Goal: Task Accomplishment & Management: Manage account settings

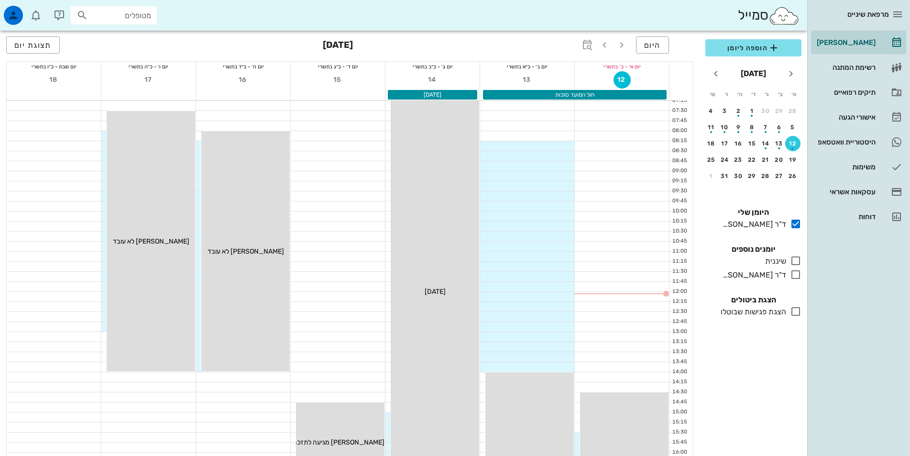
scroll to position [31, 0]
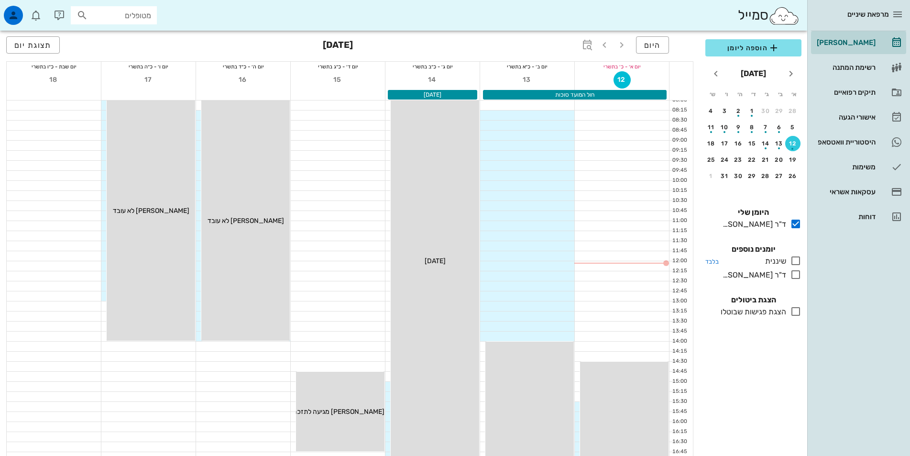
click at [798, 263] on icon at bounding box center [795, 260] width 11 height 11
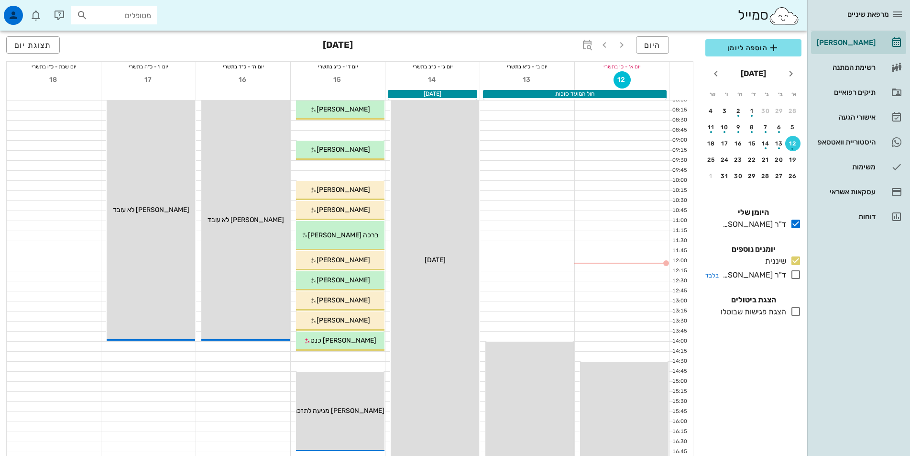
click at [797, 275] on icon at bounding box center [795, 274] width 11 height 11
click at [792, 163] on div "19" at bounding box center [792, 159] width 15 height 7
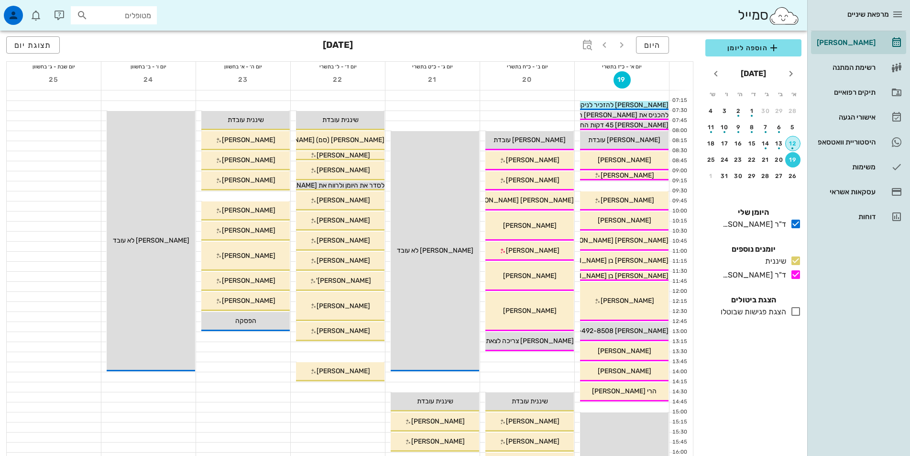
click at [792, 142] on div "12" at bounding box center [793, 143] width 14 height 7
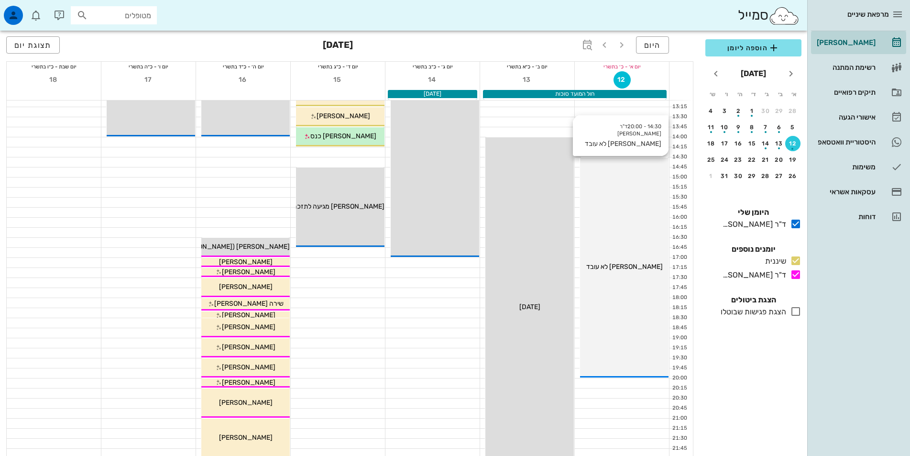
scroll to position [239, 0]
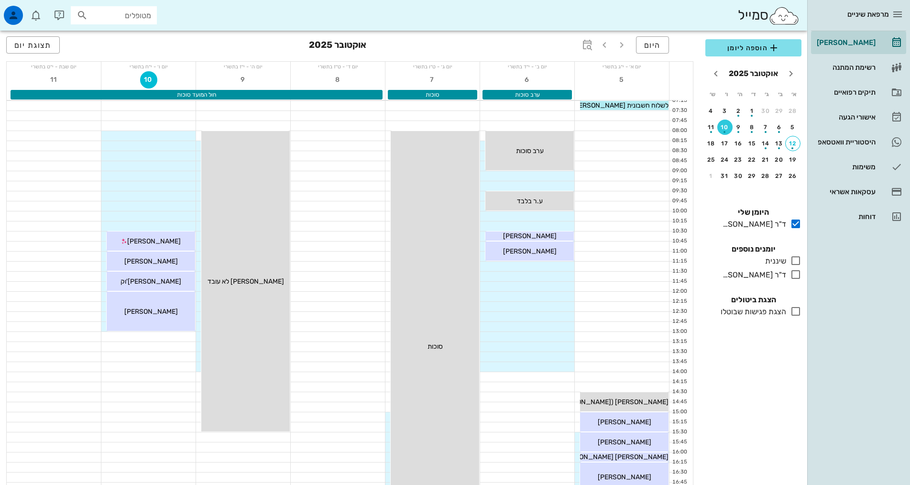
drag, startPoint x: 142, startPoint y: 16, endPoint x: 146, endPoint y: 6, distance: 10.7
click at [144, 13] on input "מטופלים" at bounding box center [120, 15] width 61 height 12
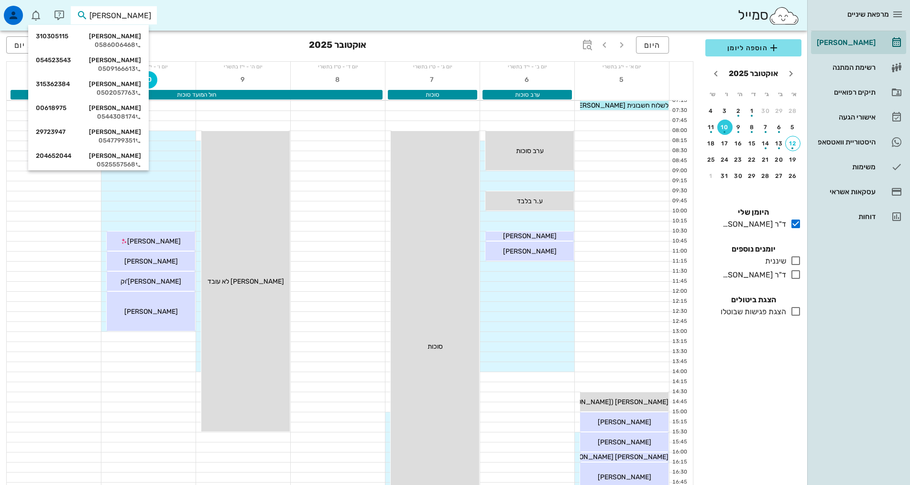
type input "[PERSON_NAME] ז"
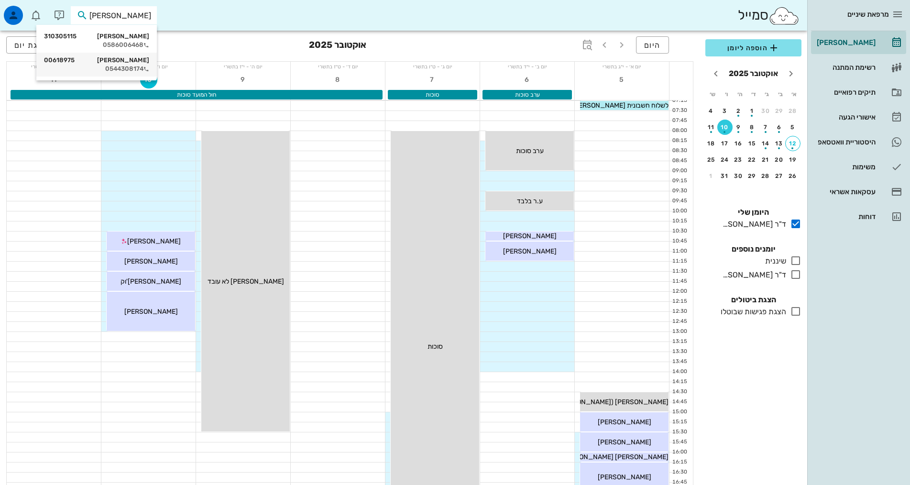
click at [131, 65] on div "[PERSON_NAME] 00618975 0544308174" at bounding box center [96, 65] width 105 height 24
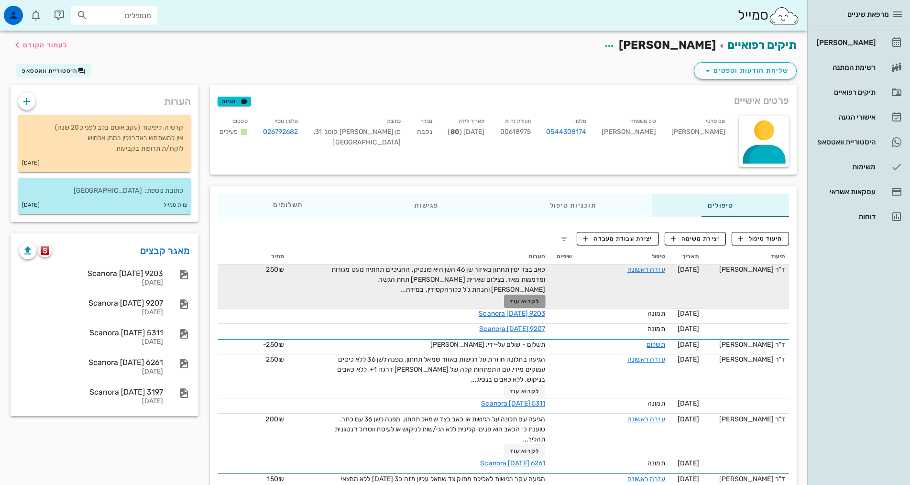
click at [510, 299] on span "לקרוא עוד" at bounding box center [525, 301] width 30 height 7
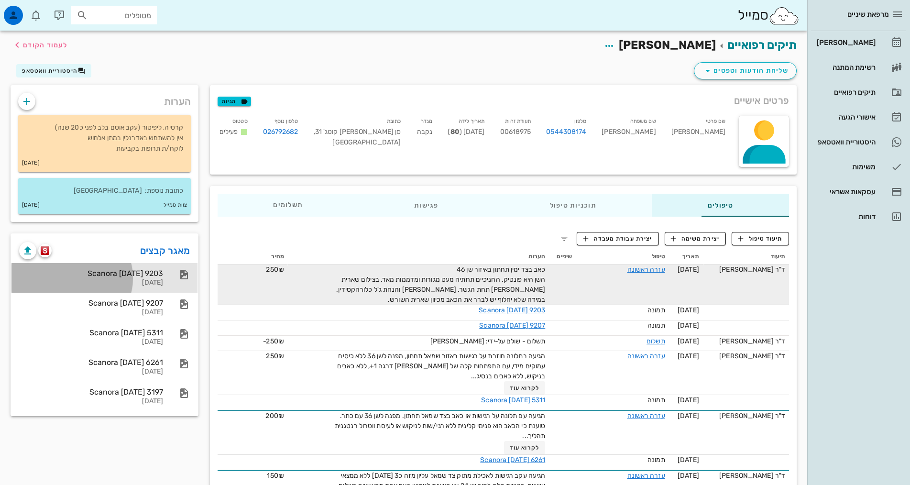
click at [49, 278] on div "Scanora [DATE] 9203" at bounding box center [91, 273] width 144 height 9
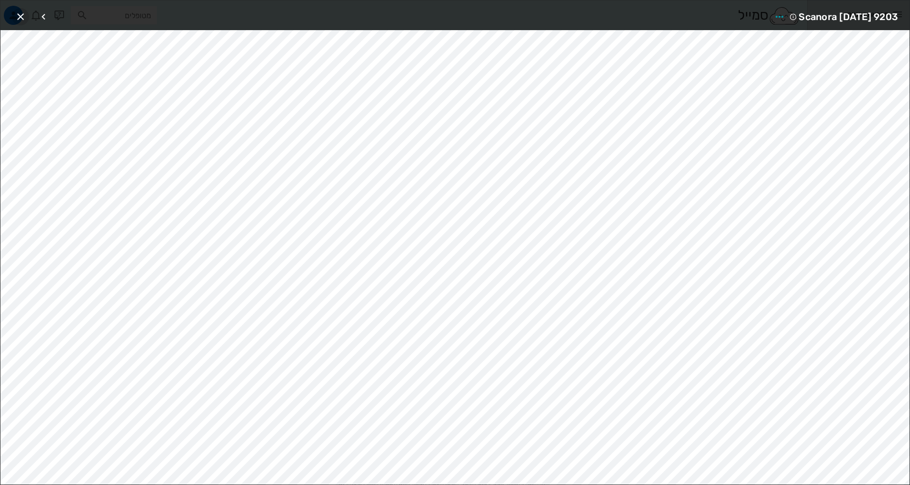
click at [16, 12] on icon "button" at bounding box center [20, 16] width 11 height 11
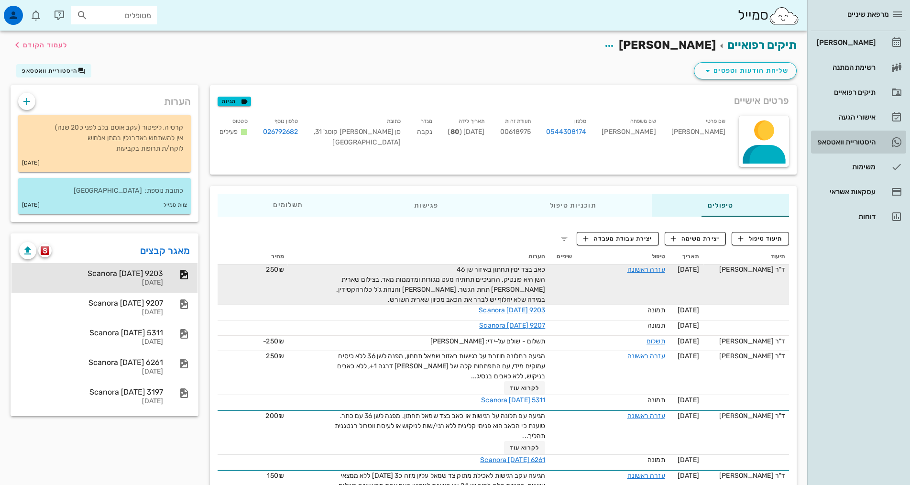
click at [842, 142] on div "היסטוריית וואטסאפ" at bounding box center [845, 142] width 61 height 8
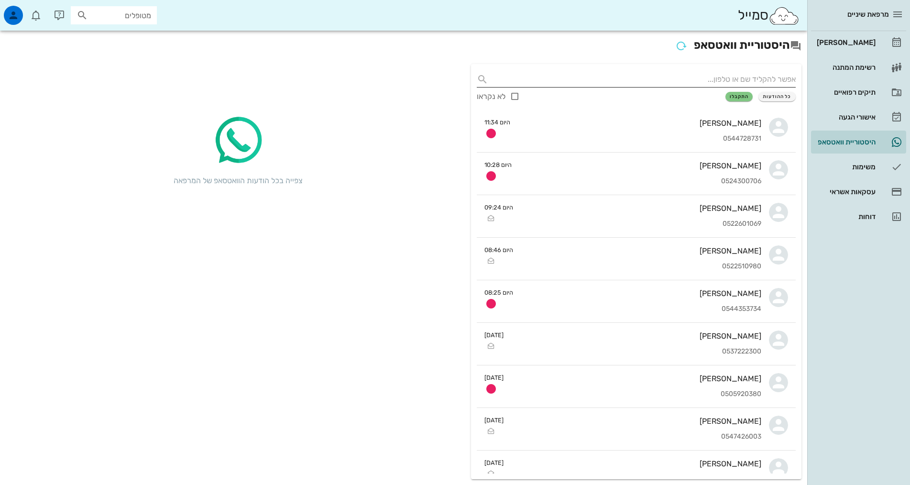
click at [722, 81] on input "text" at bounding box center [644, 79] width 304 height 15
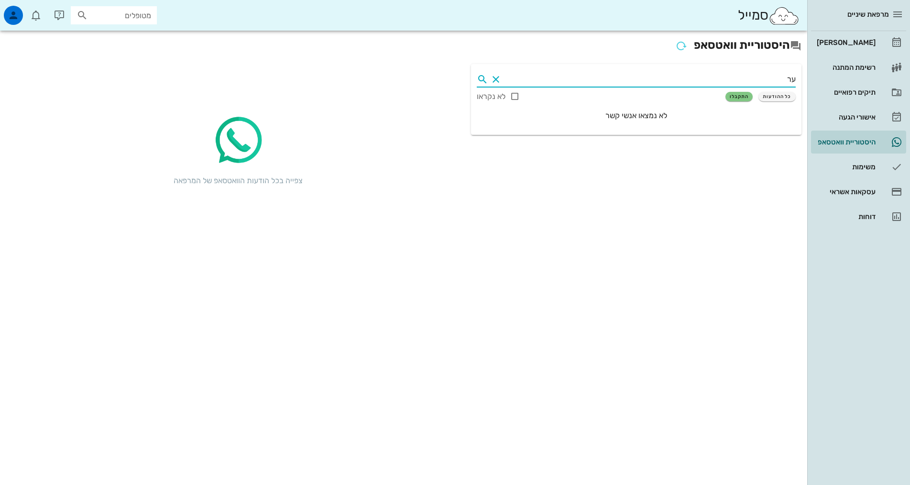
type input "ע"
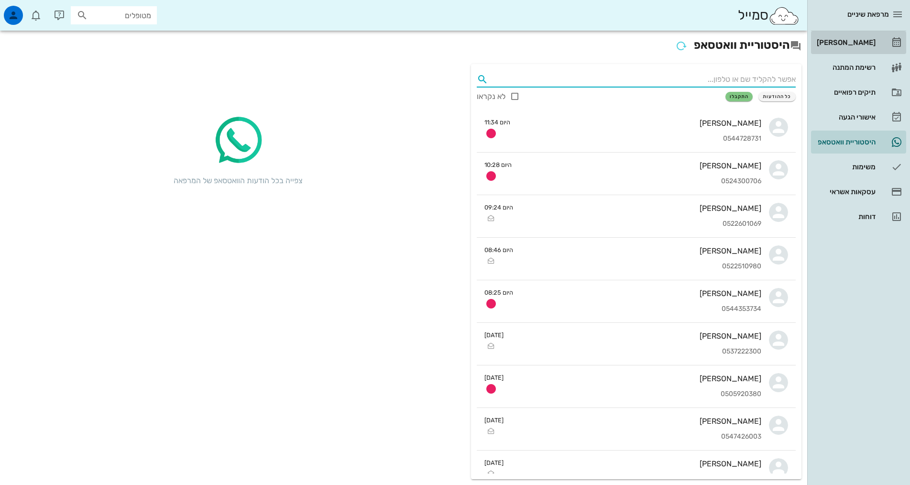
click at [832, 46] on div "[PERSON_NAME]" at bounding box center [845, 43] width 61 height 8
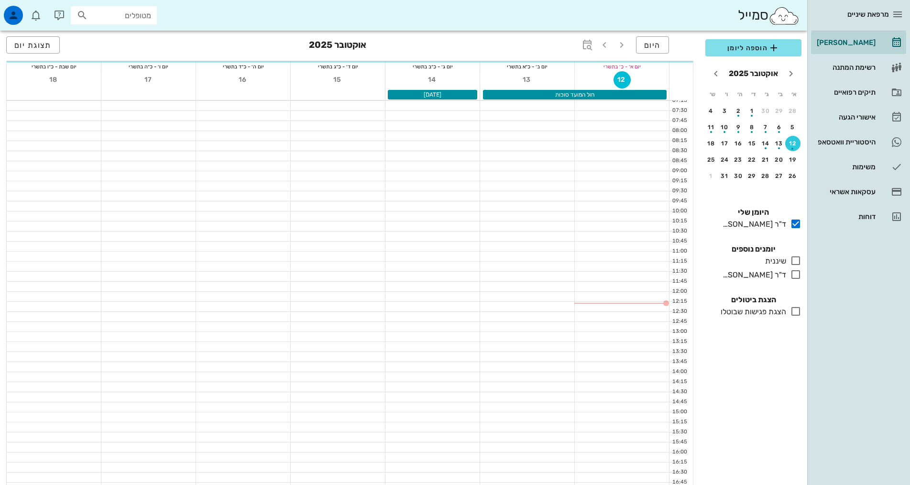
click at [136, 16] on input "מטופלים" at bounding box center [120, 15] width 61 height 12
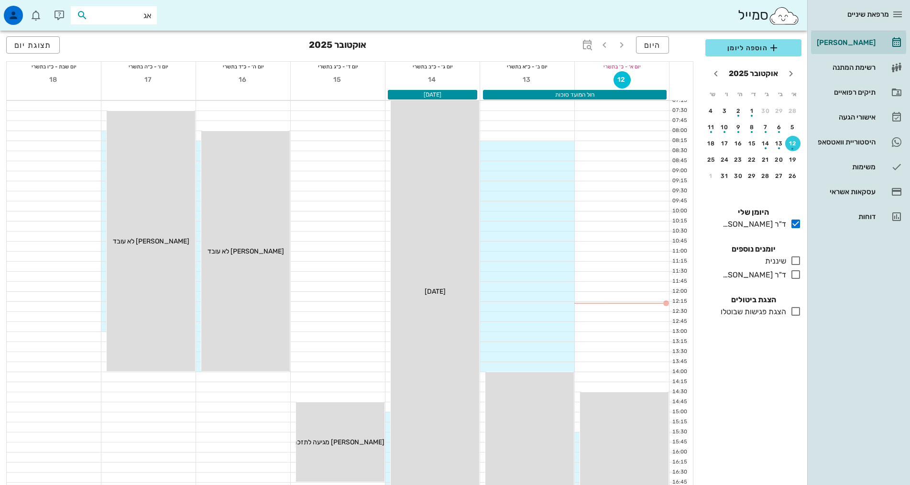
type input "[PERSON_NAME]"
click at [86, 43] on div "0556883602" at bounding box center [96, 45] width 105 height 8
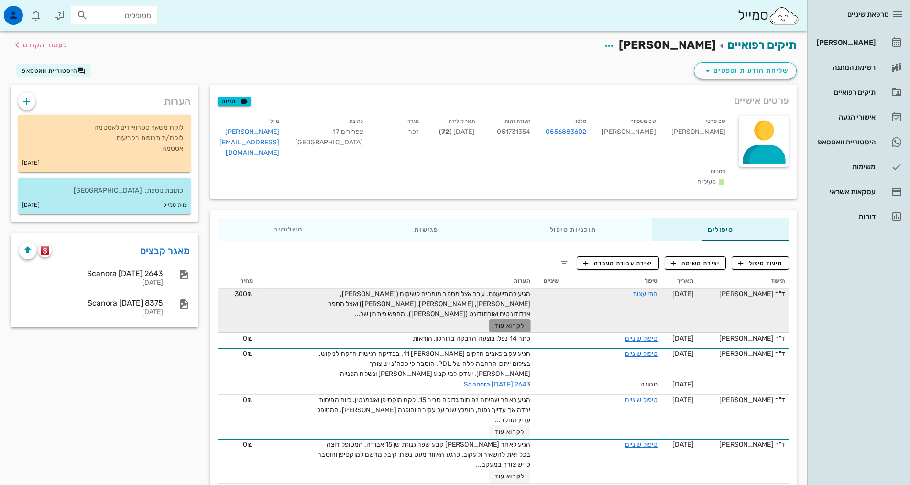
click at [496, 322] on span "לקרוא עוד" at bounding box center [510, 325] width 30 height 7
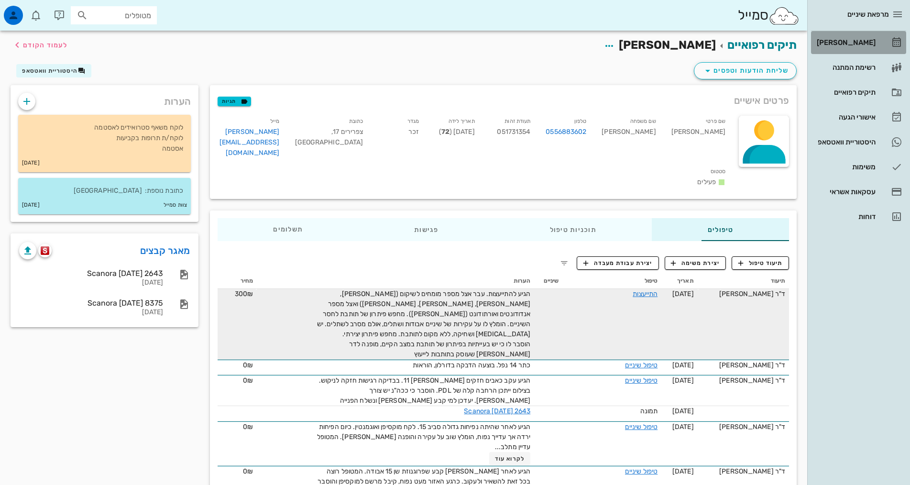
click at [851, 41] on div "[PERSON_NAME]" at bounding box center [845, 43] width 61 height 8
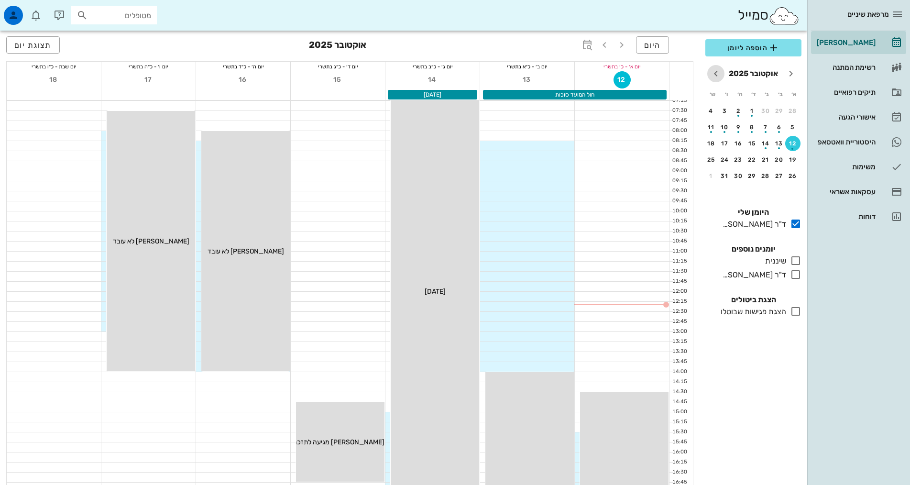
click at [715, 78] on icon "חודש הבא" at bounding box center [715, 73] width 11 height 11
click at [780, 124] on div "3" at bounding box center [779, 127] width 15 height 7
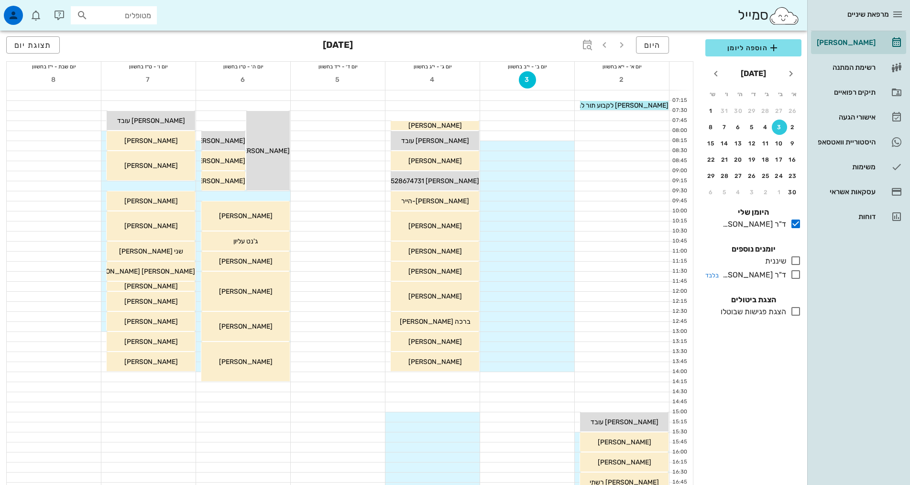
click at [798, 278] on icon at bounding box center [795, 274] width 11 height 11
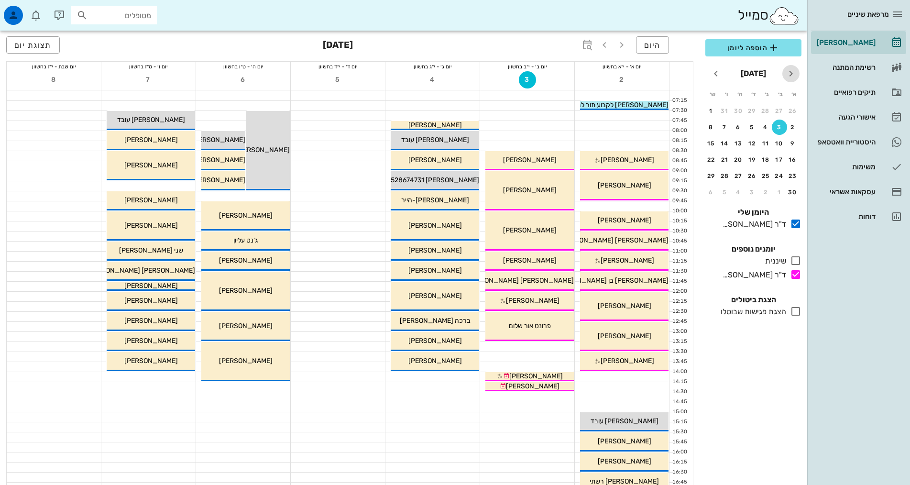
click at [787, 77] on icon "חודש שעבר" at bounding box center [790, 73] width 11 height 11
click at [778, 162] on div "20" at bounding box center [779, 159] width 15 height 7
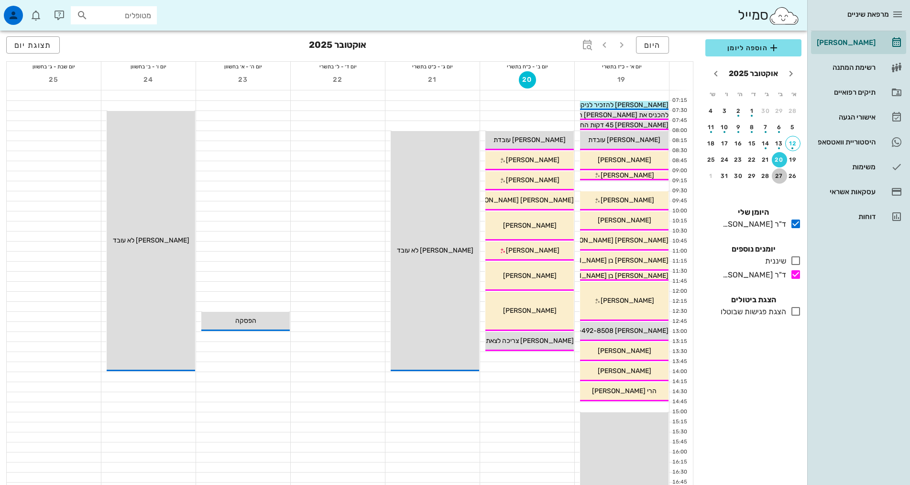
click at [777, 173] on div "27" at bounding box center [779, 176] width 15 height 7
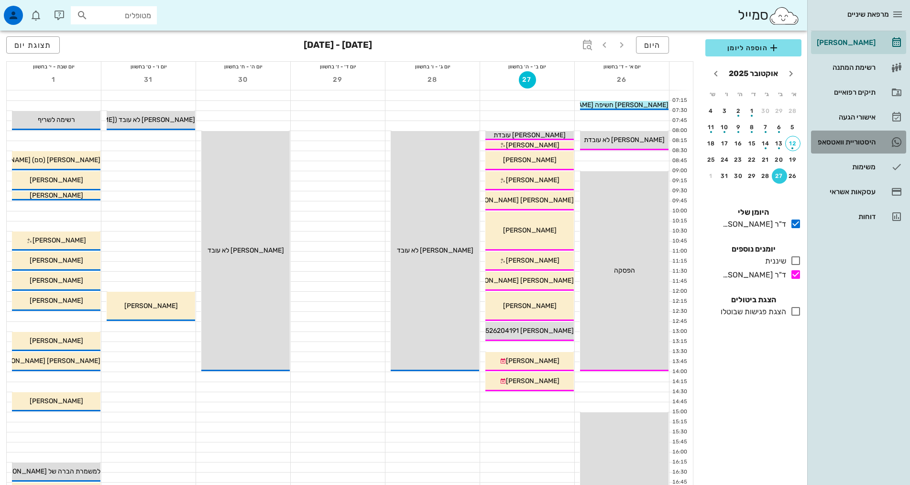
click at [856, 139] on div "היסטוריית וואטסאפ" at bounding box center [845, 142] width 61 height 8
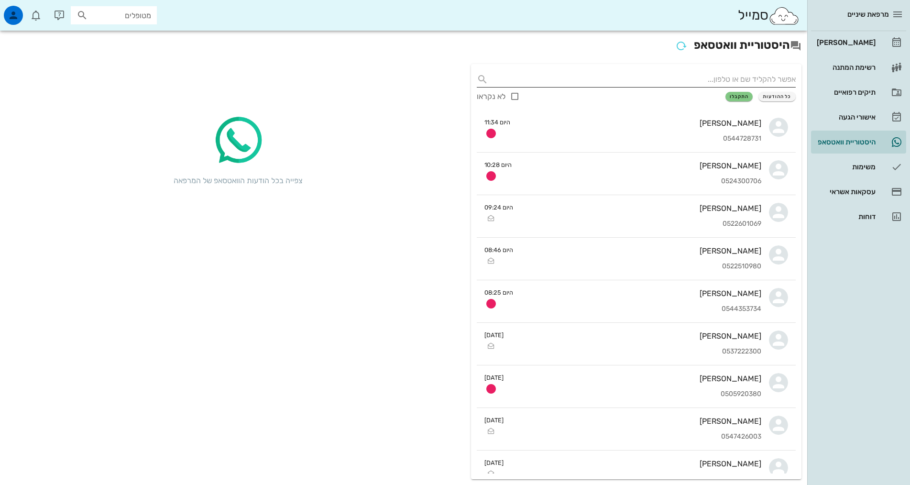
click at [715, 77] on input "text" at bounding box center [644, 79] width 304 height 15
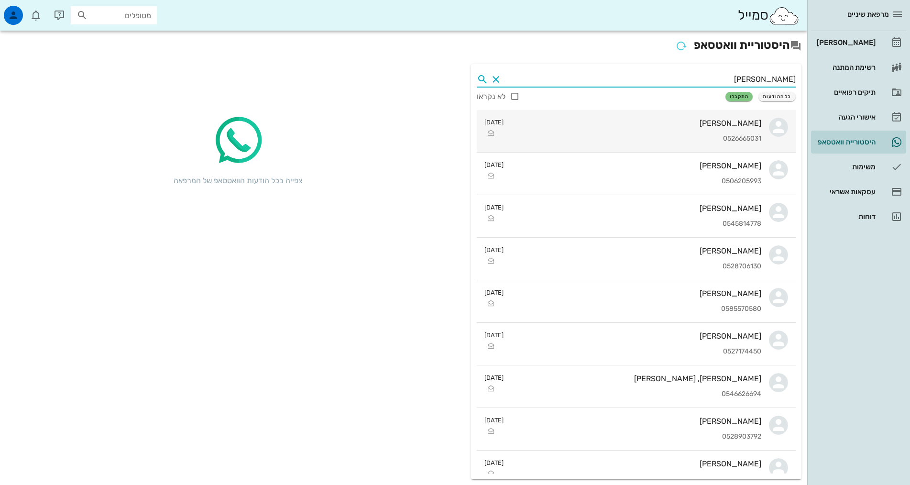
type input "[PERSON_NAME]"
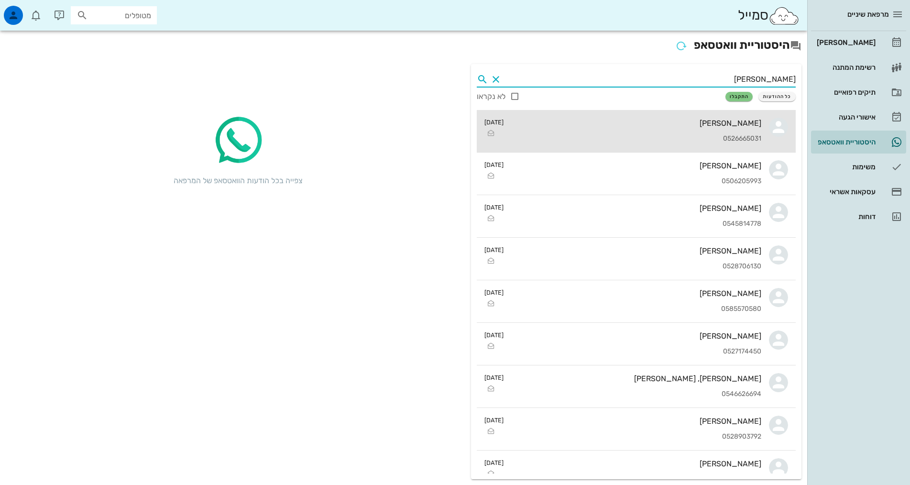
click at [692, 126] on div "[PERSON_NAME]" at bounding box center [636, 123] width 250 height 9
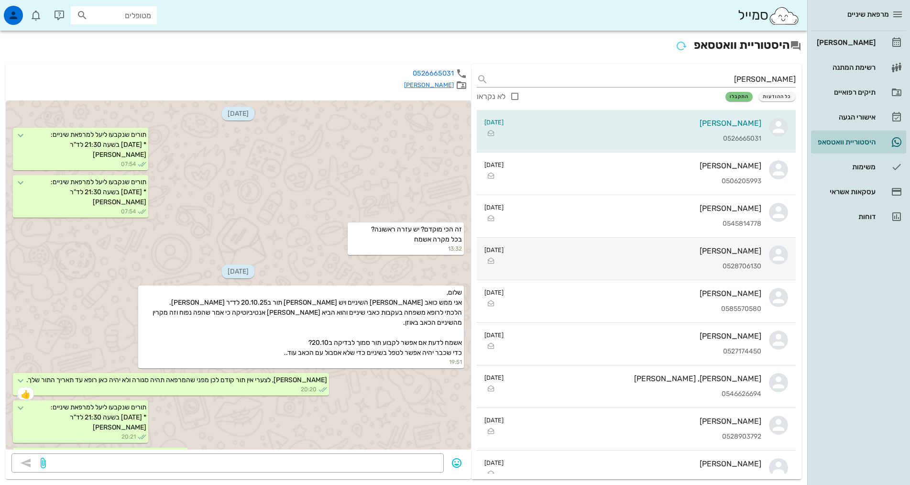
scroll to position [25, 0]
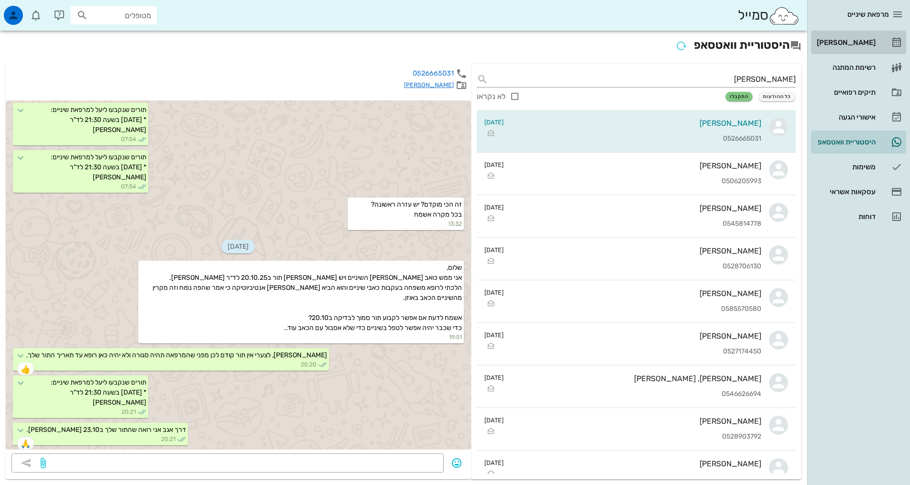
click at [849, 50] on div "[PERSON_NAME]" at bounding box center [845, 42] width 61 height 15
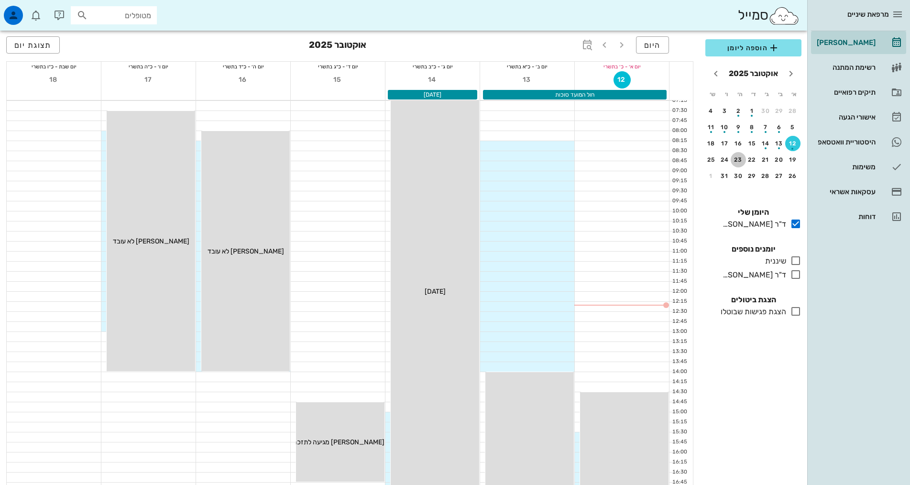
click at [738, 157] on div "23" at bounding box center [738, 159] width 15 height 7
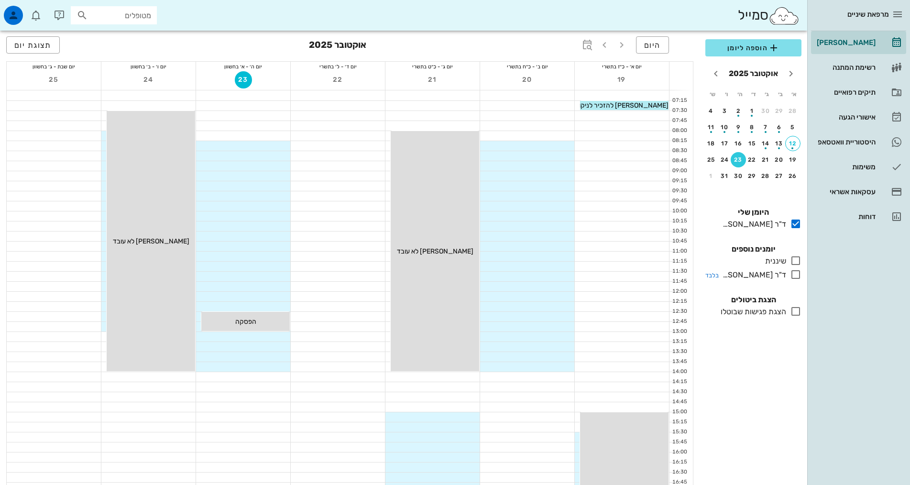
click at [794, 274] on icon at bounding box center [795, 274] width 11 height 11
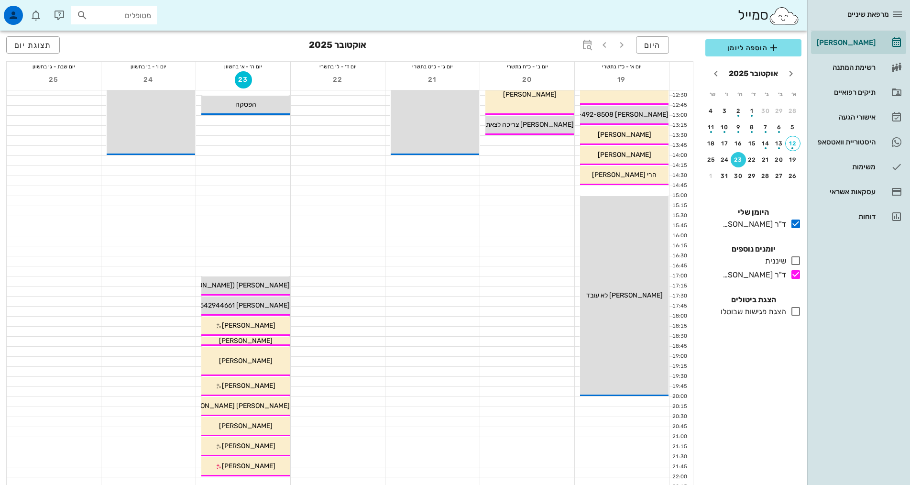
scroll to position [239, 0]
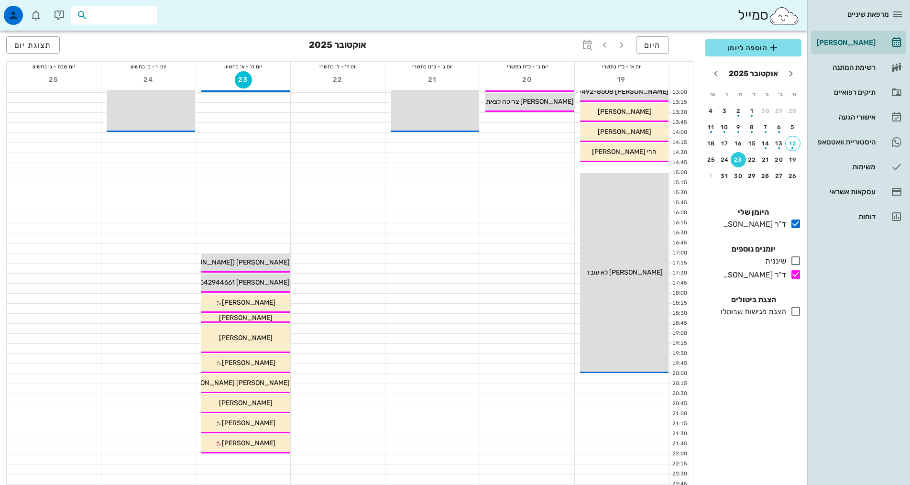
click at [135, 17] on input "text" at bounding box center [120, 15] width 61 height 12
type input "[PERSON_NAME]"
click at [130, 48] on div "0525784872" at bounding box center [96, 45] width 105 height 8
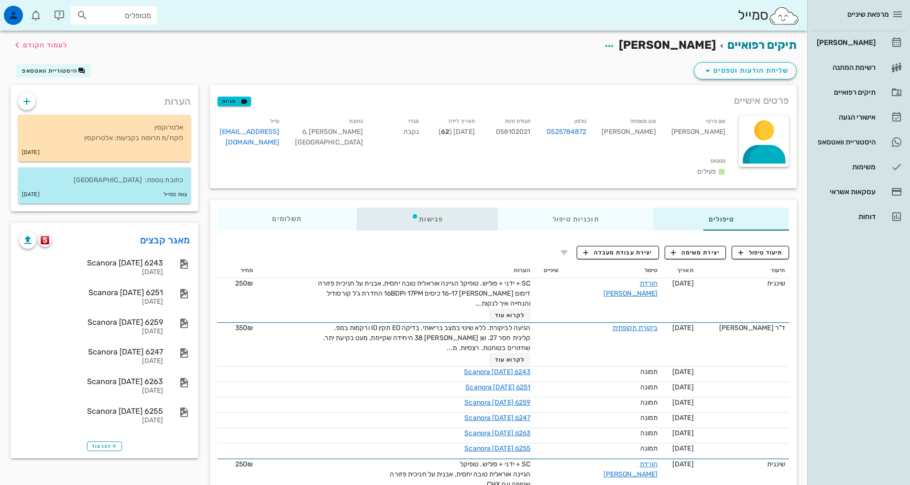
click at [415, 208] on div "פגישות" at bounding box center [427, 219] width 141 height 23
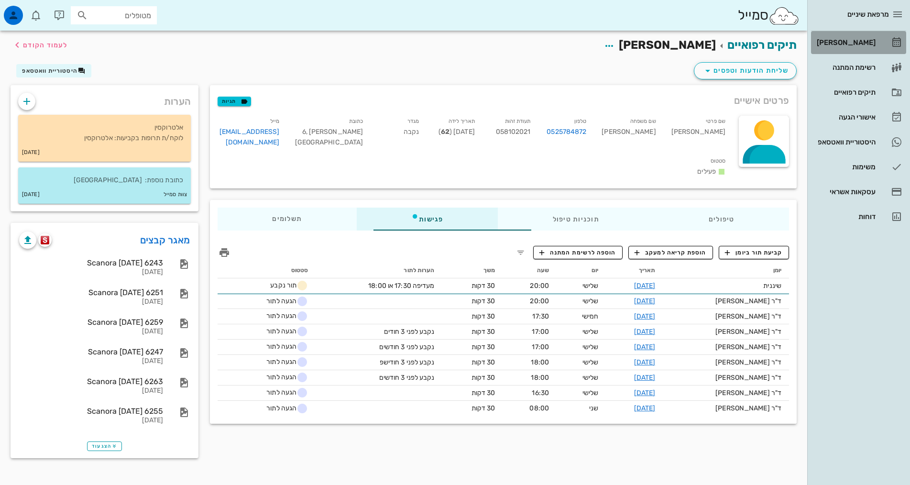
click at [851, 46] on div "[PERSON_NAME]" at bounding box center [845, 43] width 61 height 8
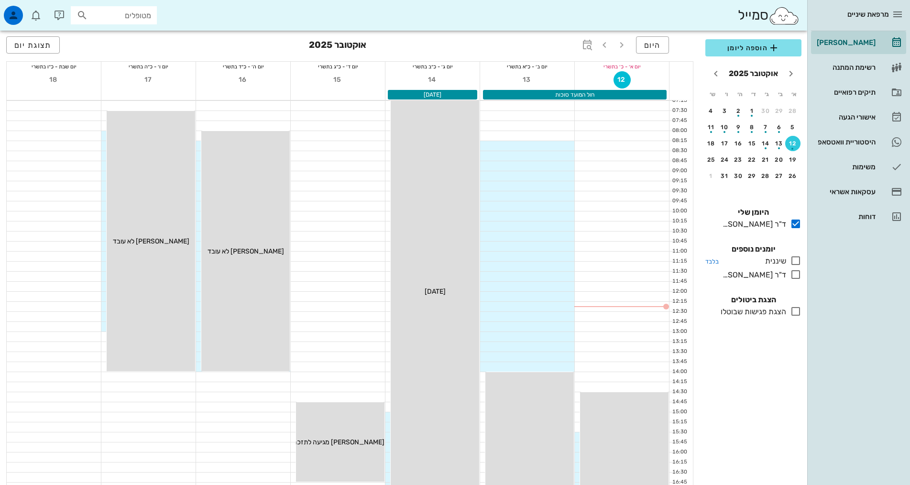
click at [794, 259] on icon at bounding box center [795, 260] width 11 height 11
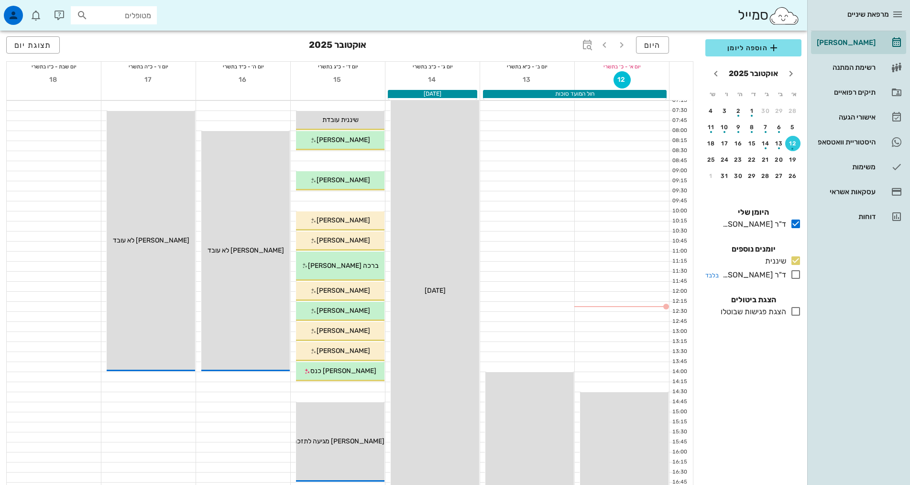
click at [796, 273] on icon at bounding box center [795, 274] width 11 height 11
click at [766, 162] on div "21" at bounding box center [765, 159] width 15 height 7
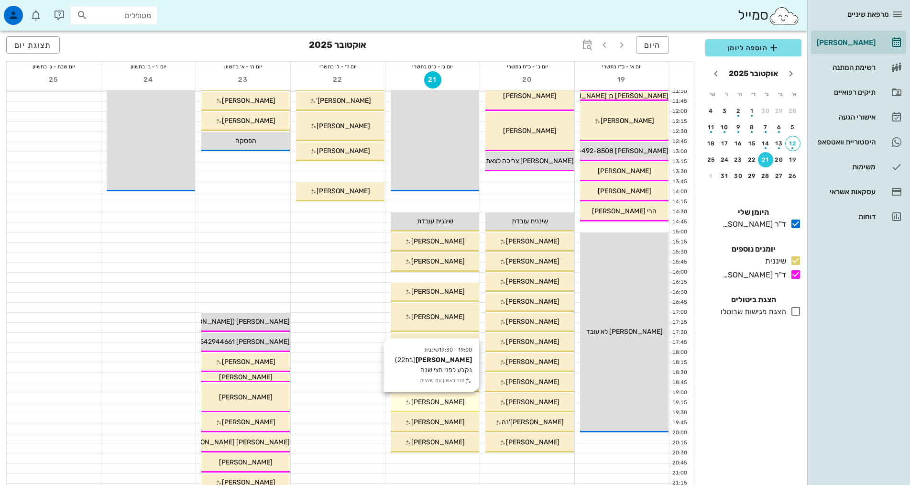
scroll to position [287, 0]
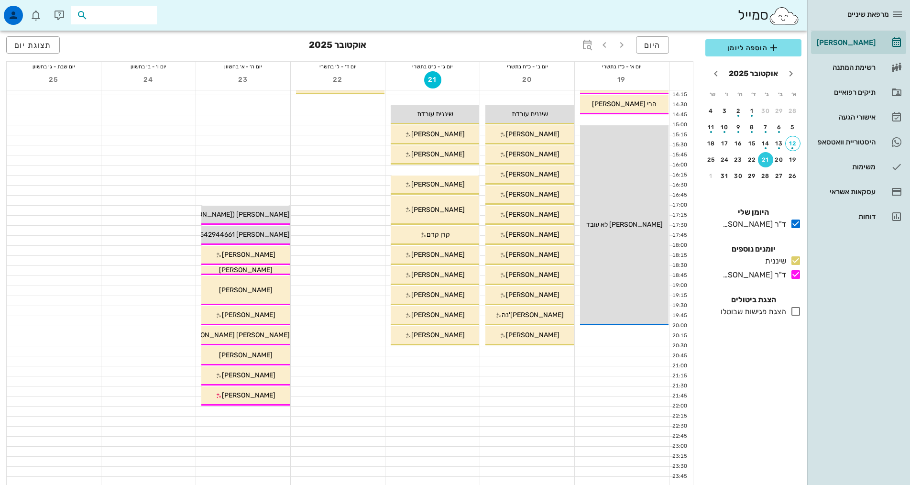
click at [96, 20] on input "text" at bounding box center [120, 15] width 61 height 12
type input "05094773"
click at [867, 145] on div "היסטוריית וואטסאפ" at bounding box center [845, 142] width 61 height 8
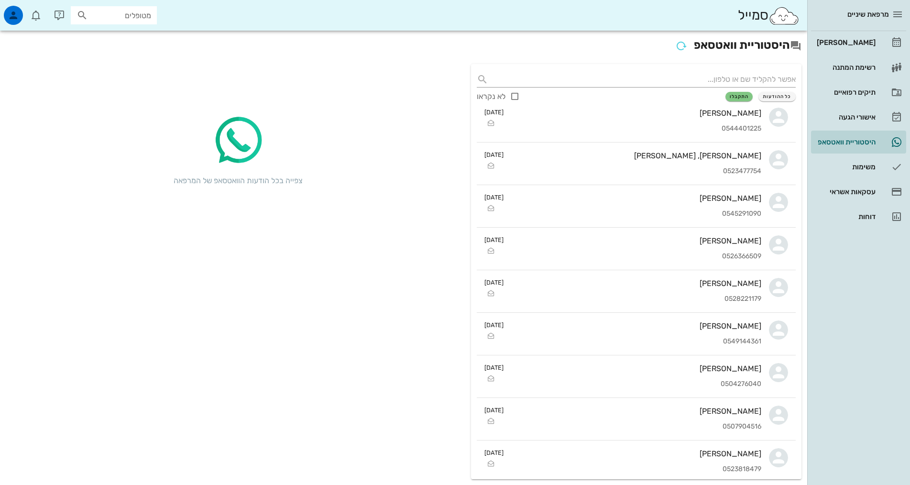
scroll to position [622, 0]
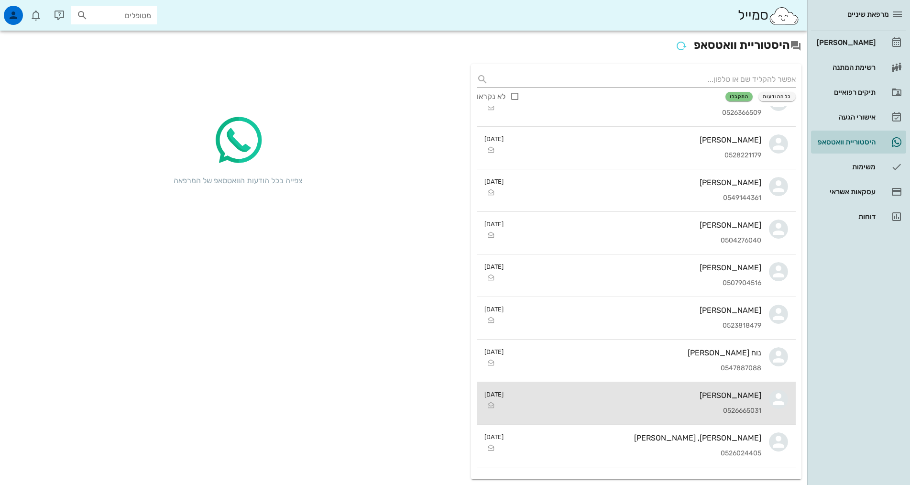
click at [636, 408] on div "0526665031" at bounding box center [636, 411] width 250 height 8
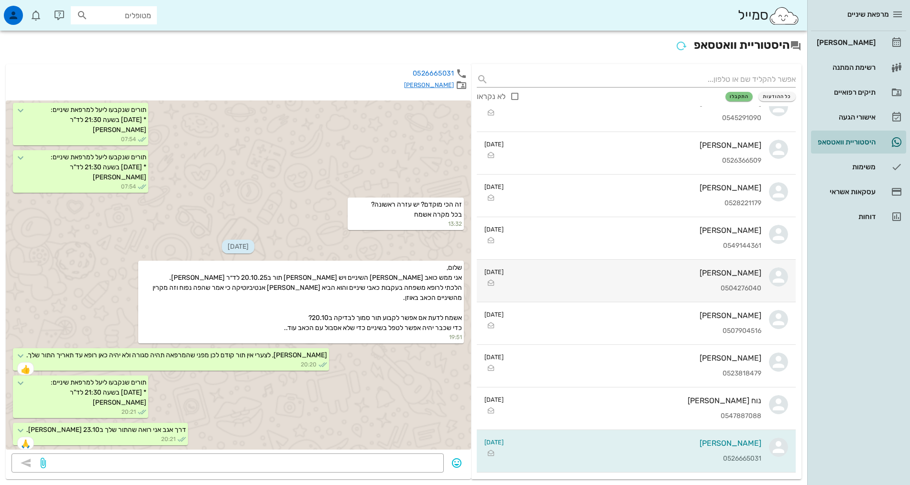
scroll to position [526, 0]
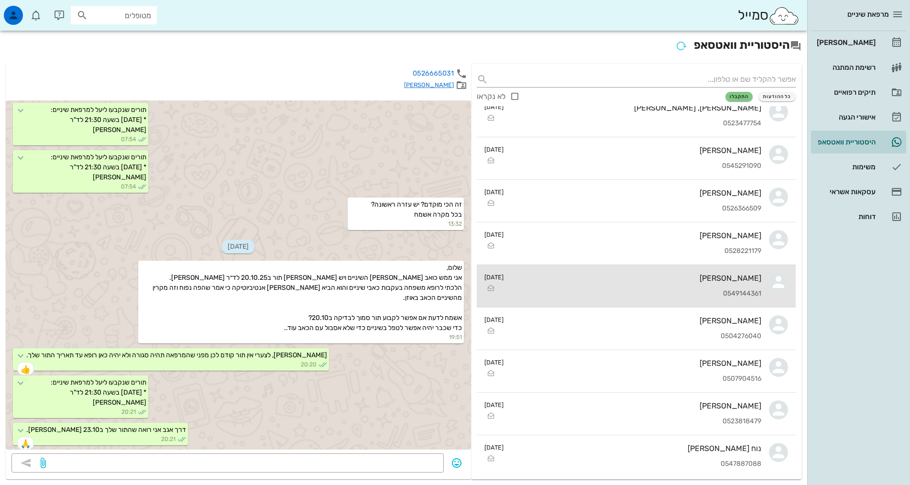
click at [688, 282] on div "[PERSON_NAME]" at bounding box center [636, 277] width 250 height 9
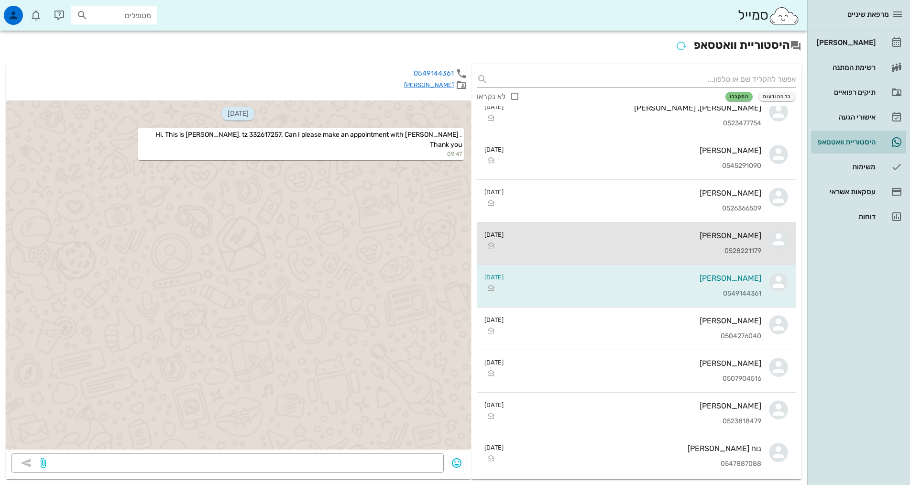
click at [695, 246] on div "[PERSON_NAME] 0528221179" at bounding box center [636, 243] width 250 height 42
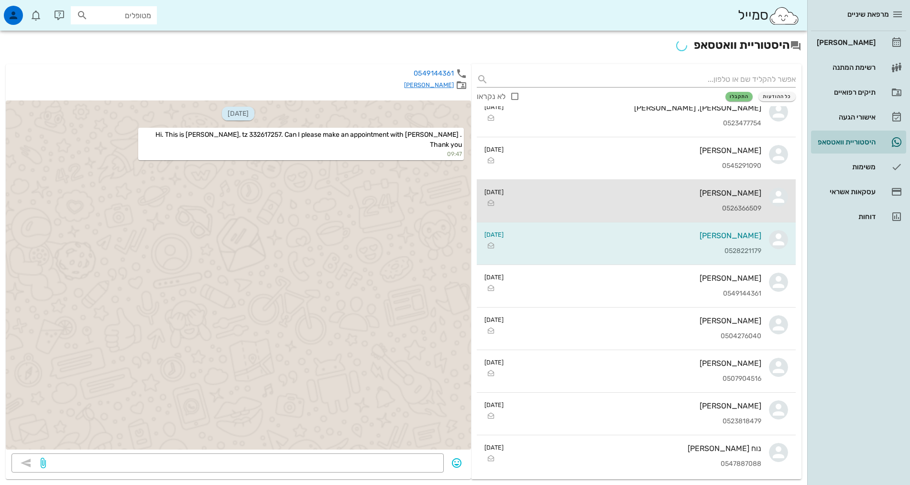
click at [669, 183] on div "[PERSON_NAME] 0526366509" at bounding box center [636, 201] width 250 height 42
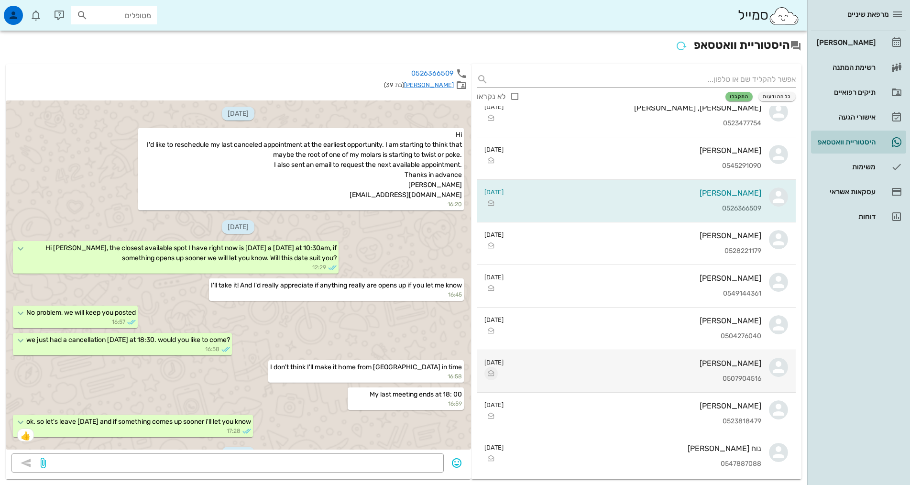
scroll to position [667, 0]
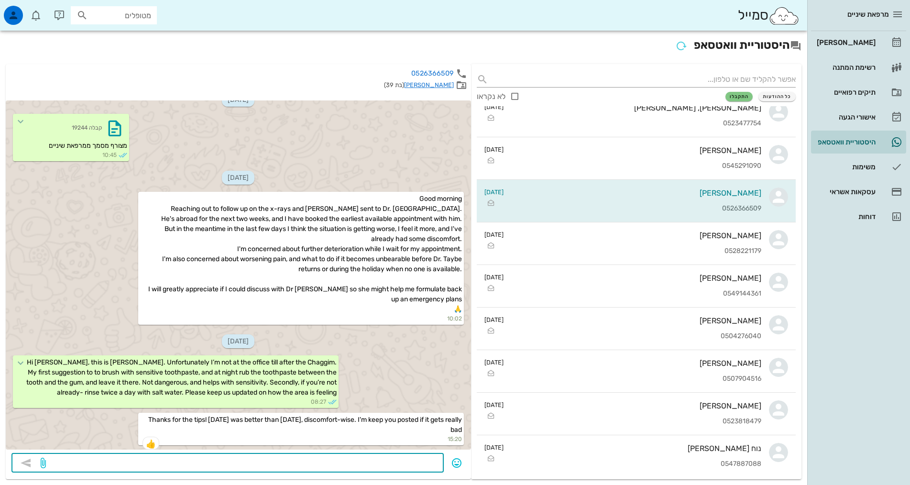
click at [306, 457] on textarea at bounding box center [243, 463] width 390 height 15
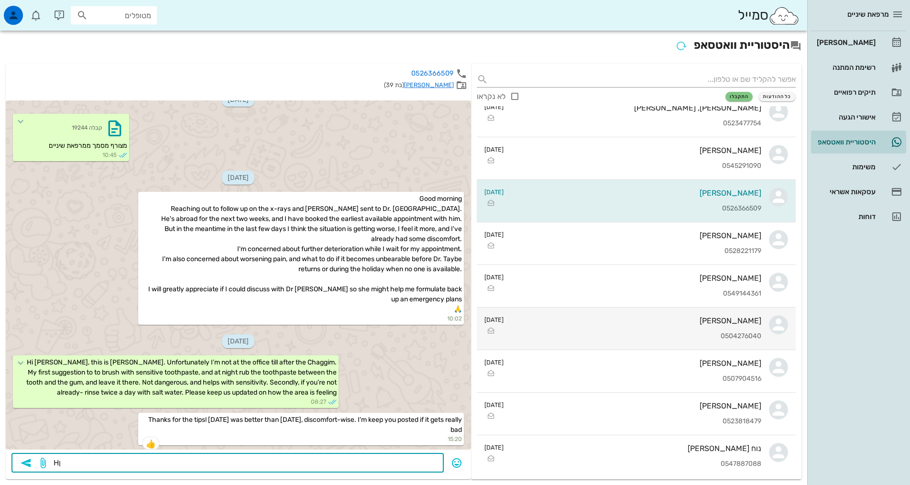
type textarea "H"
type textarea "Hi [PERSON_NAME], how are you feeling? is there any improvement?"
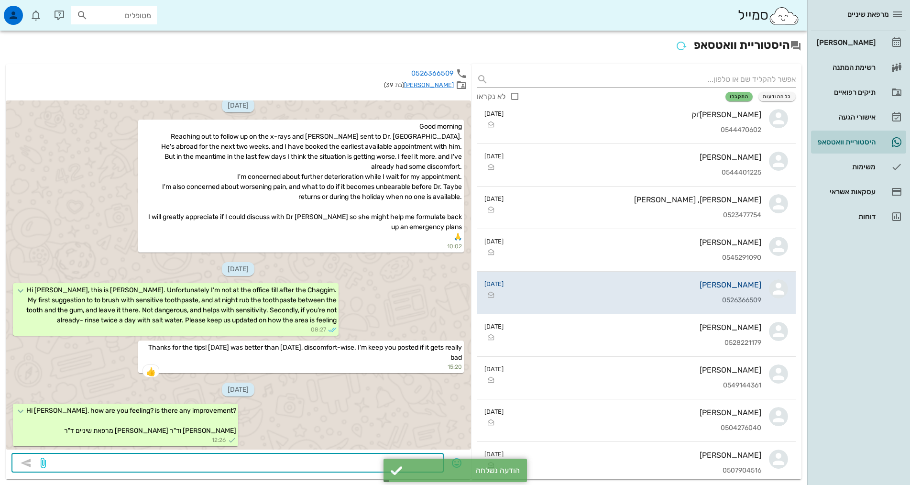
scroll to position [430, 0]
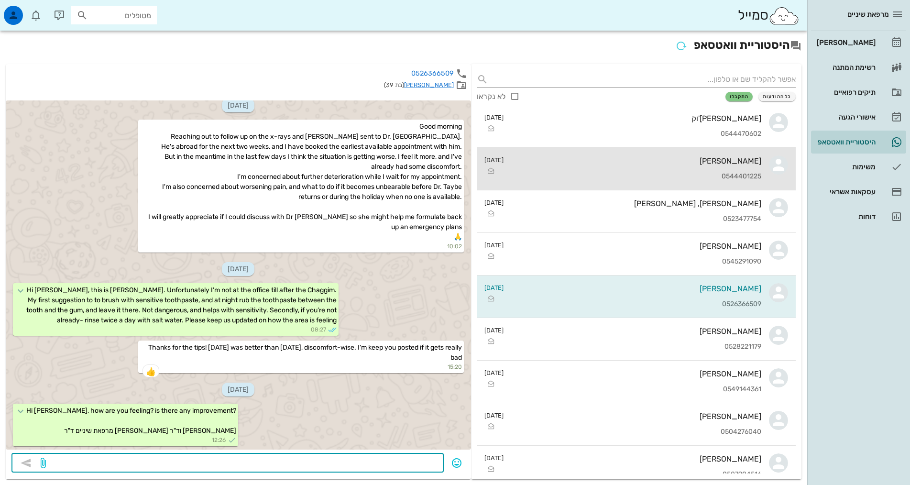
click at [642, 176] on div "0544401225" at bounding box center [636, 177] width 250 height 8
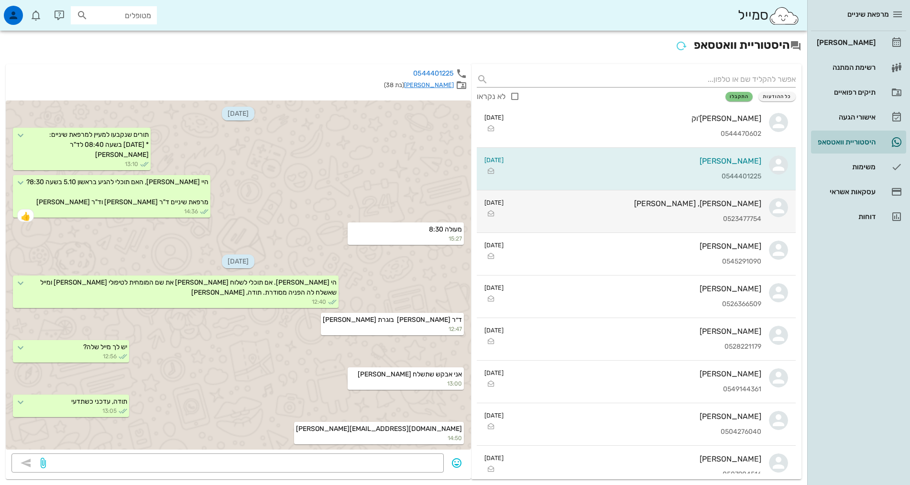
scroll to position [277, 0]
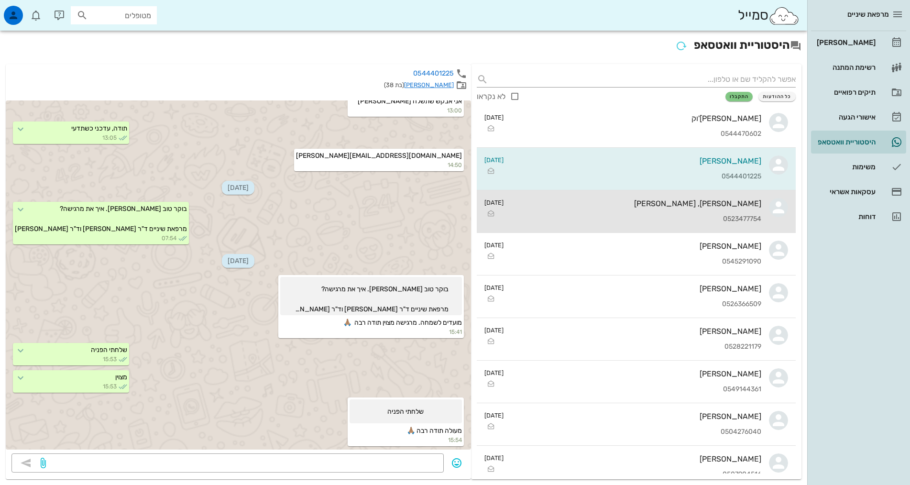
click at [661, 208] on div "[PERSON_NAME], [PERSON_NAME] 0523477754" at bounding box center [636, 211] width 250 height 42
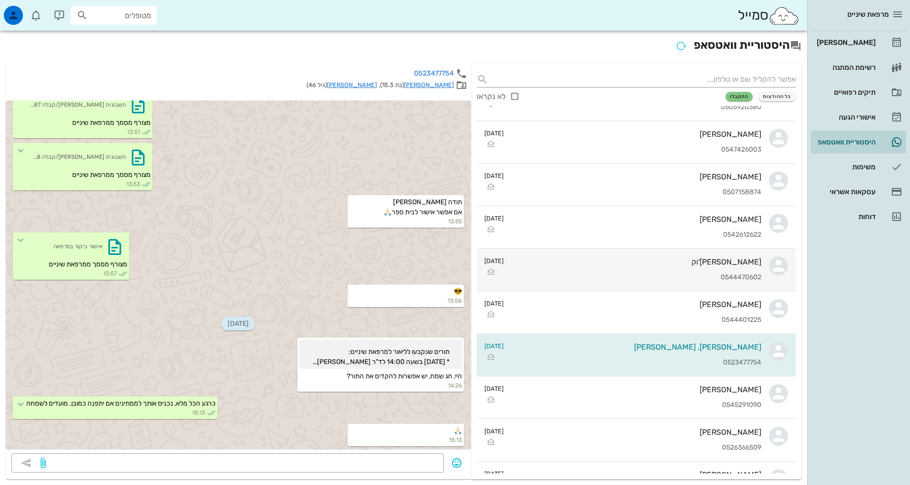
scroll to position [239, 0]
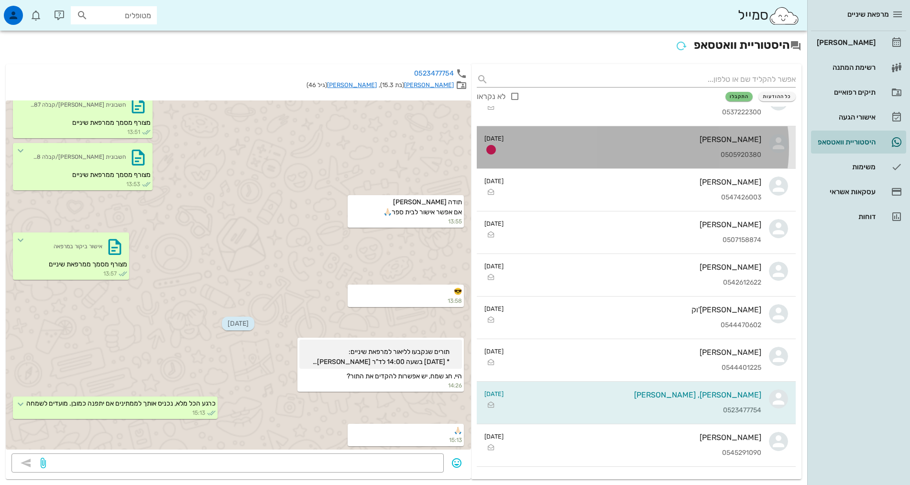
click at [710, 144] on div "[PERSON_NAME] 0505920380" at bounding box center [636, 147] width 250 height 42
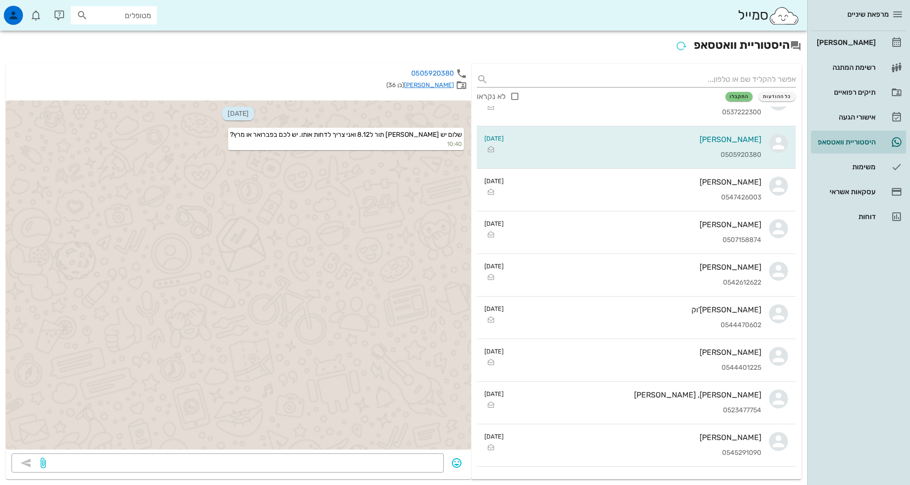
click at [132, 17] on input "מטופלים" at bounding box center [120, 15] width 61 height 12
type input "c"
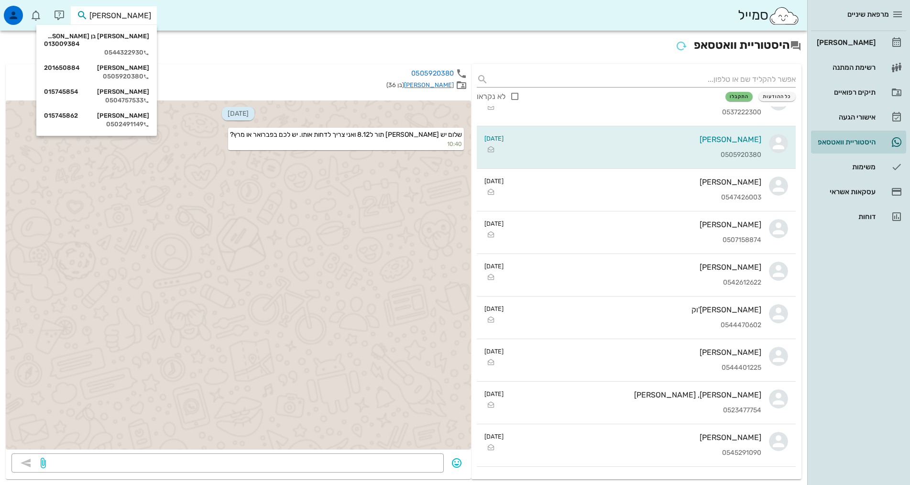
type input "[PERSON_NAME]"
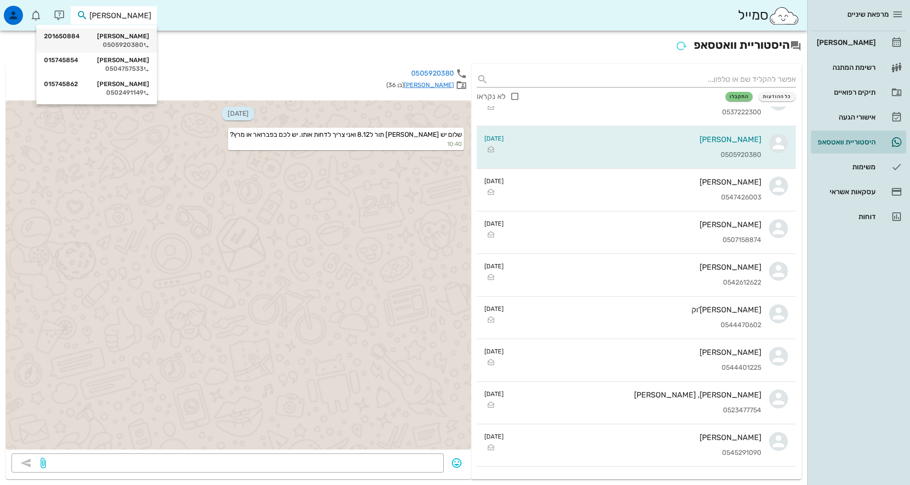
click at [133, 42] on div "0505920380" at bounding box center [96, 45] width 105 height 8
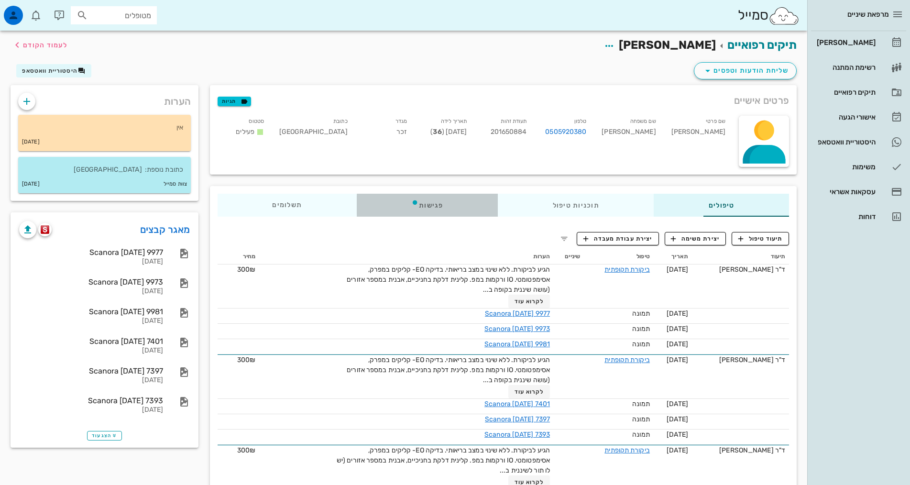
click at [397, 204] on div "פגישות" at bounding box center [427, 205] width 141 height 23
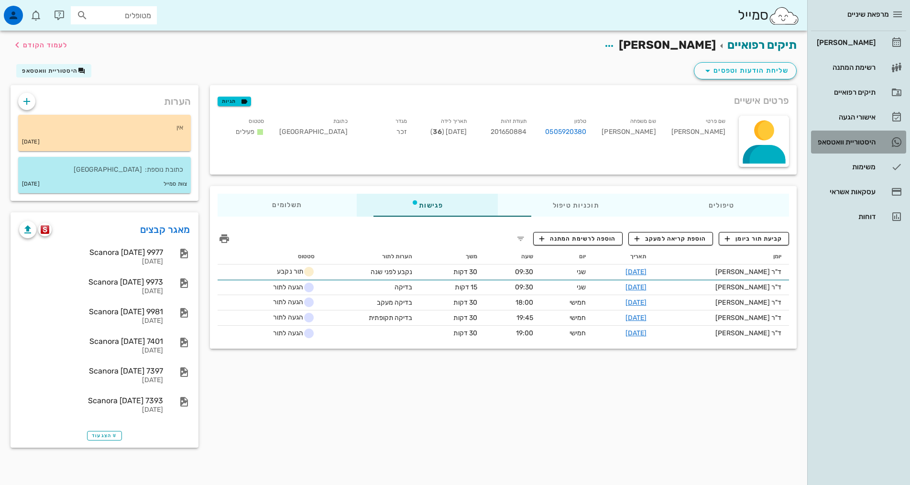
click at [846, 140] on div "היסטוריית וואטסאפ" at bounding box center [845, 142] width 61 height 8
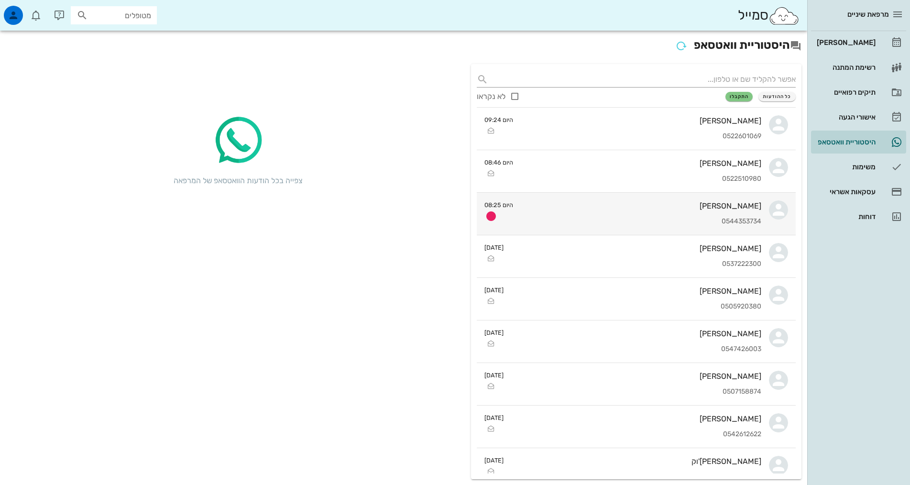
scroll to position [96, 0]
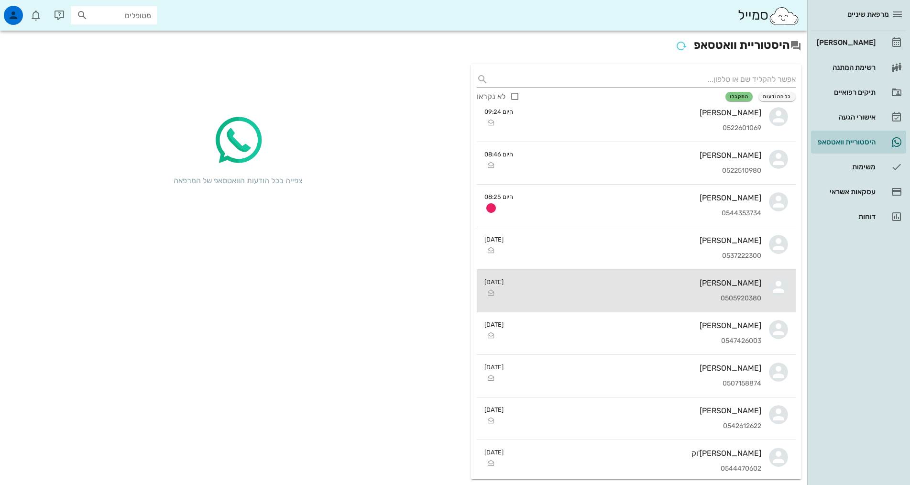
click at [700, 293] on div "[PERSON_NAME] 0505920380" at bounding box center [636, 291] width 250 height 42
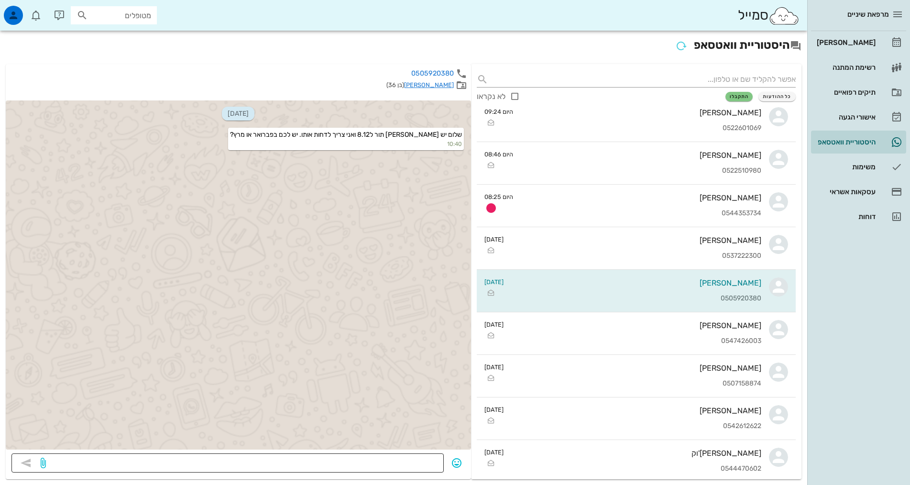
click at [337, 465] on textarea at bounding box center [243, 463] width 390 height 15
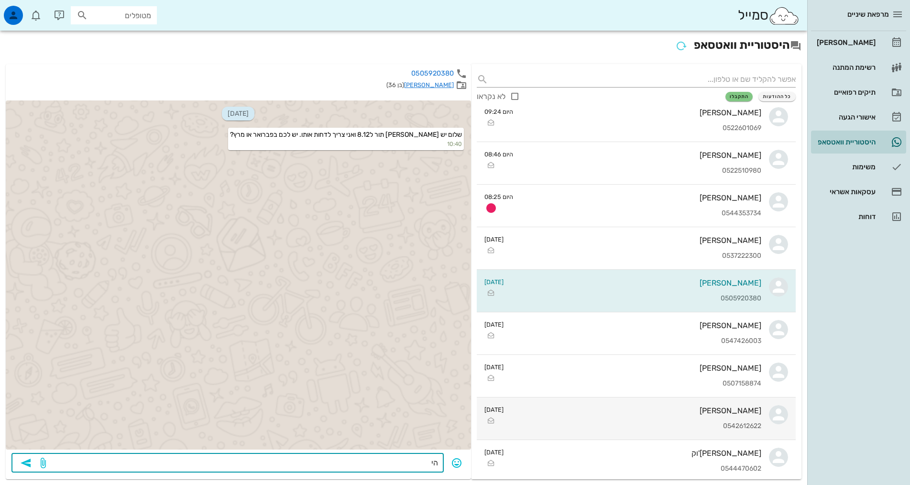
type textarea "ה"
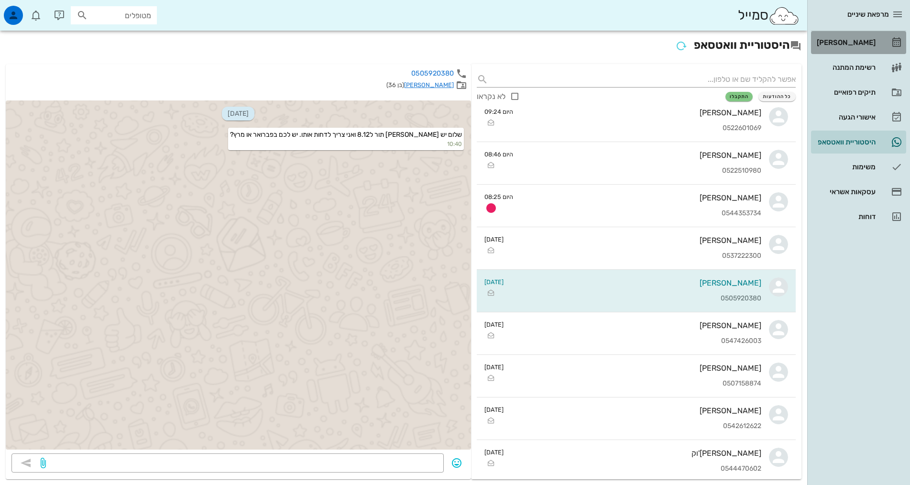
click at [845, 44] on div "[PERSON_NAME]" at bounding box center [845, 43] width 61 height 8
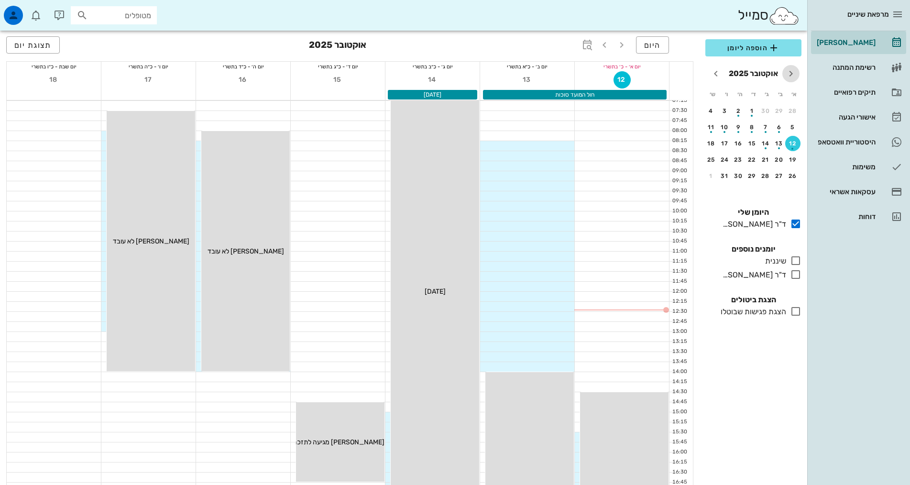
click at [786, 74] on icon "חודש שעבר" at bounding box center [790, 73] width 11 height 11
click at [723, 73] on span "חודש הבא" at bounding box center [715, 73] width 17 height 11
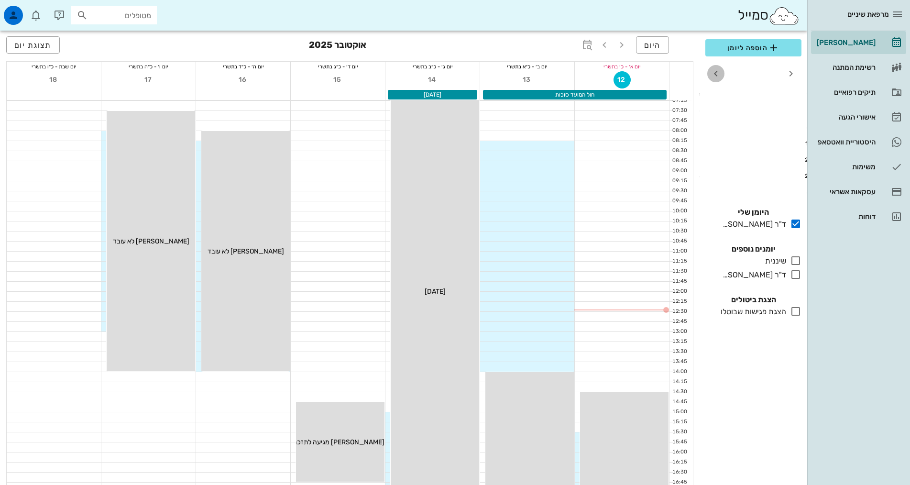
click at [723, 73] on span "חודש הבא" at bounding box center [715, 73] width 17 height 11
click at [792, 80] on button "חודש שעבר" at bounding box center [790, 73] width 17 height 17
click at [769, 123] on button "9" at bounding box center [765, 127] width 15 height 15
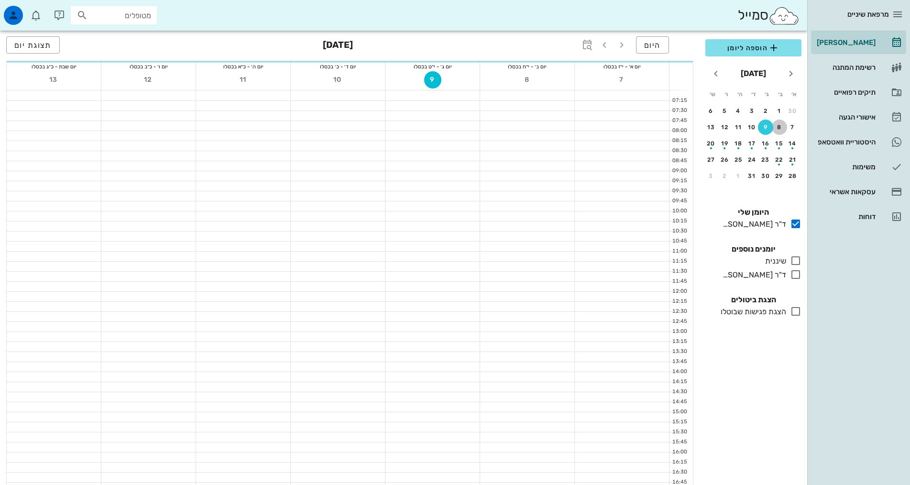
click at [778, 126] on div "8" at bounding box center [779, 127] width 15 height 7
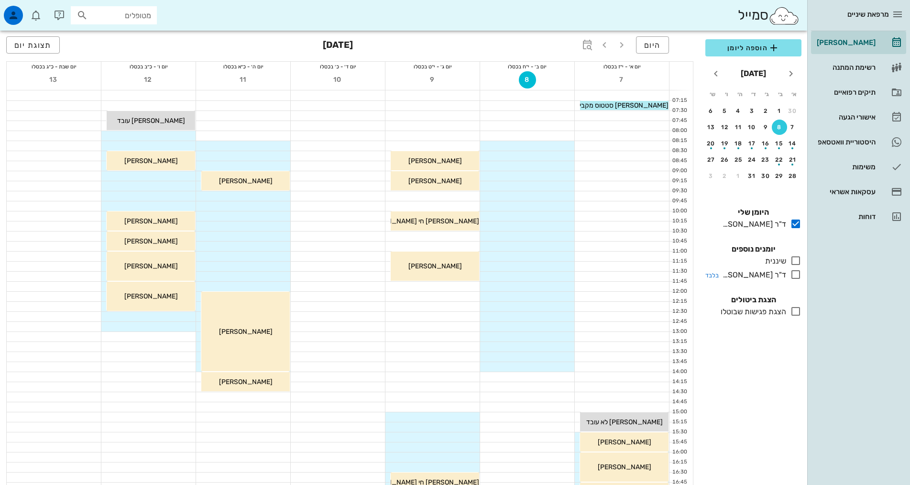
click at [798, 276] on icon at bounding box center [795, 274] width 11 height 11
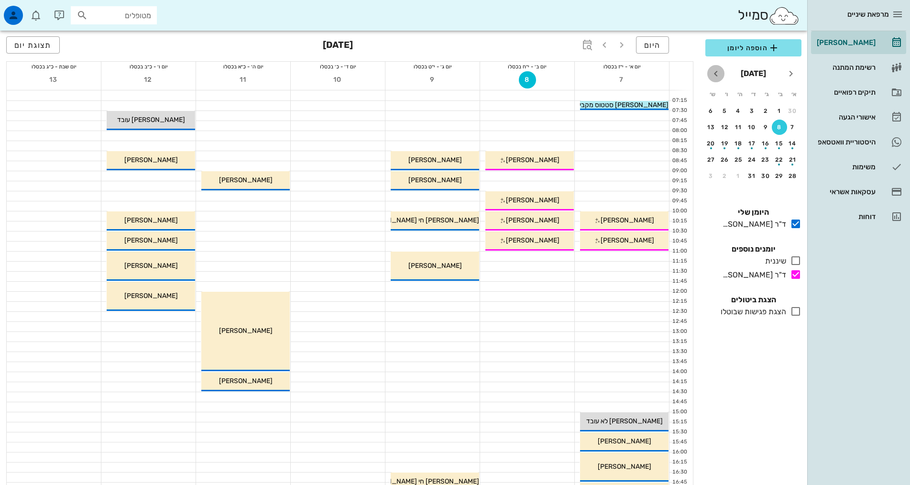
click at [719, 74] on icon "חודש הבא" at bounding box center [715, 73] width 11 height 11
click at [767, 126] on div "10" at bounding box center [765, 127] width 15 height 7
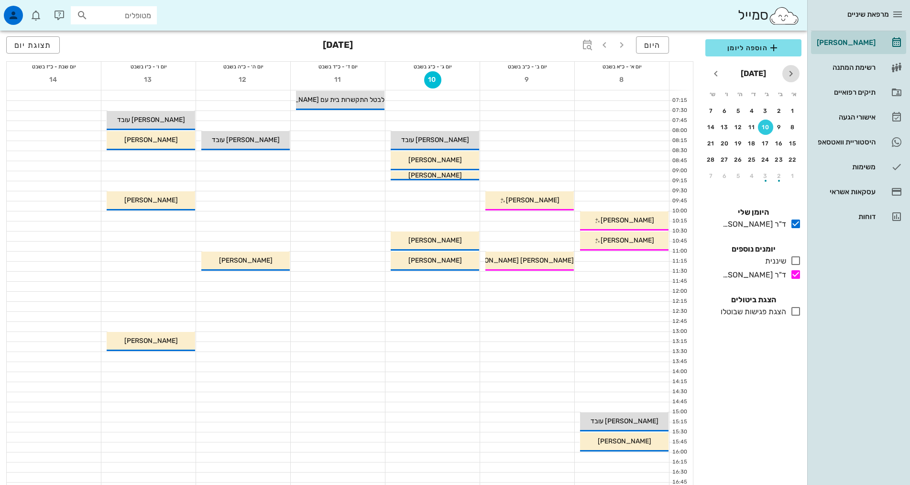
click at [791, 80] on button "חודש שעבר" at bounding box center [790, 73] width 17 height 17
click at [773, 127] on div "9" at bounding box center [765, 127] width 15 height 7
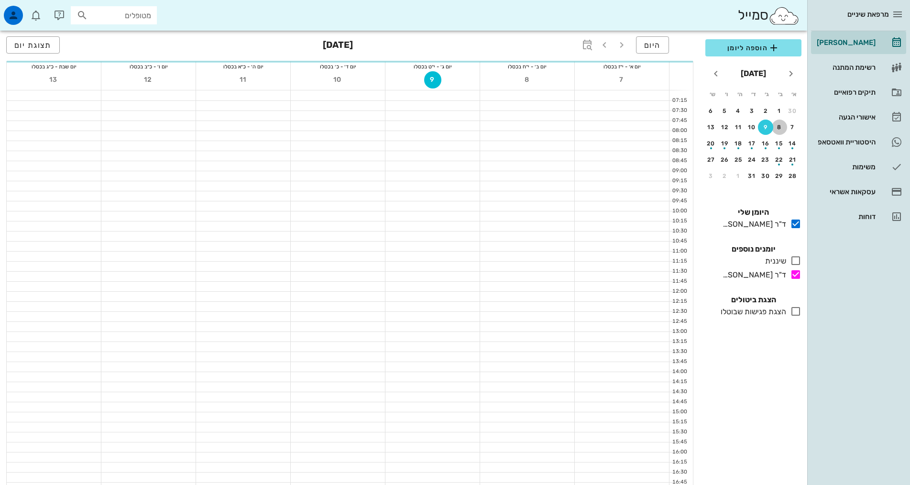
click at [775, 127] on div "8" at bounding box center [779, 127] width 15 height 7
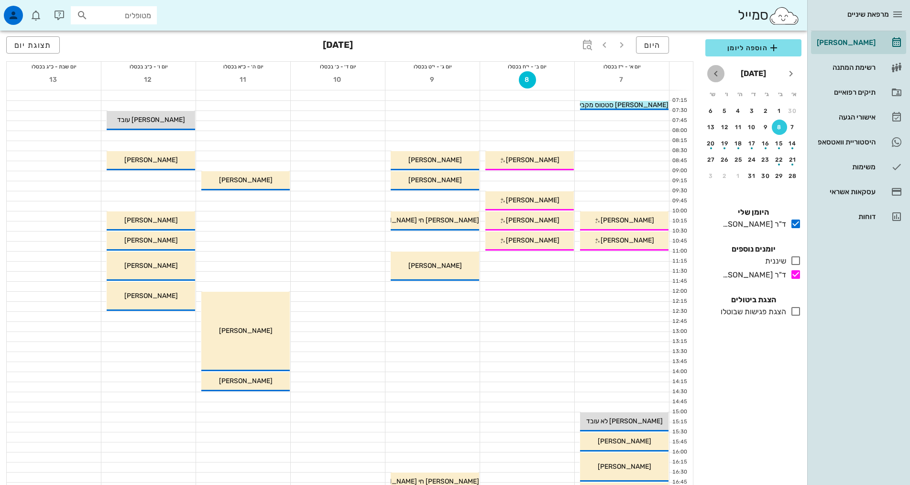
click at [713, 69] on icon "חודש הבא" at bounding box center [715, 73] width 11 height 11
click at [781, 143] on div "16" at bounding box center [779, 143] width 15 height 7
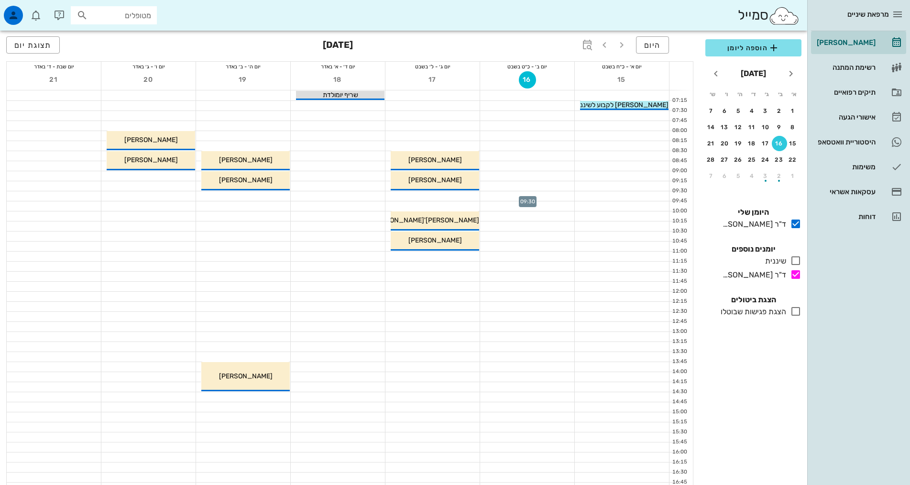
click at [545, 192] on div at bounding box center [527, 196] width 94 height 10
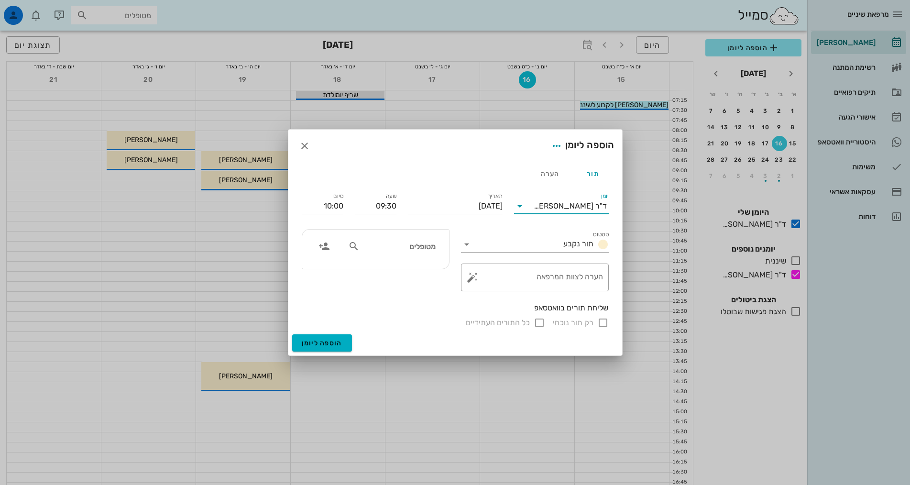
click at [534, 207] on input "יומן" at bounding box center [530, 205] width 6 height 15
drag, startPoint x: 562, startPoint y: 265, endPoint x: 540, endPoint y: 266, distance: 22.0
click at [562, 264] on div "ד"ר [PERSON_NAME]" at bounding box center [561, 259] width 79 height 21
click at [424, 248] on input "text" at bounding box center [398, 246] width 74 height 12
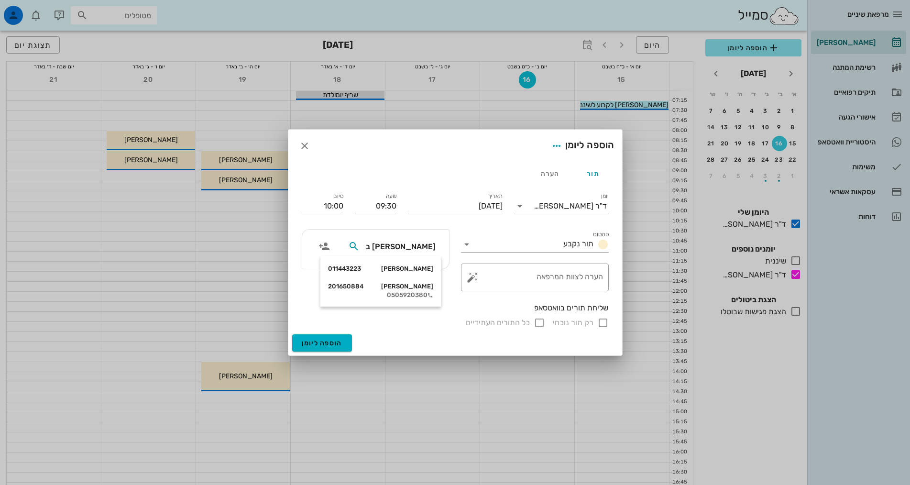
type input "[PERSON_NAME]"
click at [411, 282] on div "[PERSON_NAME] 201650884 0505920380" at bounding box center [380, 291] width 105 height 24
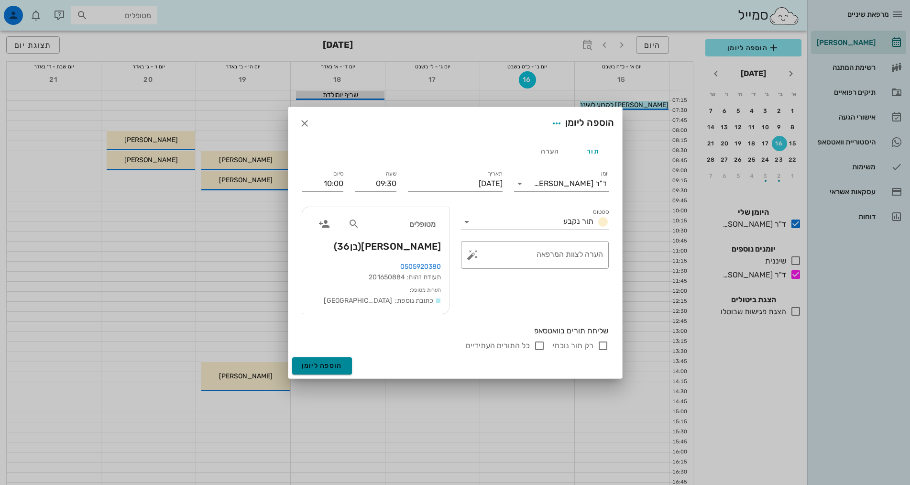
click at [320, 369] on span "הוספה ליומן" at bounding box center [322, 365] width 41 height 8
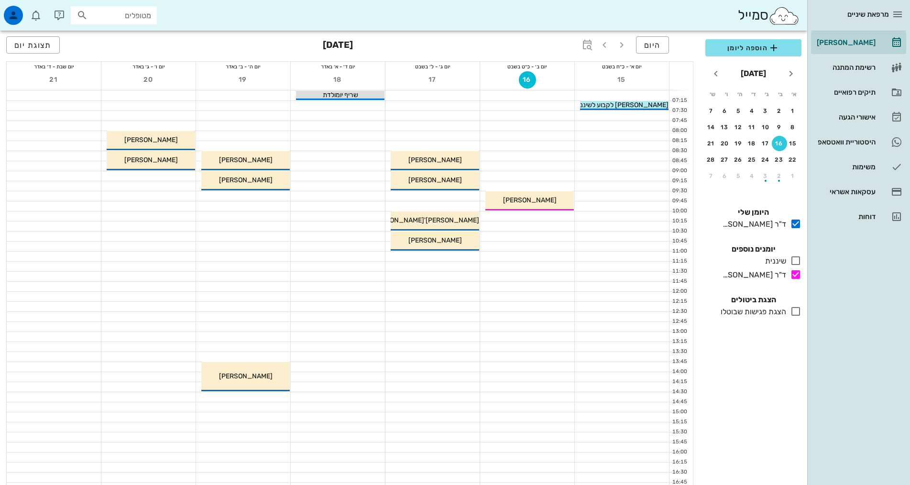
click at [781, 72] on div "[DATE]" at bounding box center [753, 73] width 58 height 19
click at [792, 76] on icon "חודש שעבר" at bounding box center [790, 73] width 11 height 11
click at [779, 127] on div "8" at bounding box center [779, 127] width 15 height 7
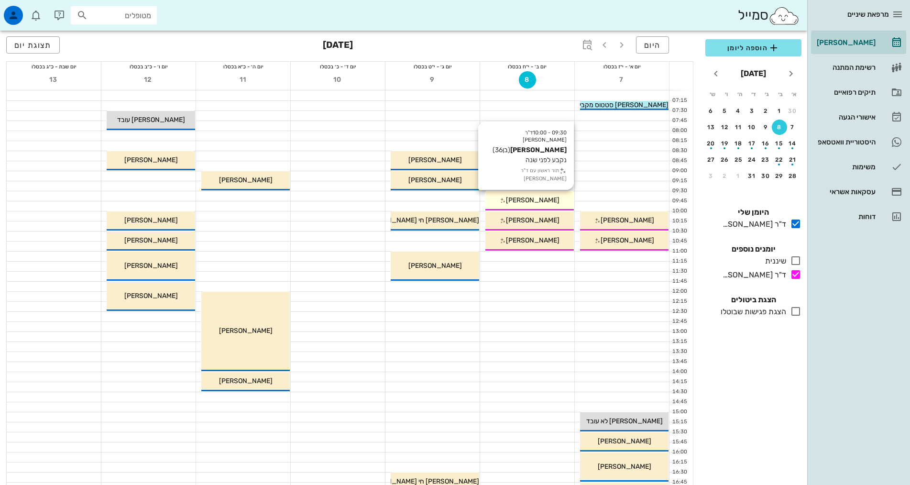
click at [548, 200] on div "[PERSON_NAME]" at bounding box center [529, 200] width 88 height 10
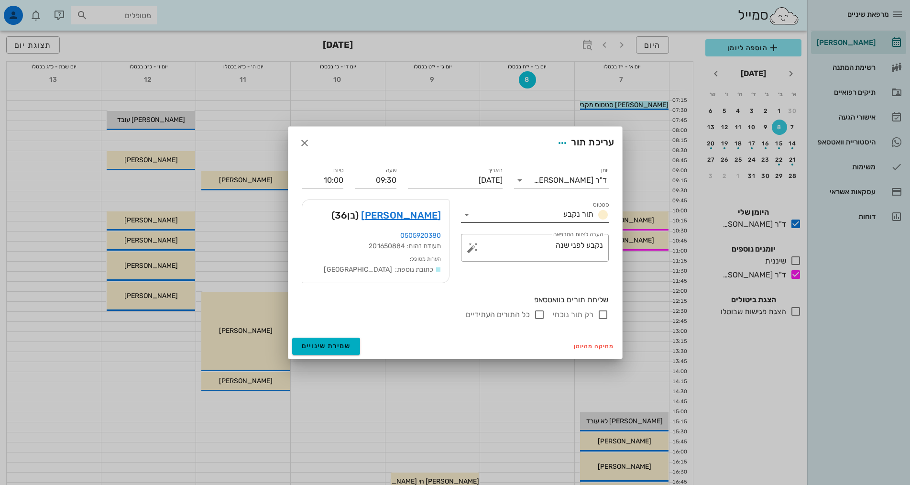
click at [568, 212] on span "תור נקבע" at bounding box center [578, 213] width 30 height 9
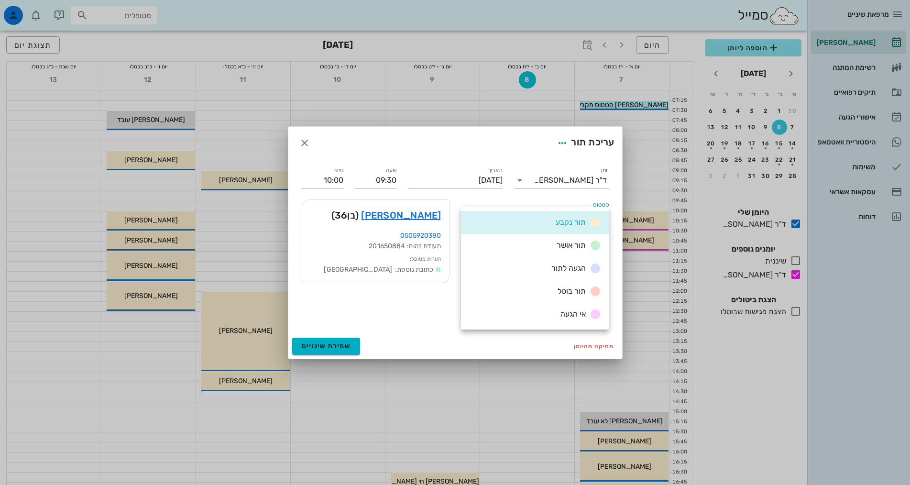
drag, startPoint x: 563, startPoint y: 289, endPoint x: 419, endPoint y: 301, distance: 143.9
click at [562, 289] on span "תור בוטל" at bounding box center [571, 290] width 28 height 9
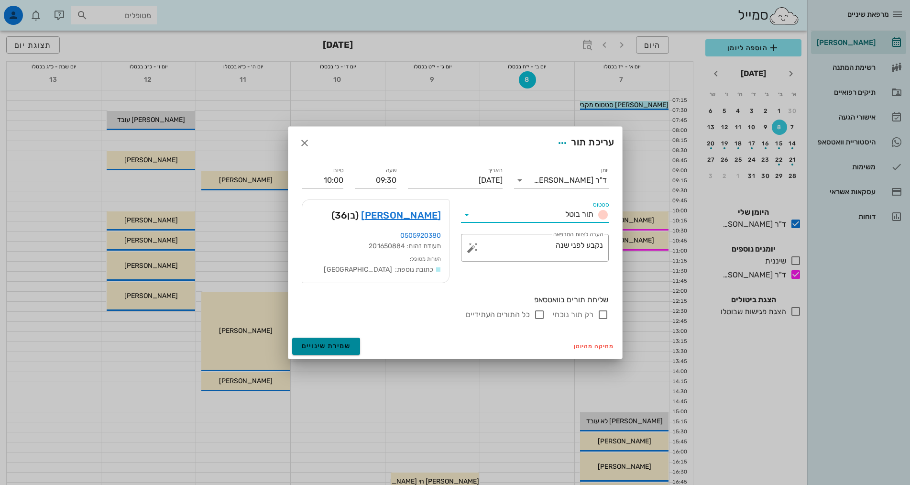
click at [356, 344] on button "שמירת שינויים" at bounding box center [326, 346] width 68 height 17
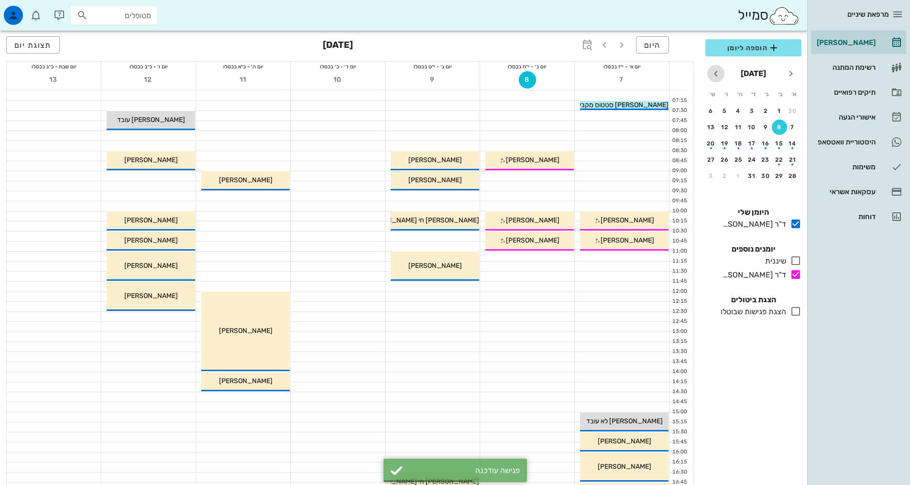
click at [715, 74] on icon "חודש הבא" at bounding box center [715, 73] width 11 height 11
click at [787, 77] on icon "חודש שעבר" at bounding box center [790, 73] width 11 height 11
click at [778, 144] on div "16" at bounding box center [779, 143] width 15 height 7
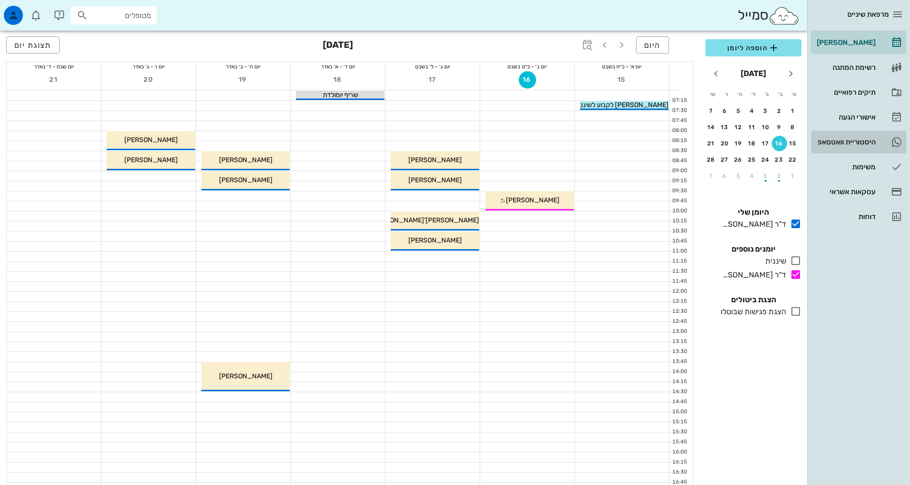
click at [843, 136] on div "היסטוריית וואטסאפ" at bounding box center [845, 141] width 61 height 15
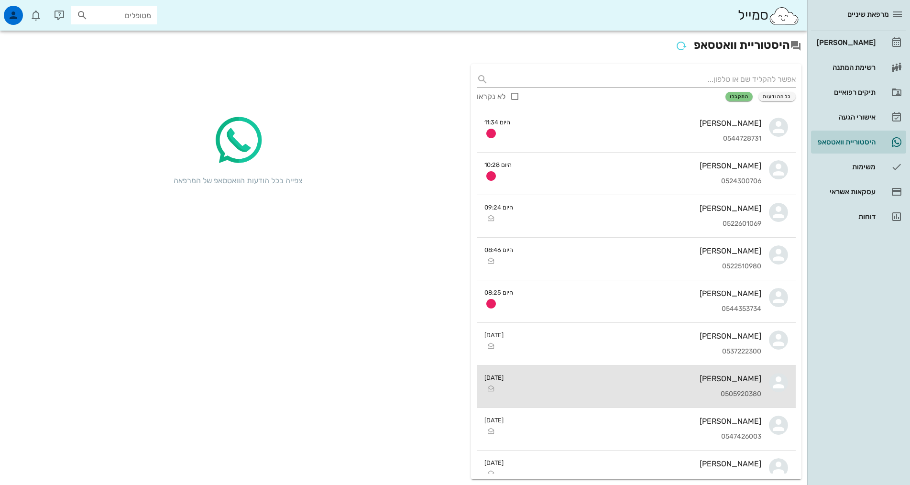
click at [695, 391] on div "0505920380" at bounding box center [636, 394] width 250 height 8
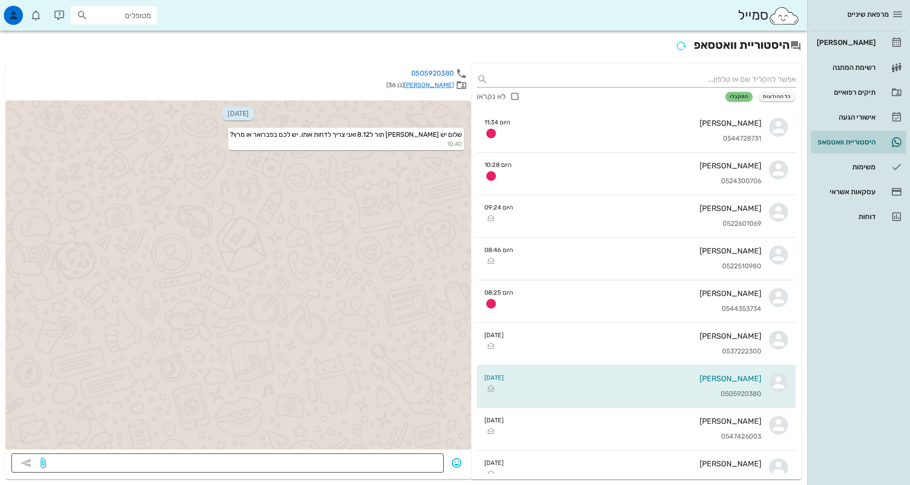
click at [412, 463] on textarea at bounding box center [243, 463] width 390 height 15
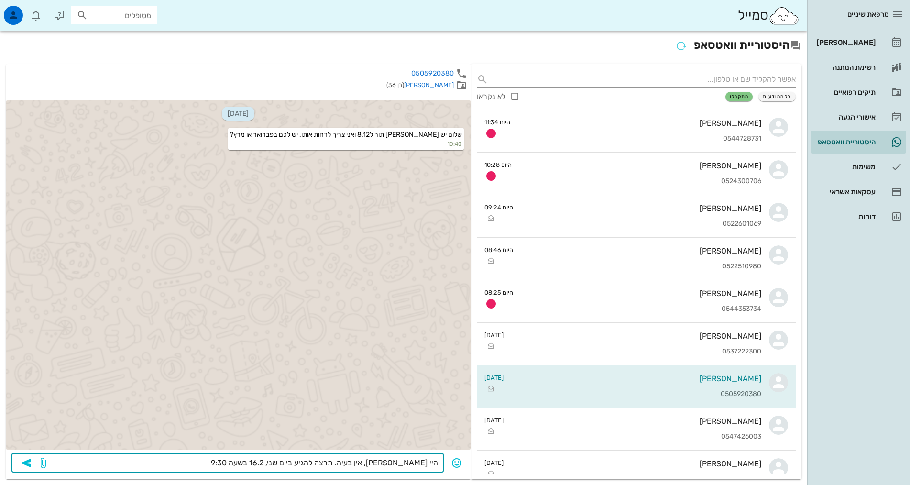
type textarea "היי [PERSON_NAME], אין בעיה. תרצה להגיע ביום שני, 16.2 בשעה 9:30?"
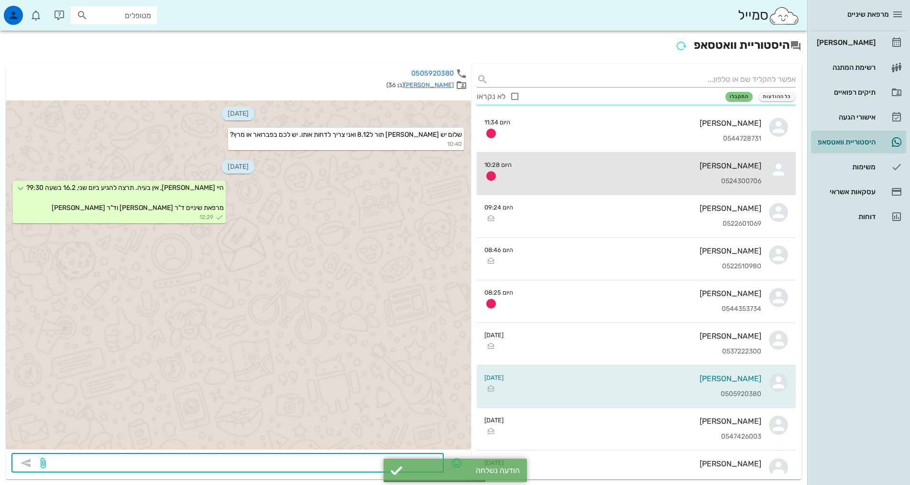
click at [602, 181] on div "0524300706" at bounding box center [640, 181] width 242 height 8
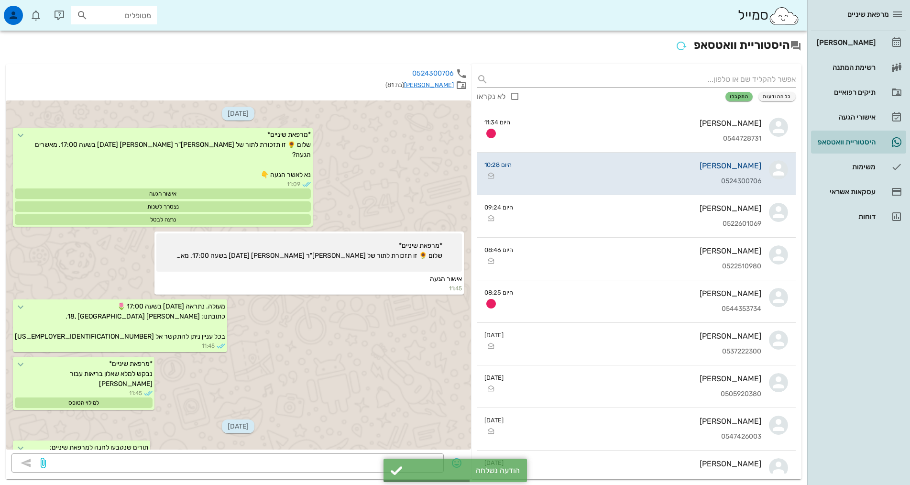
scroll to position [523, 0]
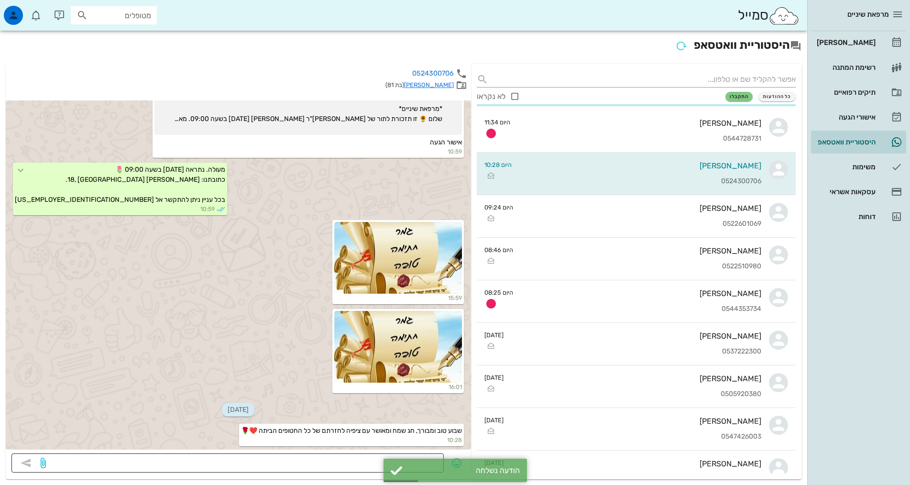
click at [350, 468] on textarea at bounding box center [243, 463] width 390 height 15
drag, startPoint x: 350, startPoint y: 468, endPoint x: 349, endPoint y: 457, distance: 11.1
click at [350, 468] on textarea at bounding box center [243, 463] width 390 height 15
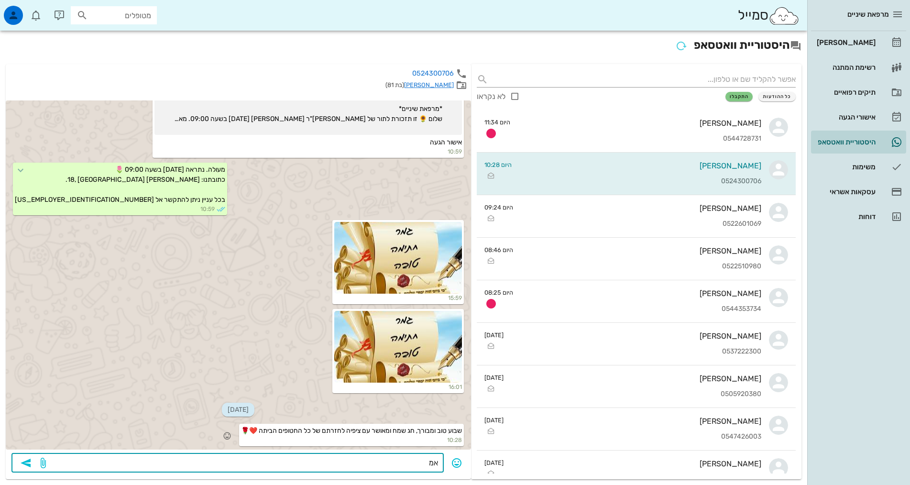
type textarea "אמן"
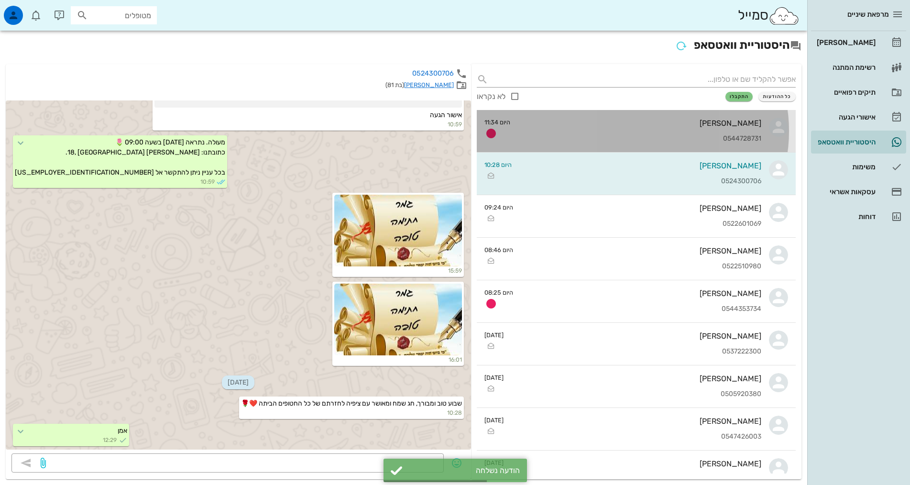
click at [653, 138] on div "0544728731" at bounding box center [639, 139] width 243 height 8
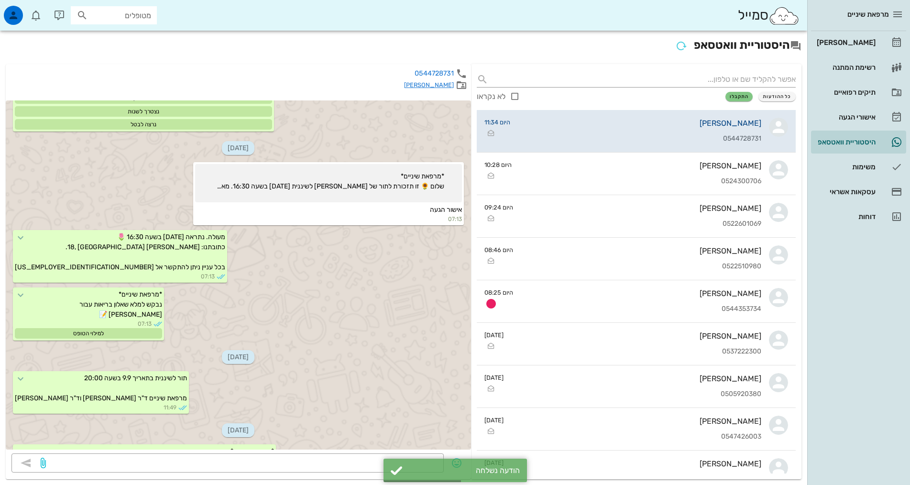
scroll to position [1118, 0]
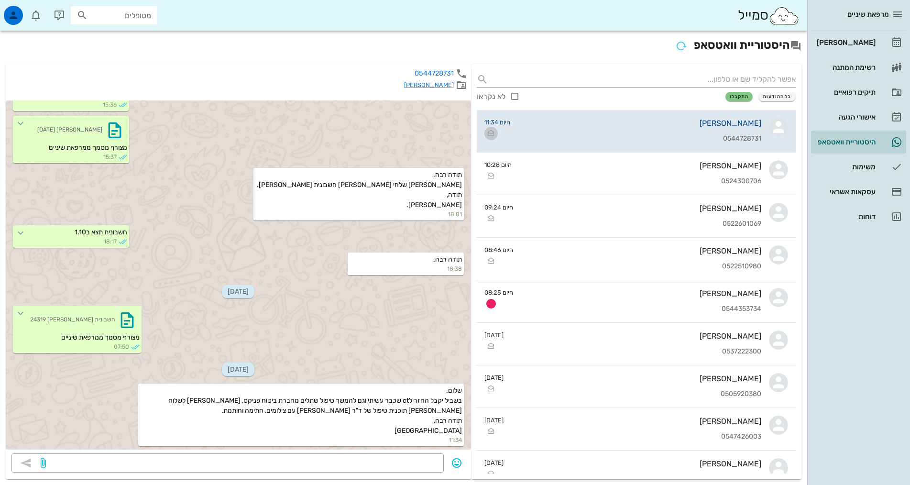
click at [497, 134] on icon "button" at bounding box center [490, 133] width 11 height 11
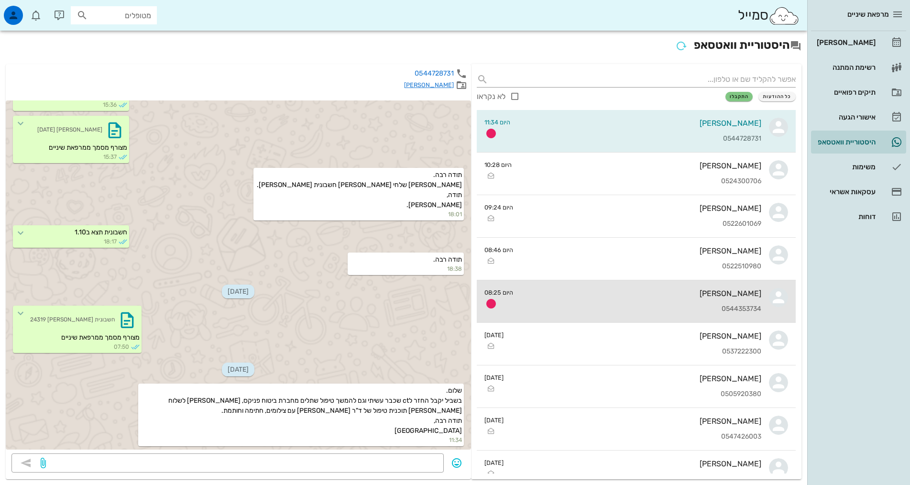
click at [534, 303] on div "[PERSON_NAME] 0544353734" at bounding box center [641, 301] width 240 height 42
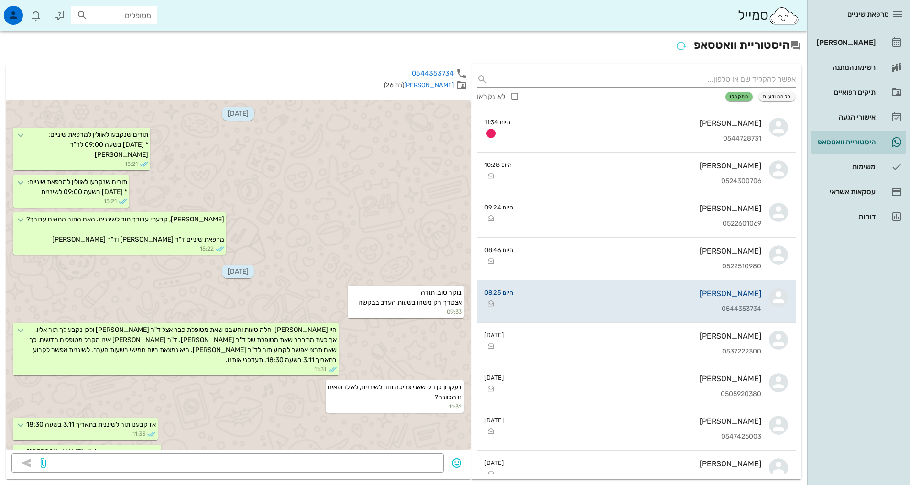
scroll to position [205, 0]
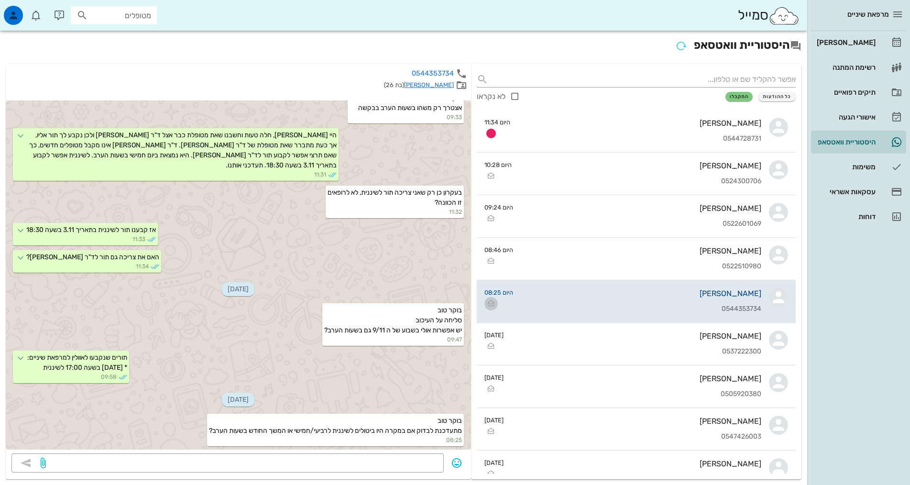
click at [497, 304] on icon "button" at bounding box center [490, 303] width 11 height 11
click at [860, 48] on div "[PERSON_NAME]" at bounding box center [845, 42] width 61 height 15
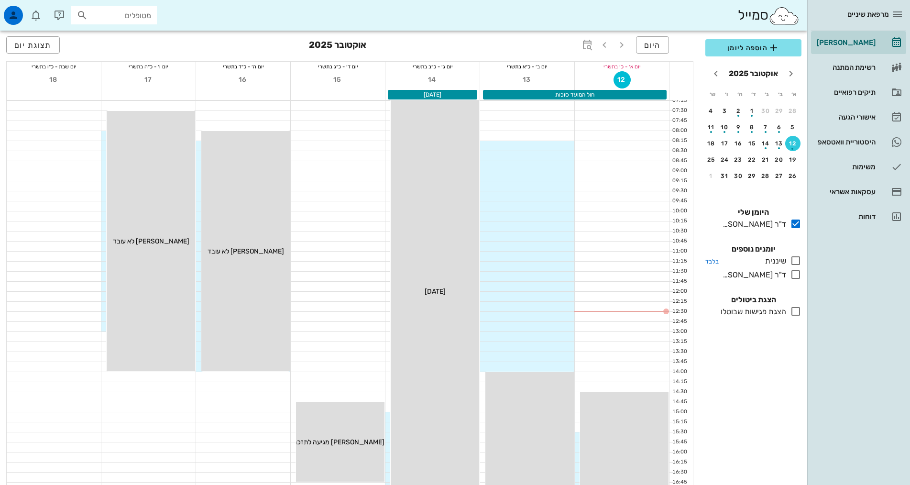
click at [794, 260] on icon at bounding box center [795, 260] width 11 height 11
click at [794, 274] on icon at bounding box center [795, 274] width 11 height 11
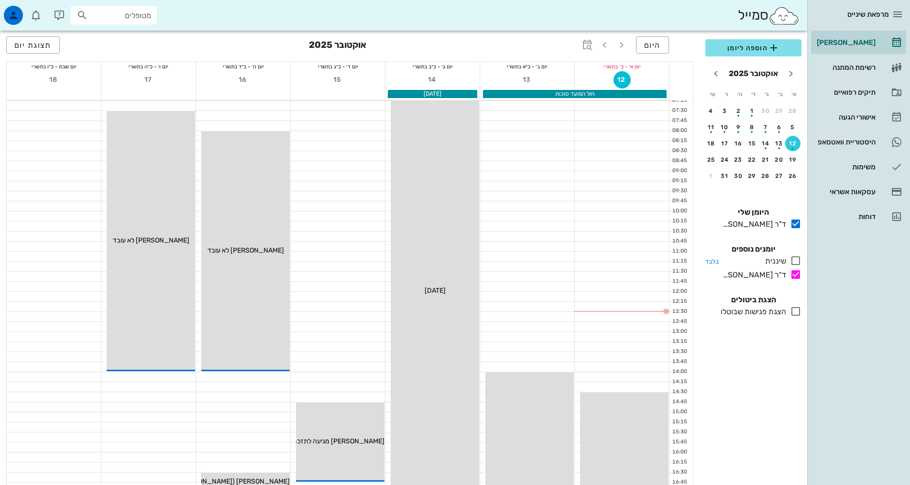
click at [797, 257] on icon at bounding box center [795, 260] width 11 height 11
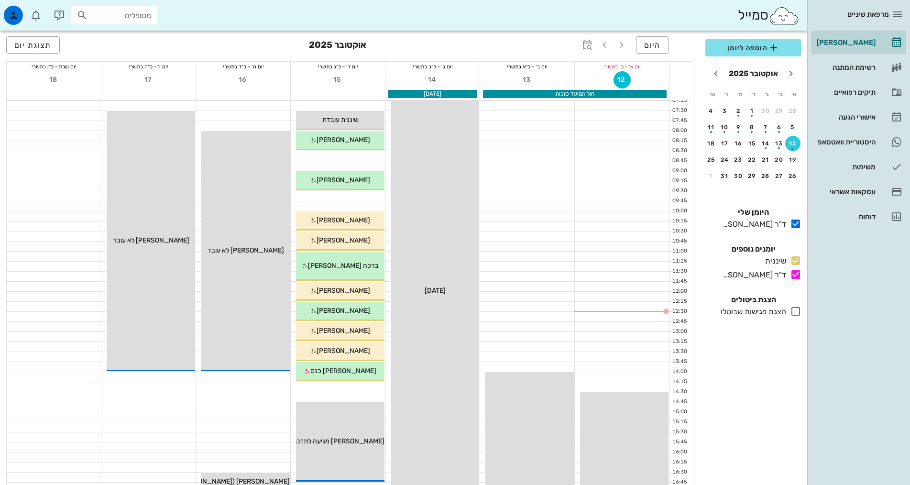
click at [222, 151] on div "08:00 - 14:00 ד"ר [PERSON_NAME] [PERSON_NAME] לא עובד [PERSON_NAME] לא עובד" at bounding box center [245, 251] width 88 height 240
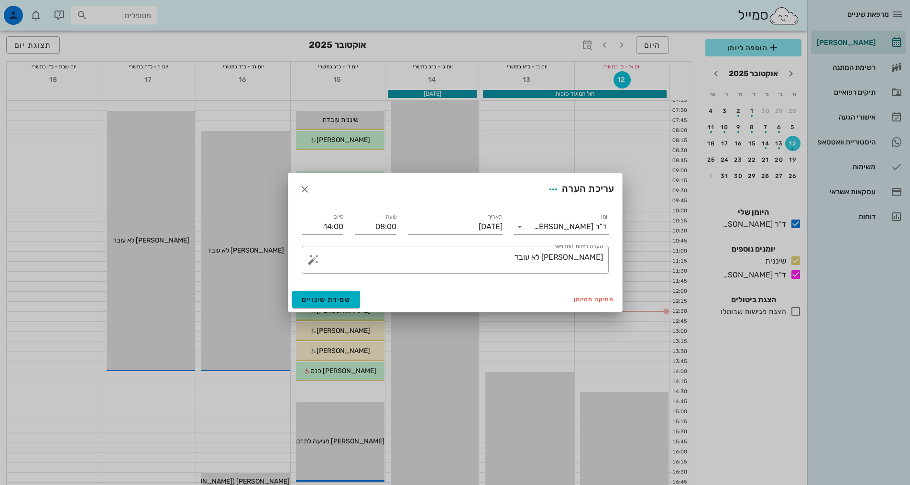
drag, startPoint x: 207, startPoint y: 89, endPoint x: 223, endPoint y: 102, distance: 21.1
click at [212, 87] on div "מרפאת שיניים [PERSON_NAME] רשימת המתנה תיקים רפואיים אישורי הגעה היסטוריית וואט…" at bounding box center [455, 386] width 910 height 773
click at [305, 195] on button "button" at bounding box center [304, 189] width 17 height 17
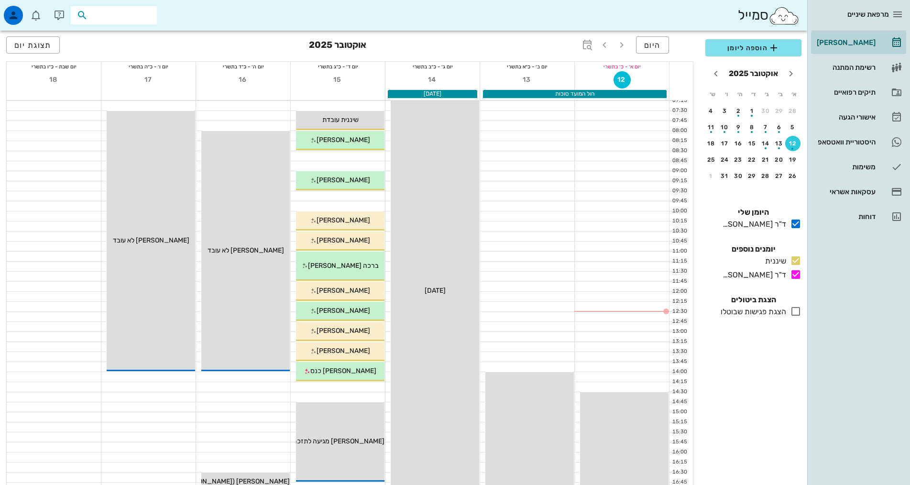
click at [139, 16] on input "text" at bounding box center [120, 15] width 61 height 12
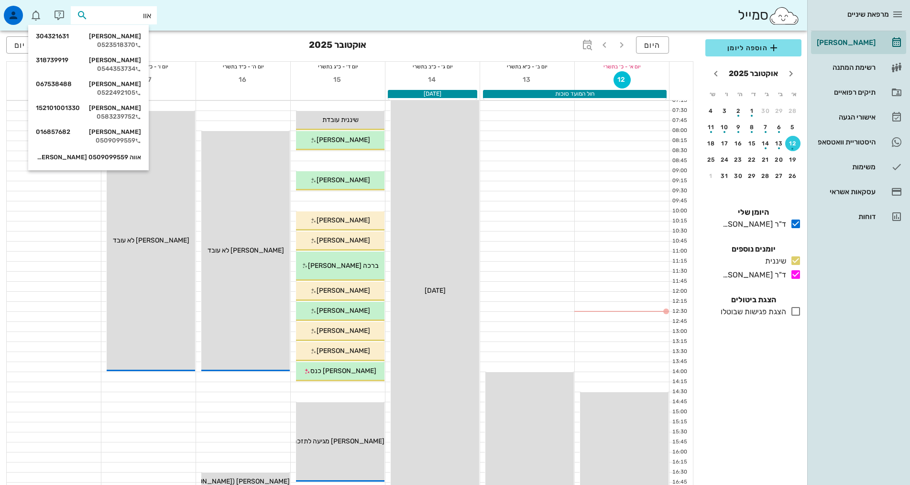
type input "אוול"
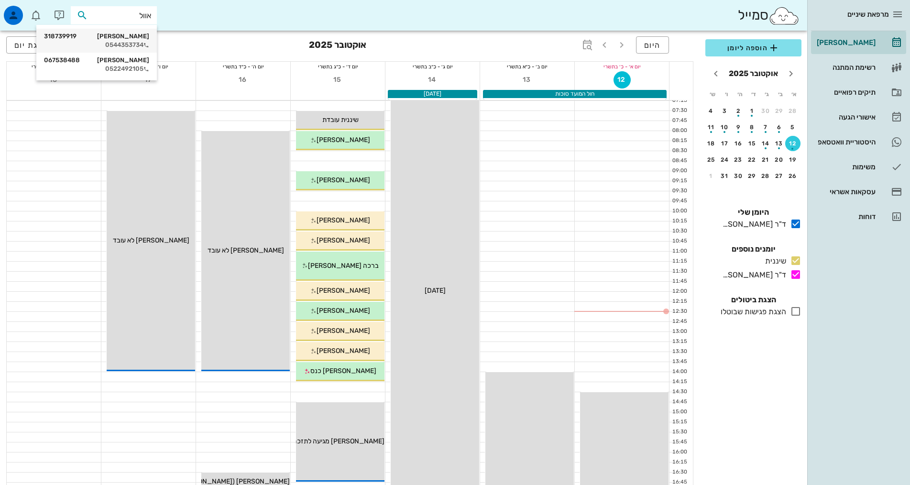
click at [122, 42] on div "0544353734" at bounding box center [96, 45] width 105 height 8
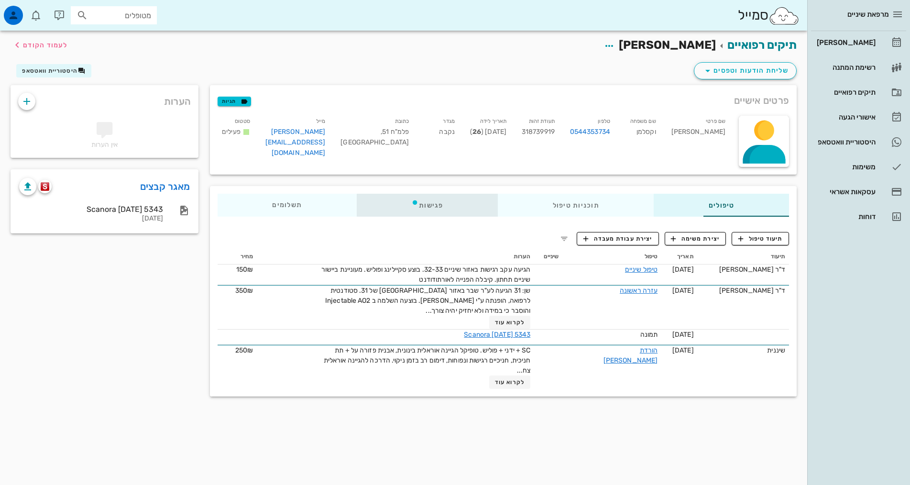
click at [409, 208] on div "פגישות" at bounding box center [427, 205] width 141 height 23
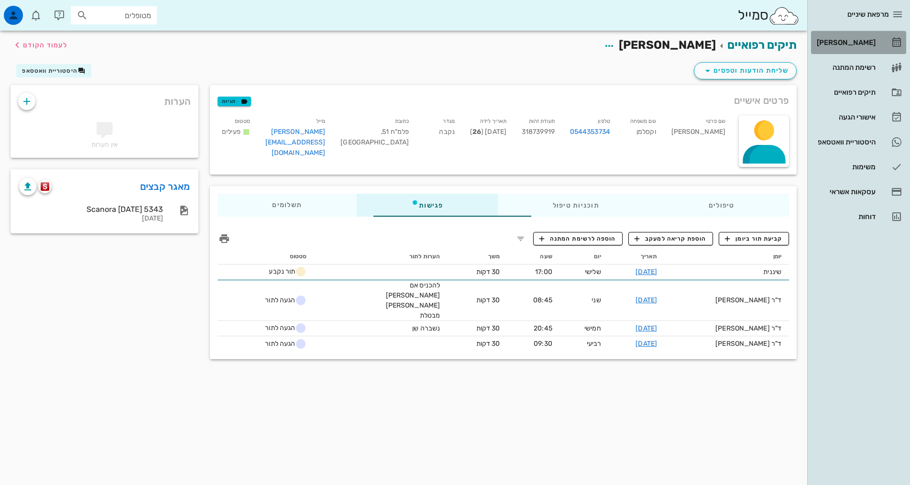
click at [843, 37] on div "[PERSON_NAME]" at bounding box center [845, 42] width 61 height 15
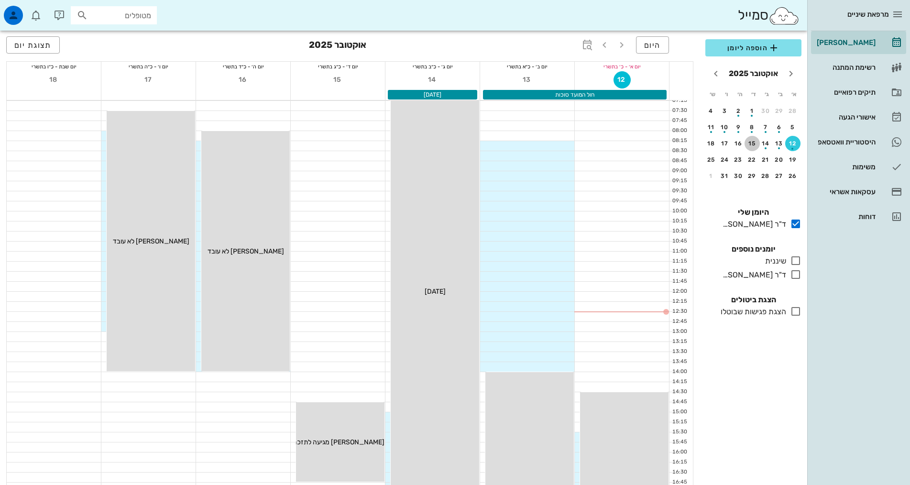
click at [754, 145] on div "15" at bounding box center [751, 143] width 15 height 7
drag, startPoint x: 798, startPoint y: 261, endPoint x: 794, endPoint y: 264, distance: 5.2
click at [798, 262] on icon at bounding box center [795, 260] width 11 height 11
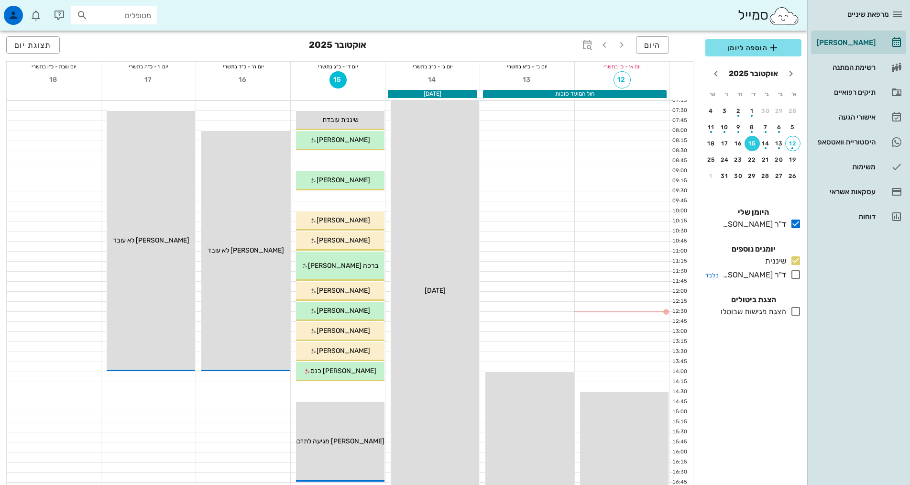
click at [799, 276] on icon at bounding box center [795, 274] width 11 height 11
click at [840, 144] on div "היסטוריית וואטסאפ" at bounding box center [845, 142] width 61 height 8
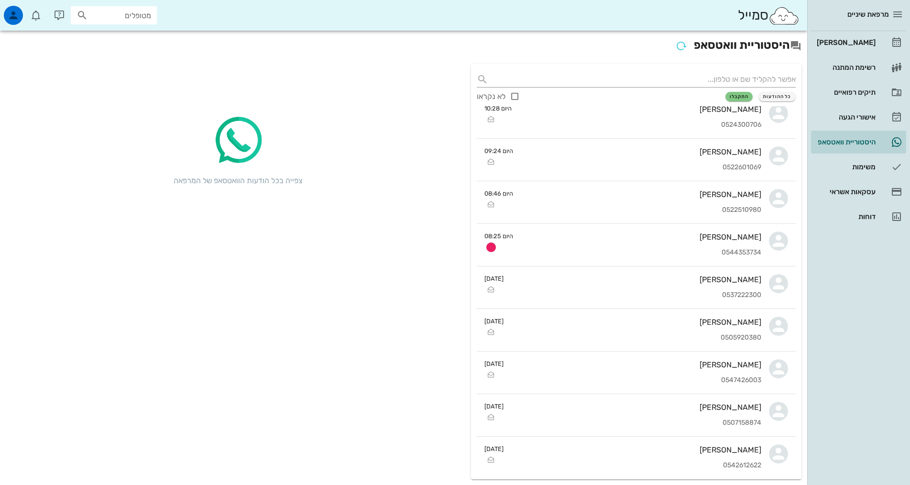
scroll to position [191, 0]
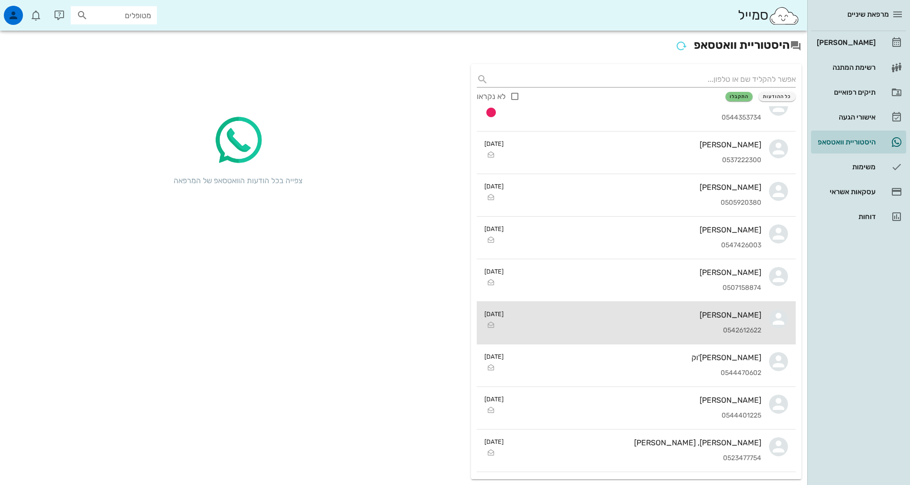
click at [731, 331] on div "0542612622" at bounding box center [636, 331] width 250 height 8
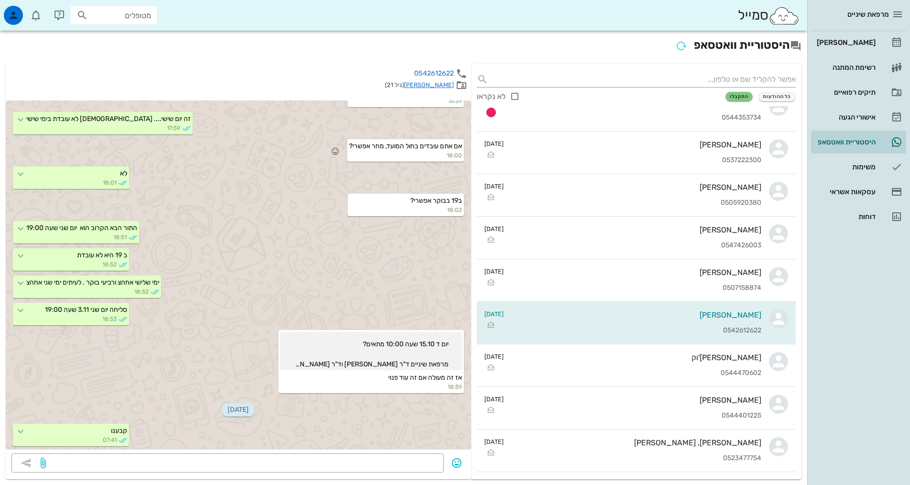
scroll to position [153, 0]
click at [846, 46] on div "[PERSON_NAME]" at bounding box center [845, 43] width 61 height 8
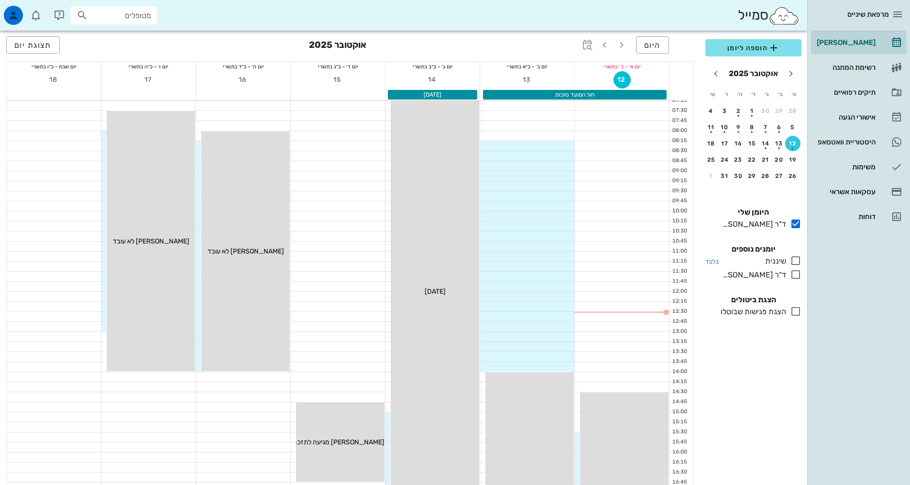
click at [797, 256] on icon at bounding box center [795, 260] width 11 height 11
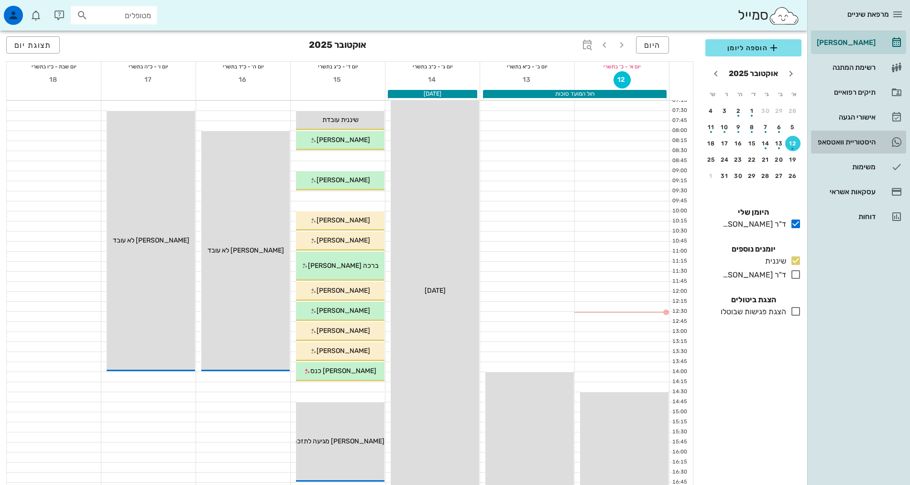
click at [850, 139] on div "היסטוריית וואטסאפ" at bounding box center [845, 142] width 61 height 8
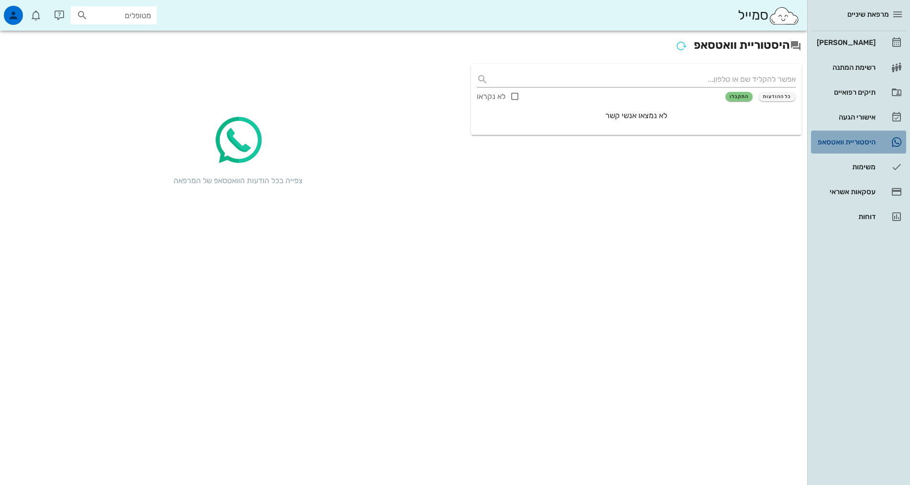
click at [850, 139] on div "היסטוריית וואטסאפ" at bounding box center [845, 142] width 61 height 8
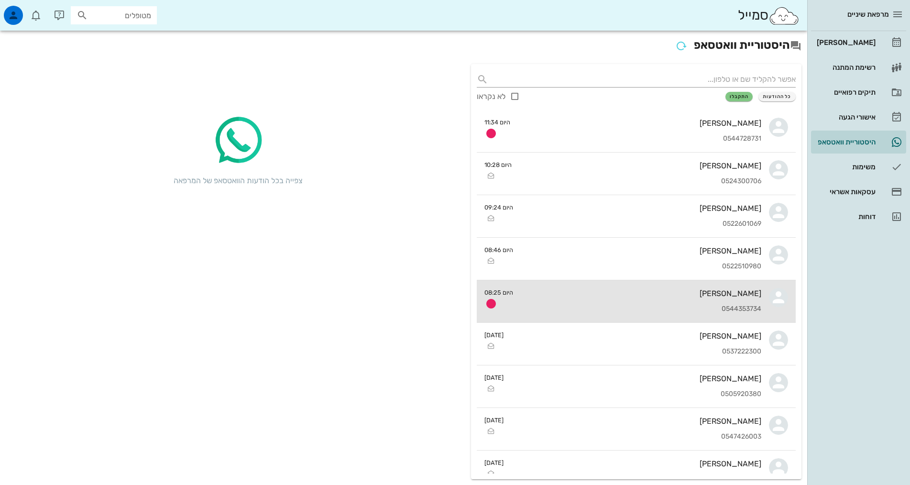
click at [726, 301] on div "[PERSON_NAME] 0544353734" at bounding box center [641, 301] width 240 height 42
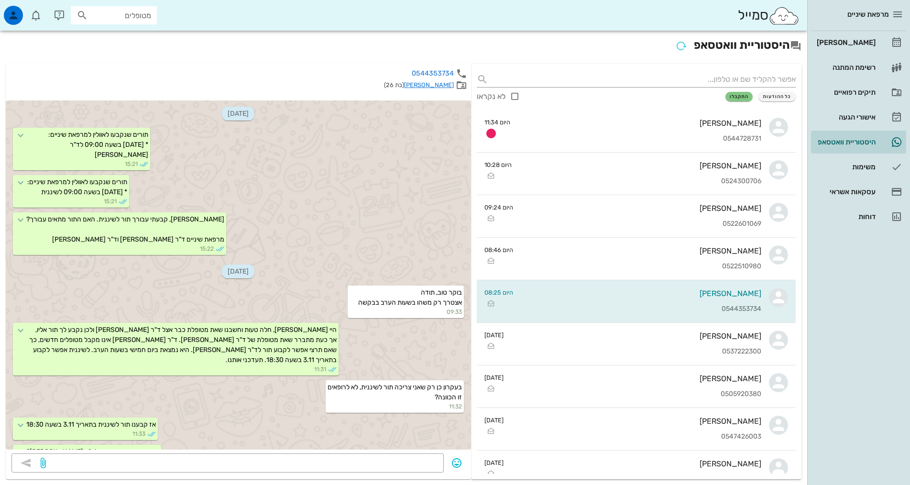
scroll to position [205, 0]
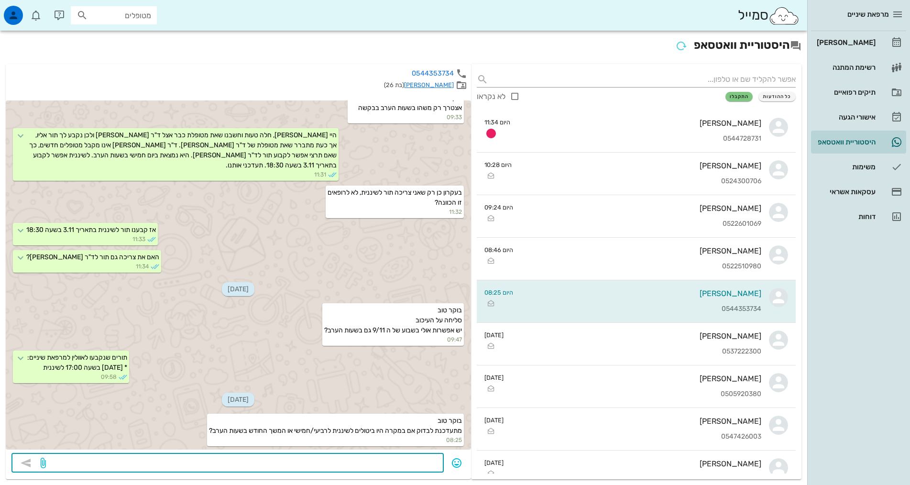
click at [392, 456] on textarea at bounding box center [243, 463] width 390 height 15
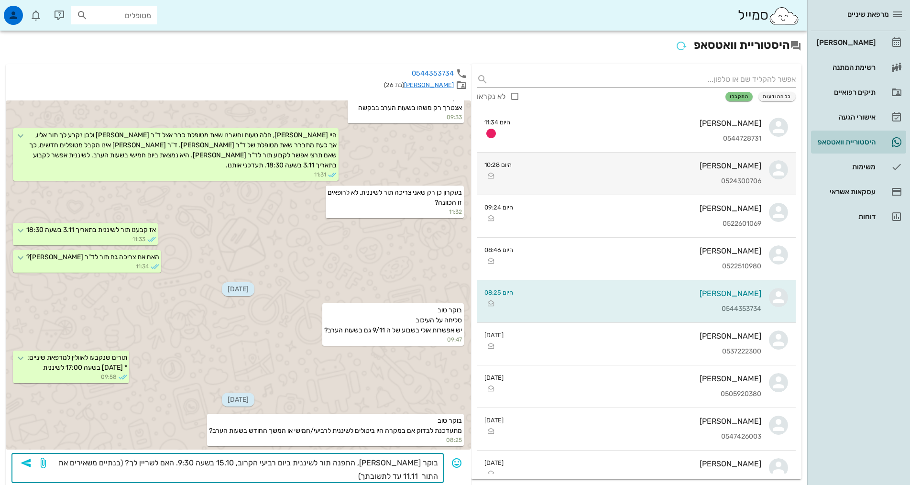
type textarea "בוקר [PERSON_NAME], התפנה תור לשיננית ביום רביעי הקרוב, 15.10 בשעה 9:30. האם לש…"
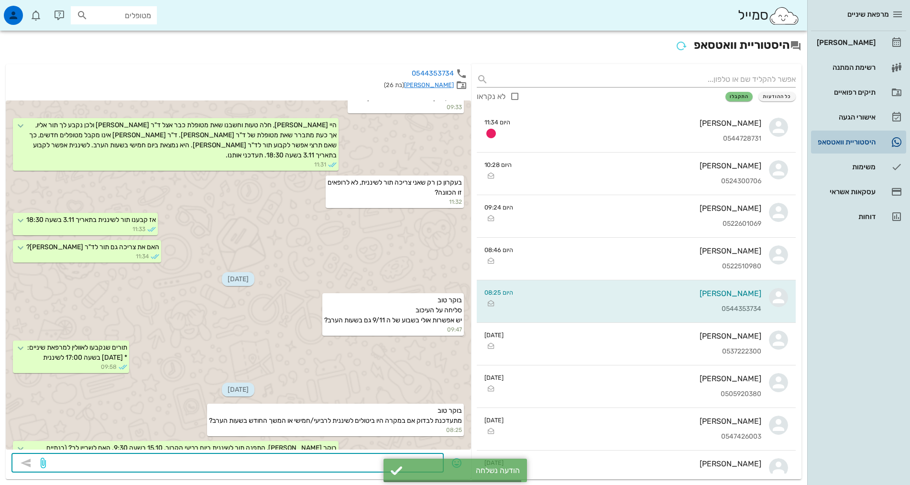
scroll to position [242, 0]
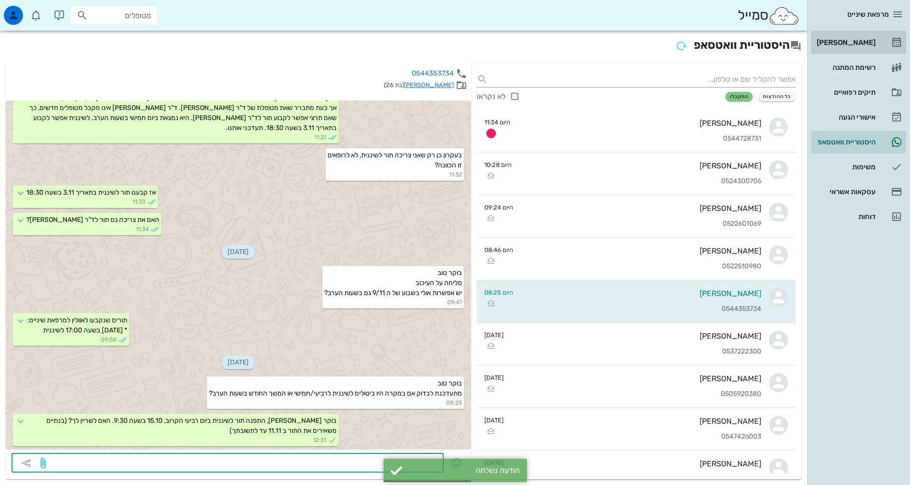
click at [856, 44] on div "[PERSON_NAME]" at bounding box center [845, 43] width 61 height 8
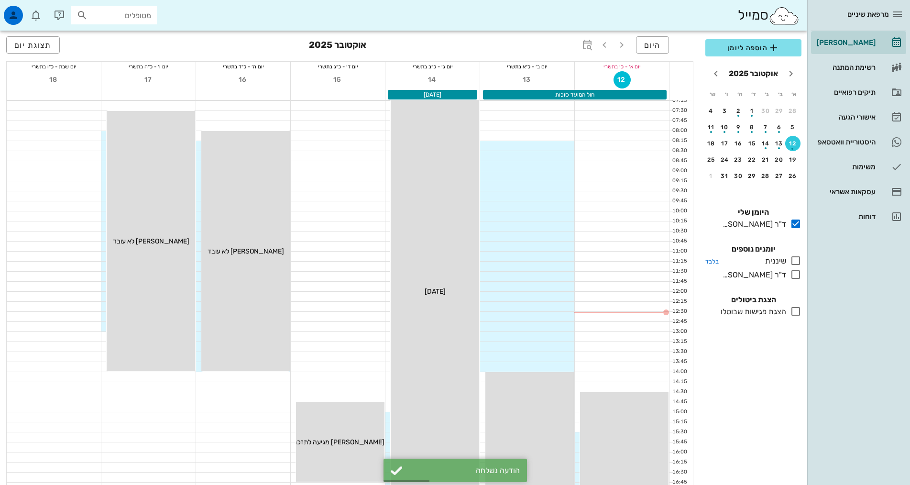
click at [799, 260] on icon at bounding box center [795, 260] width 11 height 11
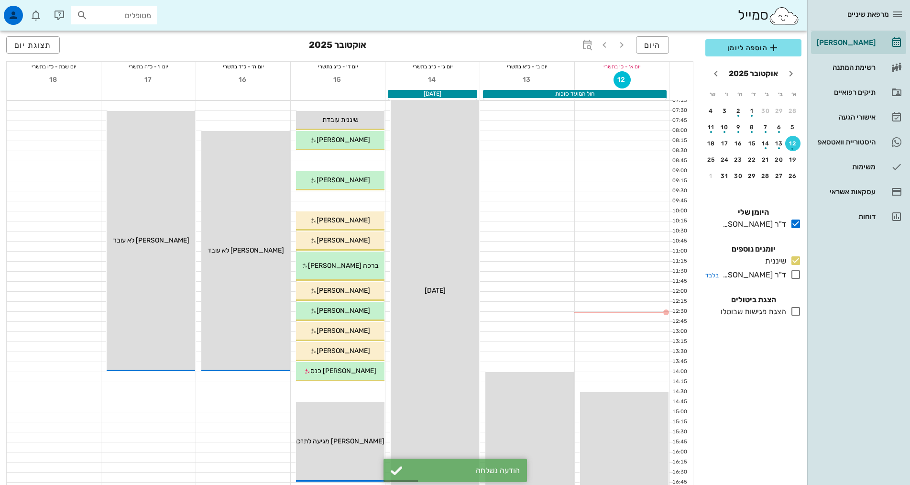
click at [796, 271] on icon at bounding box center [795, 274] width 11 height 11
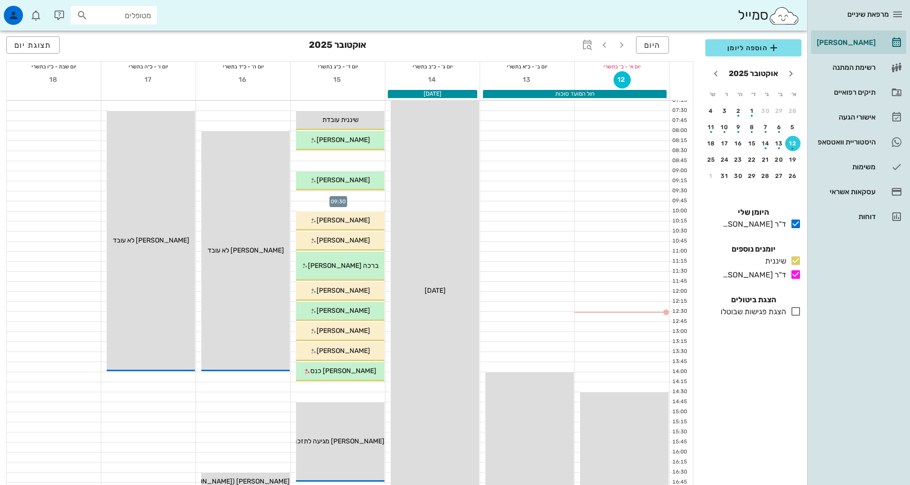
click at [351, 192] on div at bounding box center [338, 196] width 94 height 10
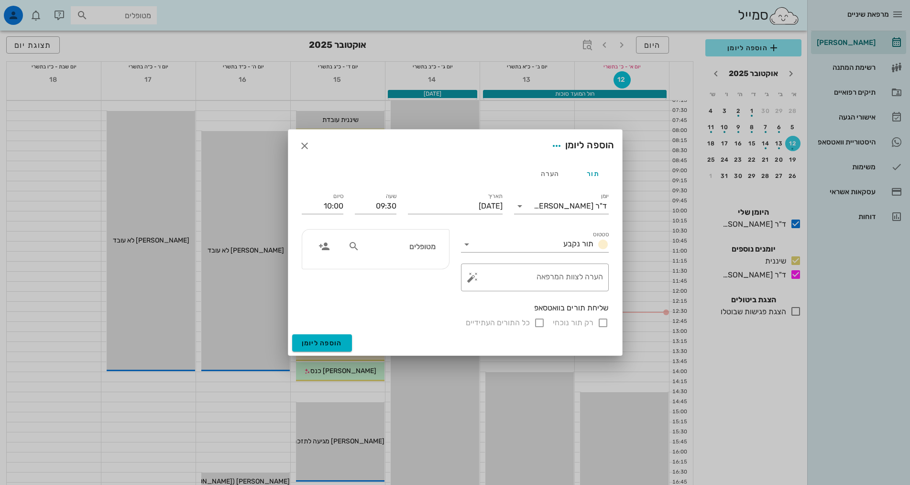
click at [532, 215] on div "יומן ד"ר [PERSON_NAME]" at bounding box center [561, 204] width 106 height 38
click at [531, 211] on input "יומן" at bounding box center [530, 205] width 6 height 15
click at [553, 240] on div "שיננית" at bounding box center [561, 236] width 79 height 9
click at [408, 249] on input "מטופלים" at bounding box center [398, 246] width 74 height 12
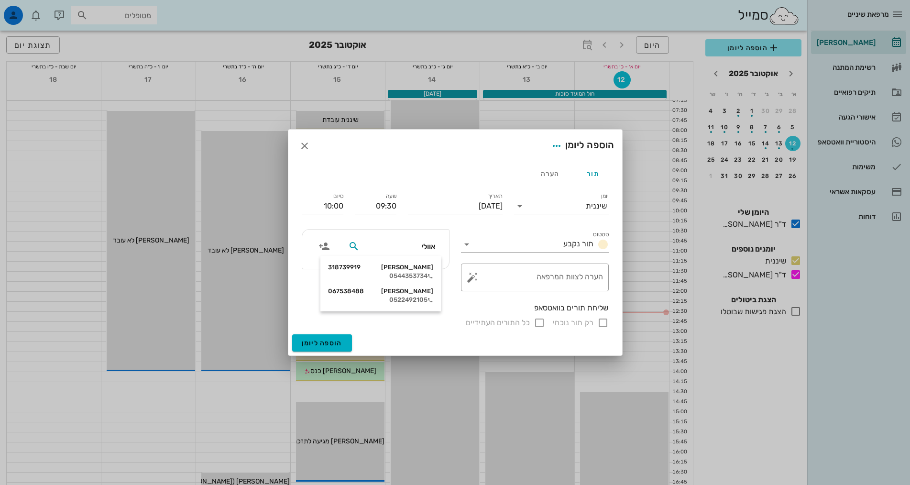
type input "[PERSON_NAME]"
click at [415, 270] on div "[PERSON_NAME] 318739919" at bounding box center [380, 267] width 105 height 8
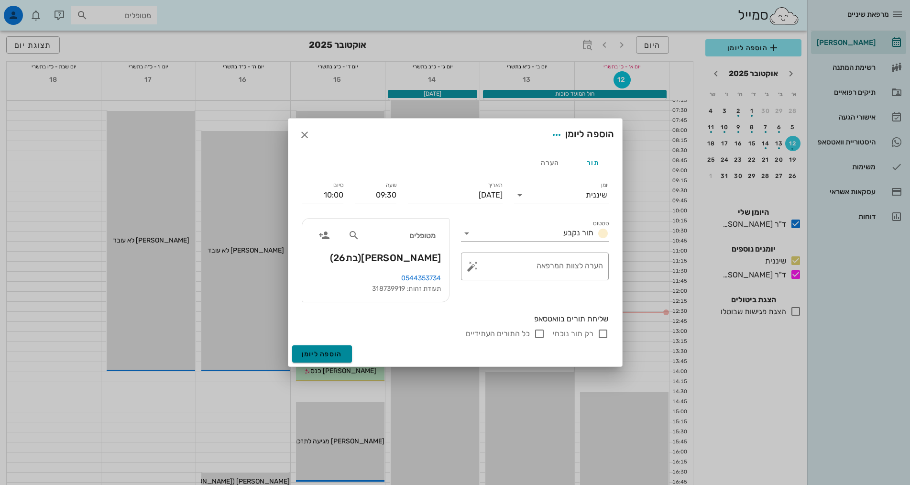
click at [336, 350] on span "הוספה ליומן" at bounding box center [322, 354] width 41 height 8
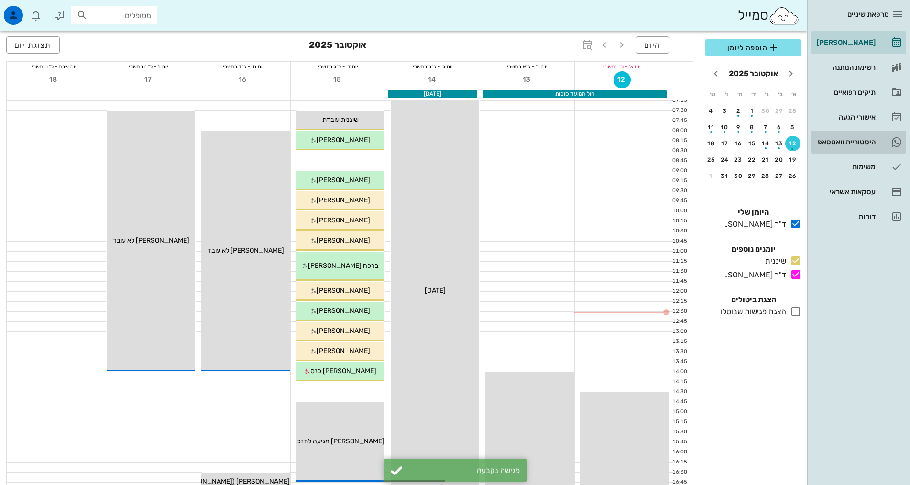
click at [862, 147] on div "היסטוריית וואטסאפ" at bounding box center [845, 141] width 61 height 15
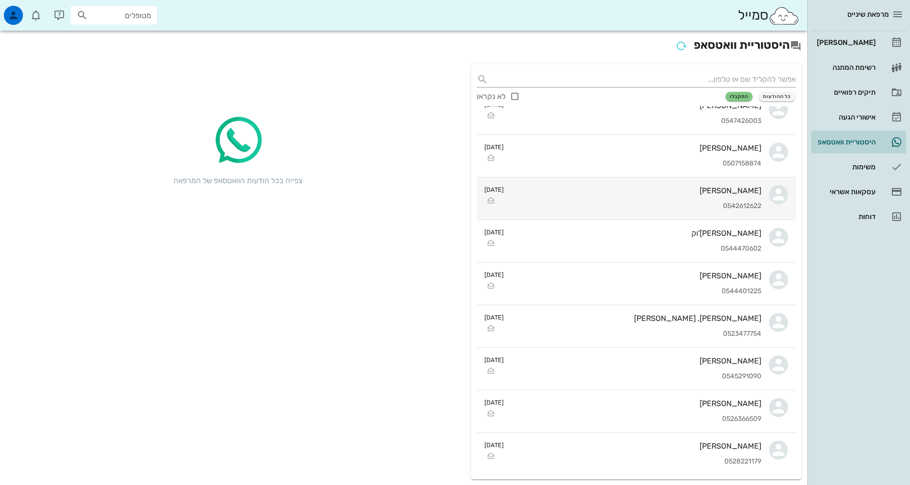
scroll to position [335, 0]
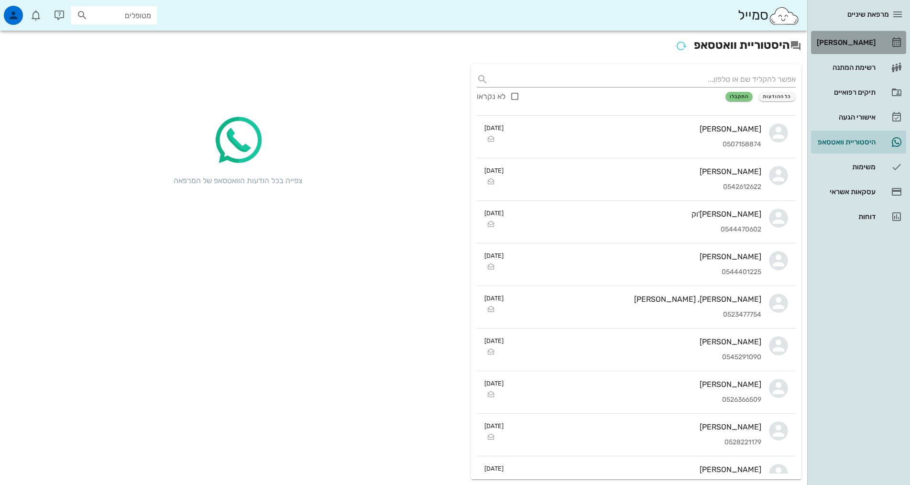
click at [859, 41] on div "[PERSON_NAME]" at bounding box center [845, 43] width 61 height 8
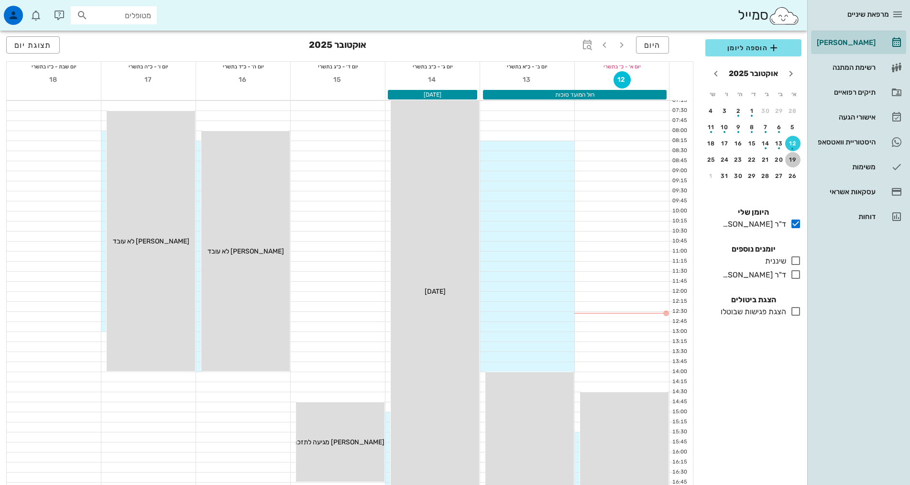
click at [790, 162] on div "19" at bounding box center [792, 159] width 15 height 7
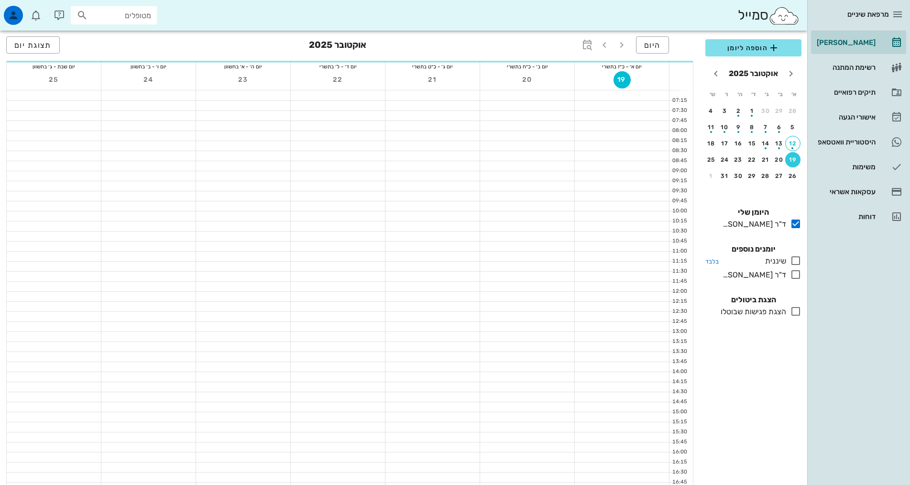
click at [797, 258] on icon at bounding box center [795, 260] width 11 height 11
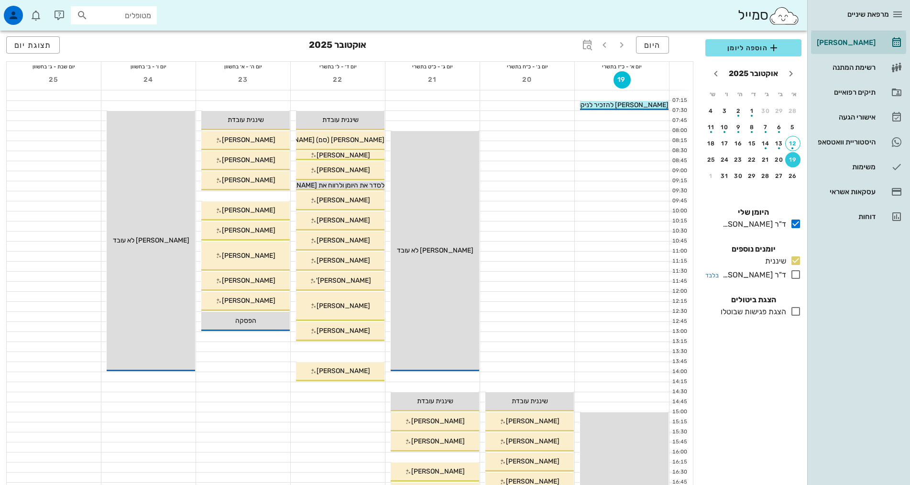
click at [797, 271] on icon at bounding box center [795, 274] width 11 height 11
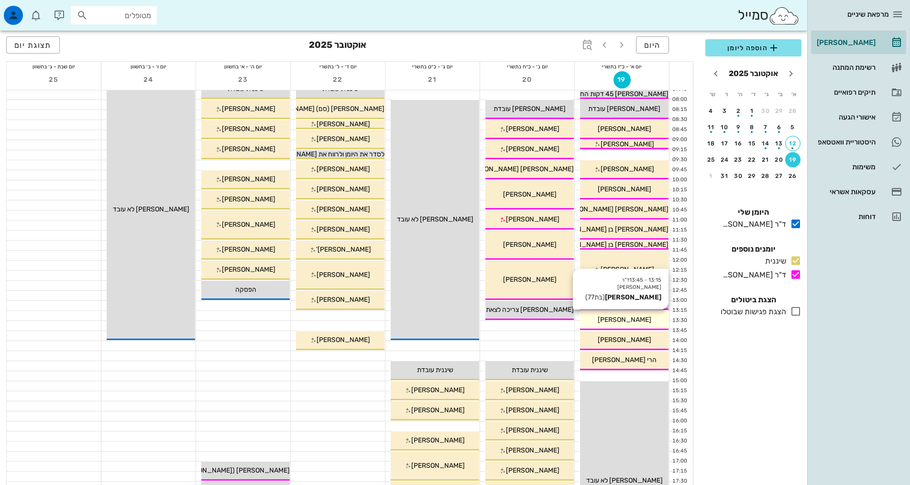
scroll to position [96, 0]
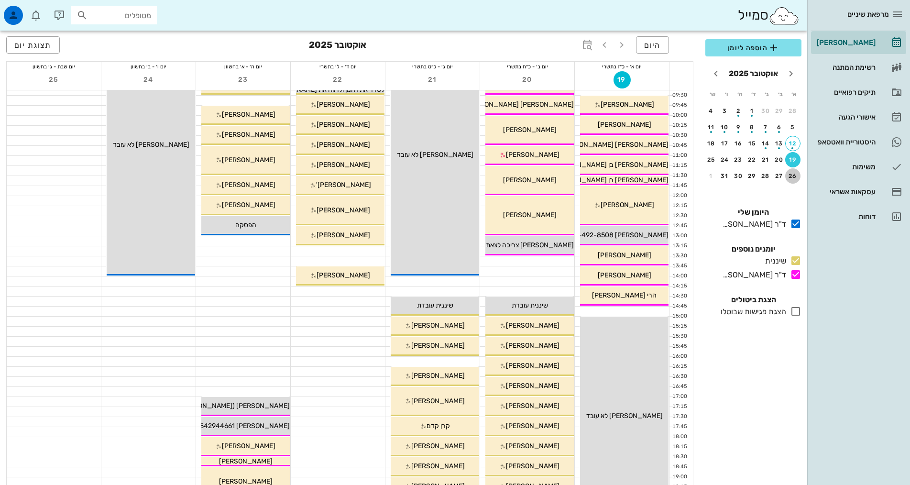
click at [794, 179] on button "26" at bounding box center [792, 175] width 15 height 15
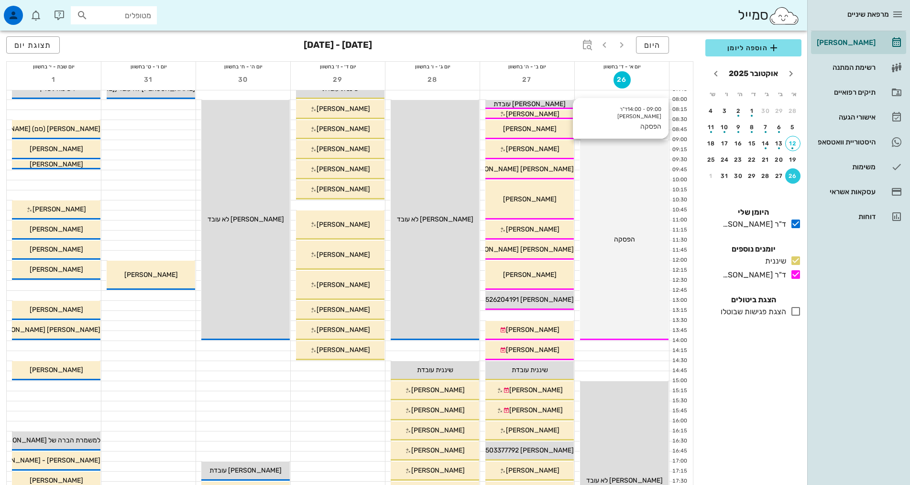
scroll to position [48, 0]
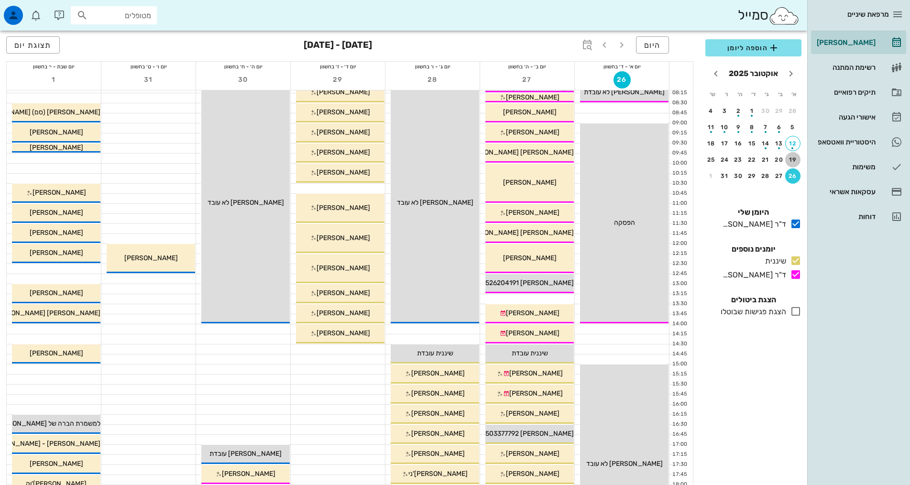
click at [795, 158] on div "19" at bounding box center [792, 159] width 15 height 7
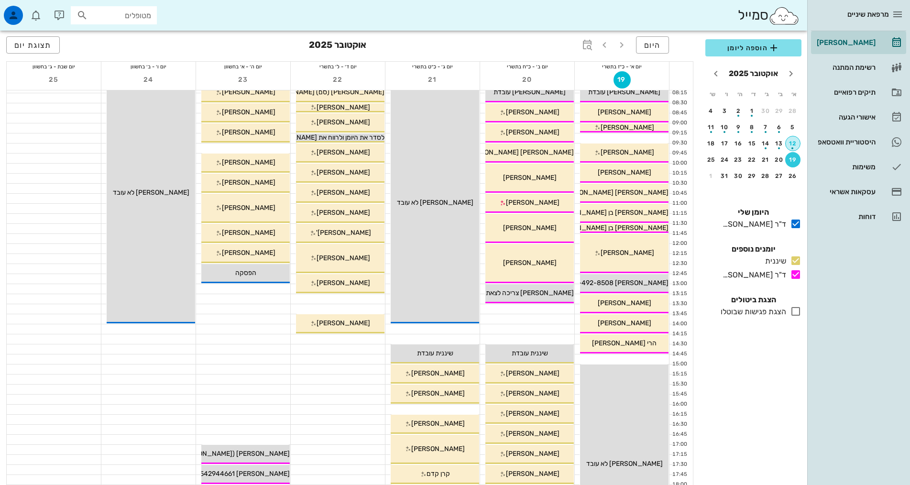
click at [794, 142] on div "12" at bounding box center [793, 143] width 14 height 7
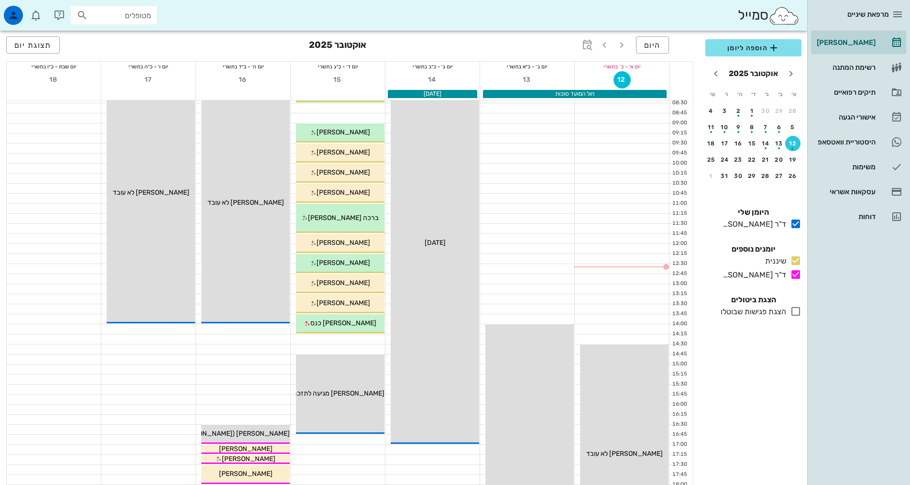
scroll to position [239, 0]
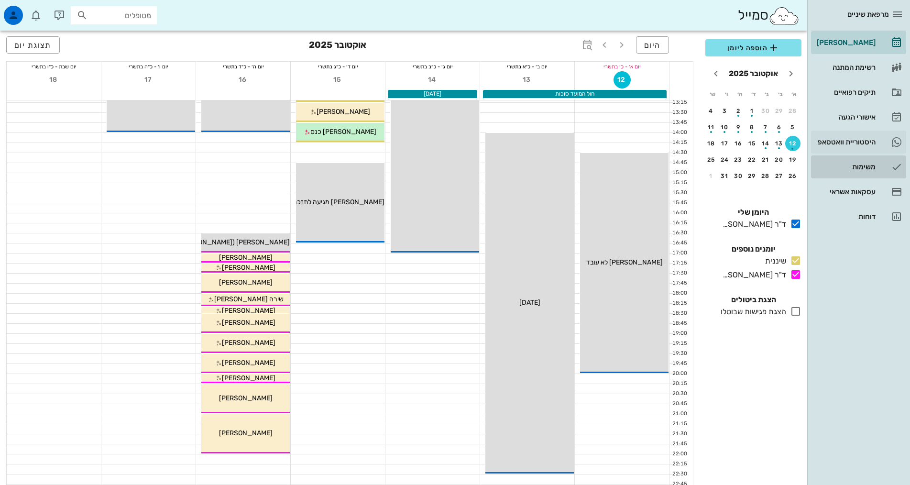
click at [849, 159] on div "משימות" at bounding box center [845, 166] width 61 height 15
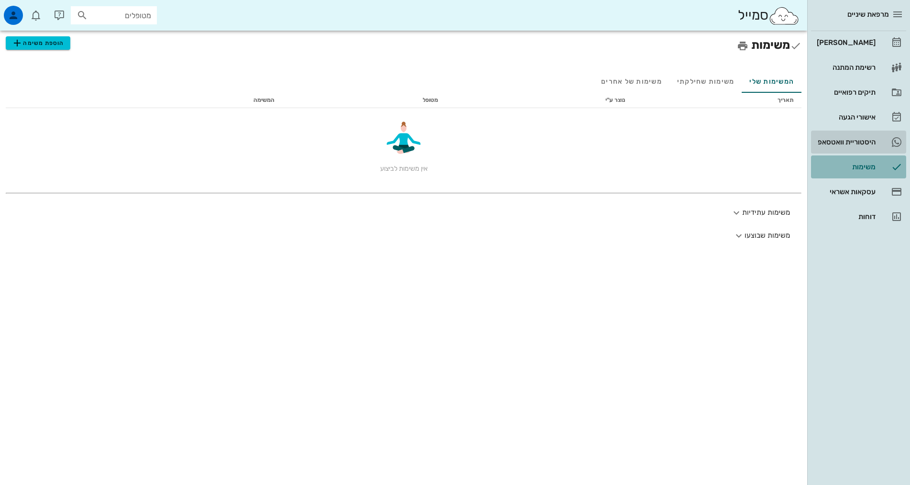
click at [833, 134] on link "היסטוריית וואטסאפ" at bounding box center [858, 142] width 95 height 23
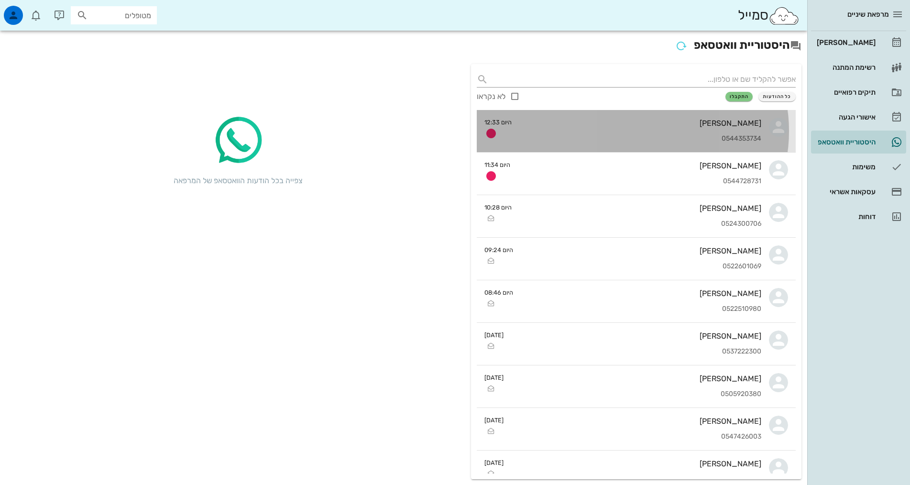
click at [678, 148] on div "[PERSON_NAME] 0544353734" at bounding box center [640, 131] width 242 height 42
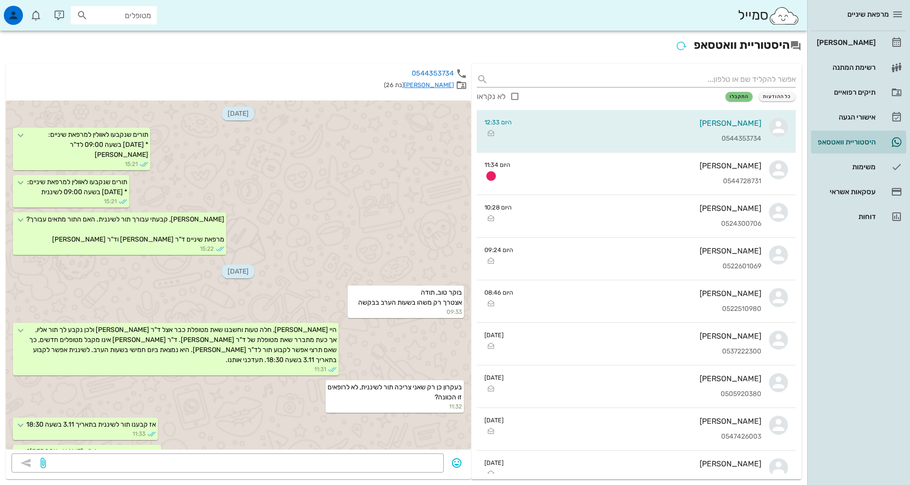
scroll to position [269, 0]
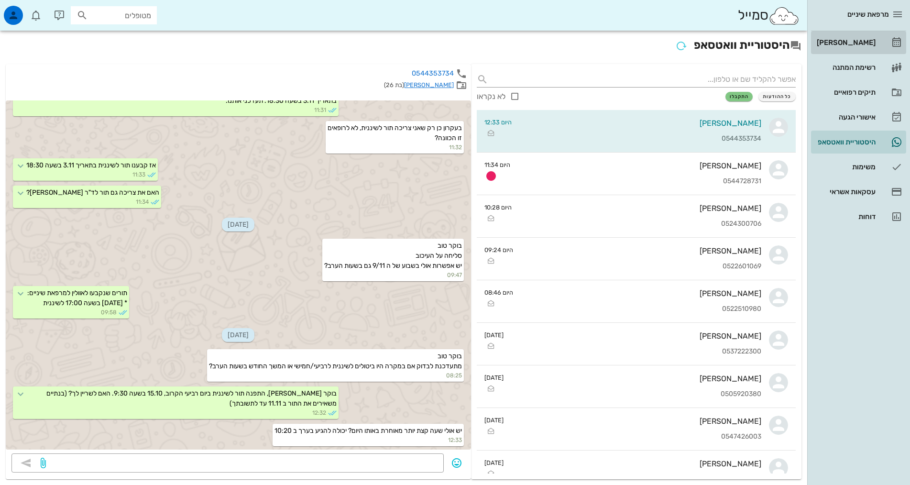
click at [855, 47] on div "[PERSON_NAME]" at bounding box center [845, 42] width 61 height 15
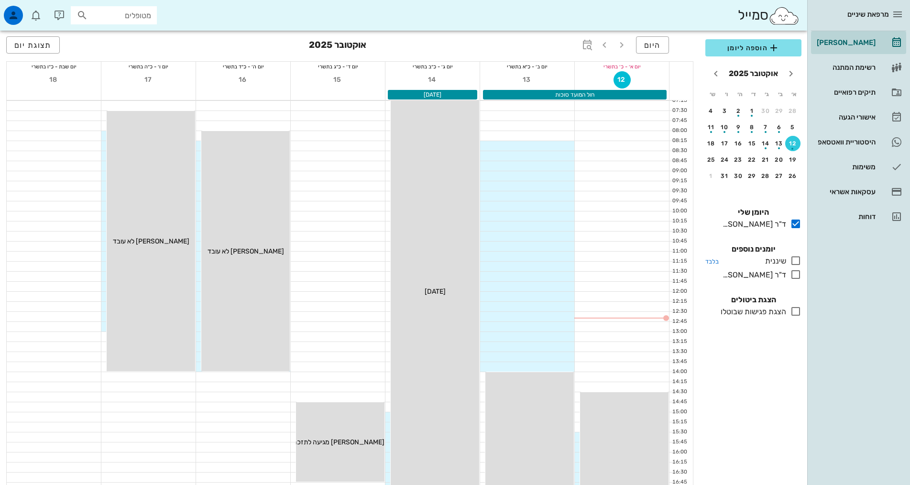
click at [792, 263] on icon at bounding box center [795, 260] width 11 height 11
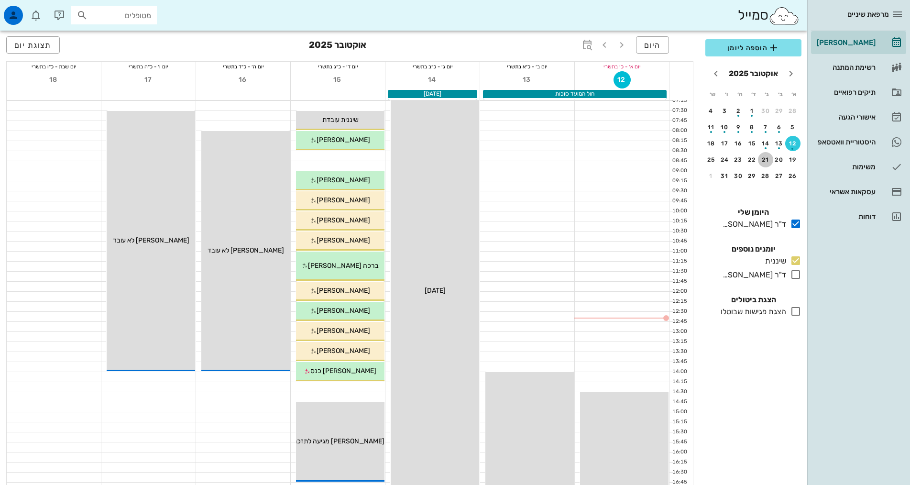
click at [767, 161] on div "21" at bounding box center [765, 159] width 15 height 7
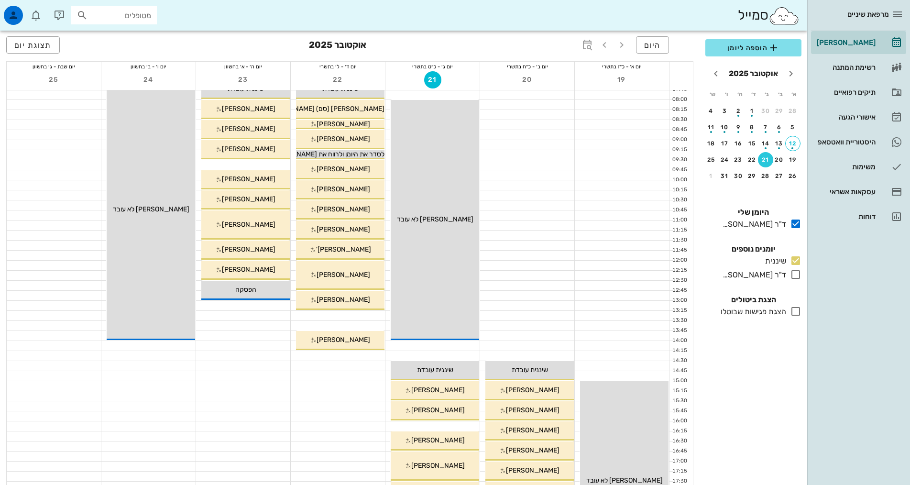
scroll to position [48, 0]
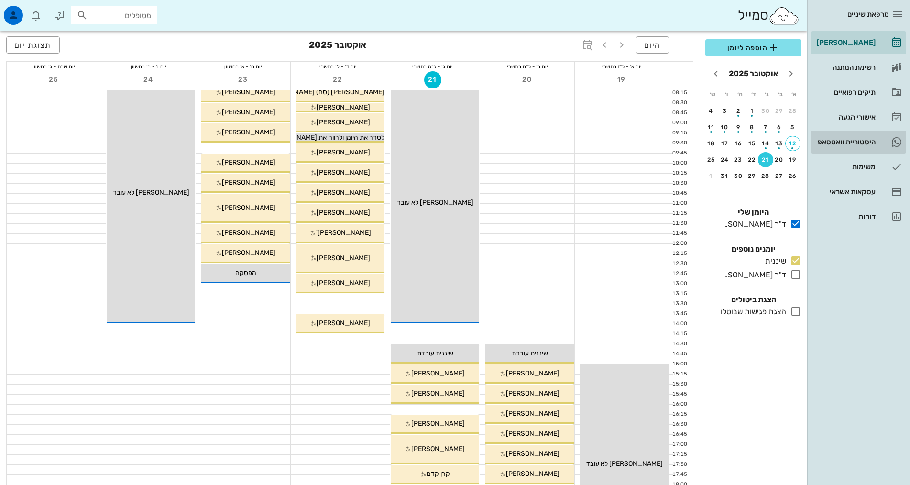
click at [855, 144] on div "היסטוריית וואטסאפ" at bounding box center [845, 142] width 61 height 8
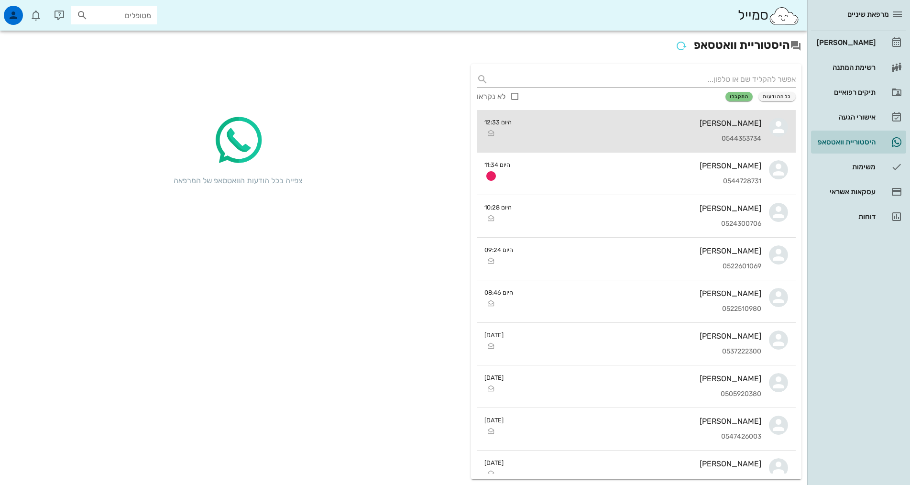
drag, startPoint x: 705, startPoint y: 127, endPoint x: 458, endPoint y: 353, distance: 335.0
click at [705, 127] on div "[PERSON_NAME]" at bounding box center [640, 123] width 242 height 9
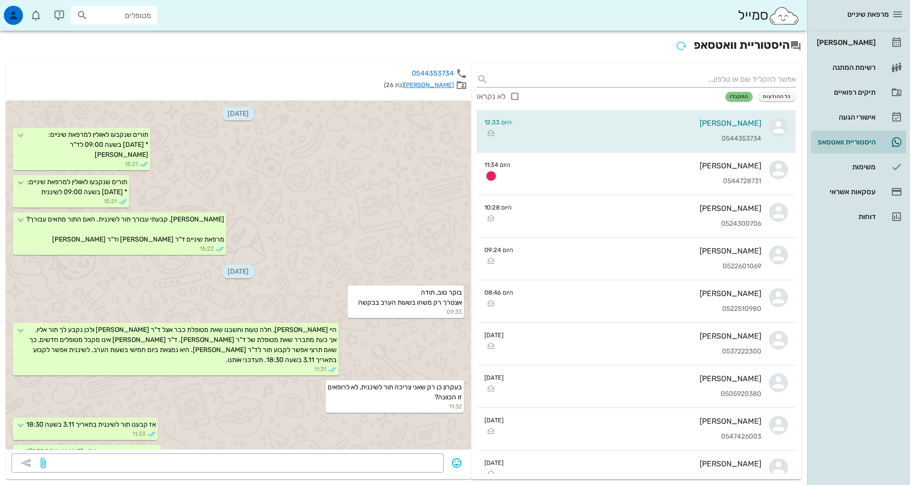
scroll to position [269, 0]
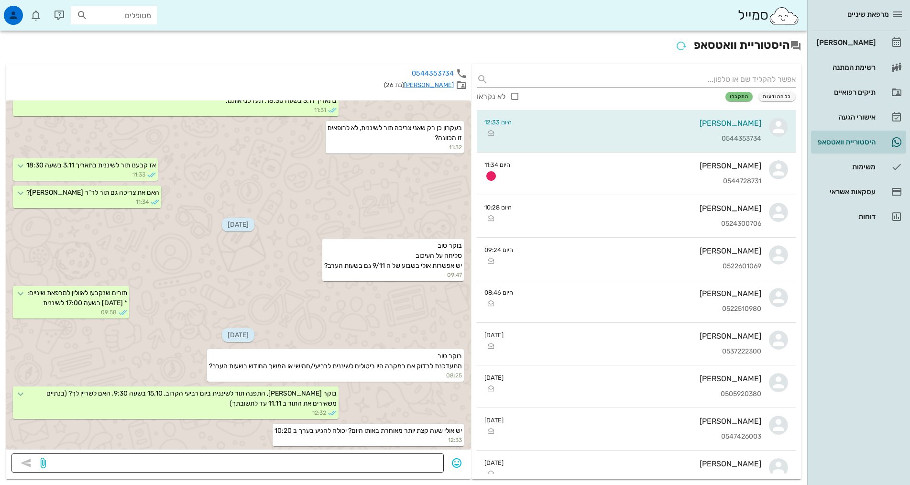
click at [367, 458] on textarea at bounding box center [243, 463] width 390 height 15
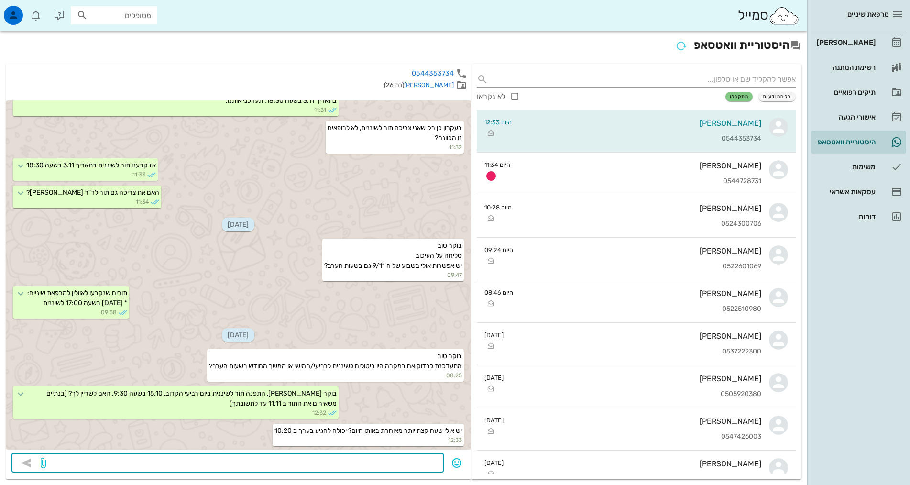
click at [367, 458] on textarea at bounding box center [243, 463] width 390 height 15
type textarea "כרגע אין משהו אחר. יש תור פנוי גם ברביעי הבא 22.10 בשעה 13:15. רלוונטי?"
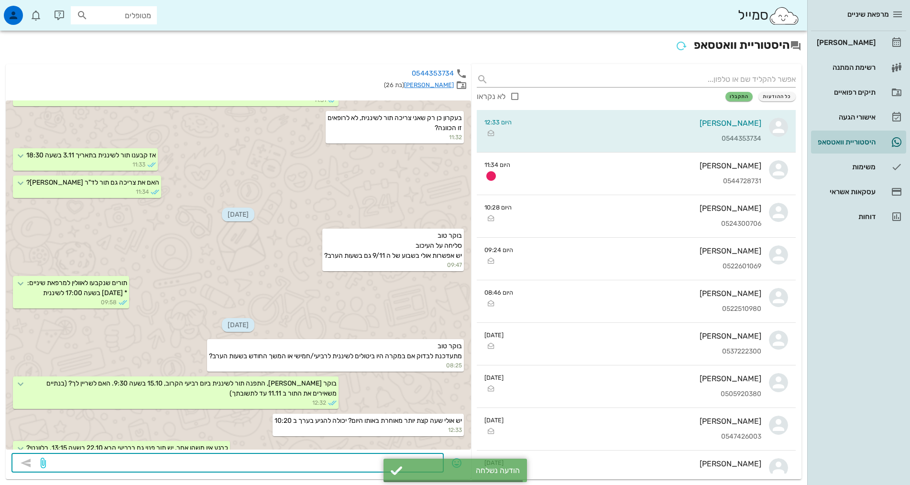
scroll to position [296, 0]
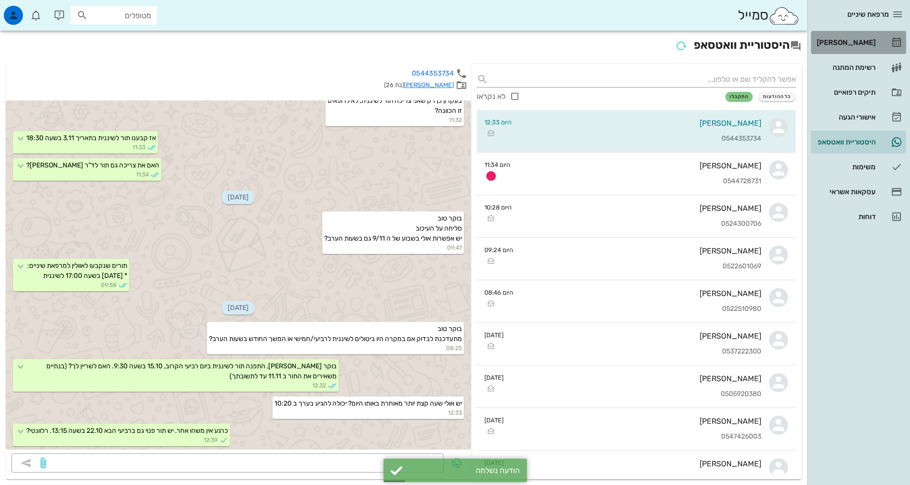
click at [865, 51] on link "[PERSON_NAME]" at bounding box center [858, 42] width 95 height 23
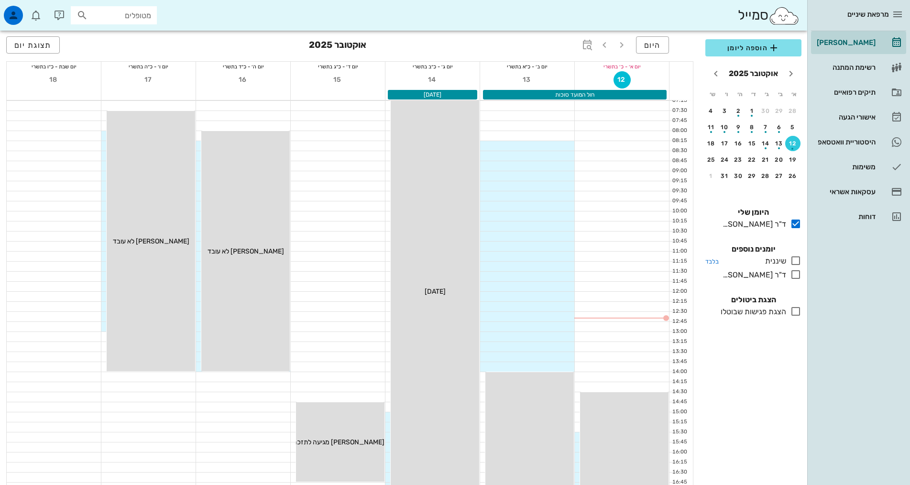
click at [796, 261] on icon at bounding box center [795, 260] width 11 height 11
drag, startPoint x: 796, startPoint y: 261, endPoint x: 791, endPoint y: 280, distance: 19.8
click at [796, 262] on icon at bounding box center [795, 260] width 11 height 11
click at [793, 274] on icon at bounding box center [795, 274] width 11 height 11
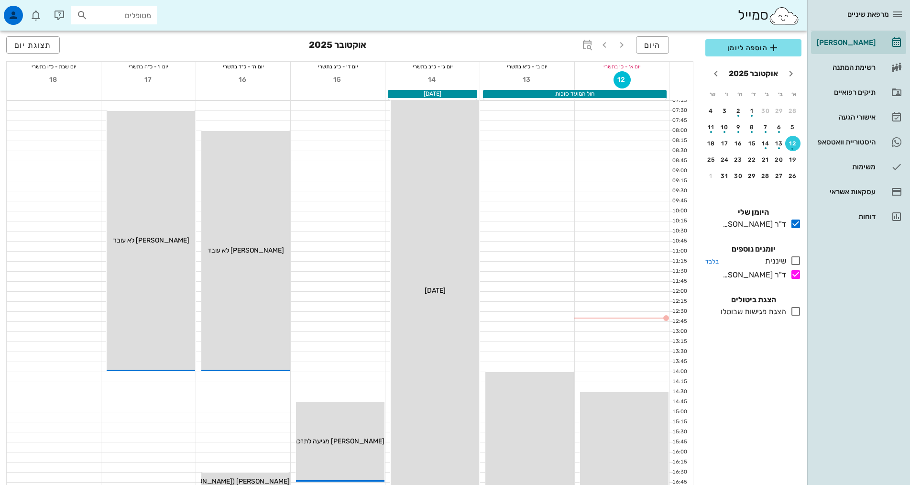
click at [794, 262] on icon at bounding box center [795, 260] width 11 height 11
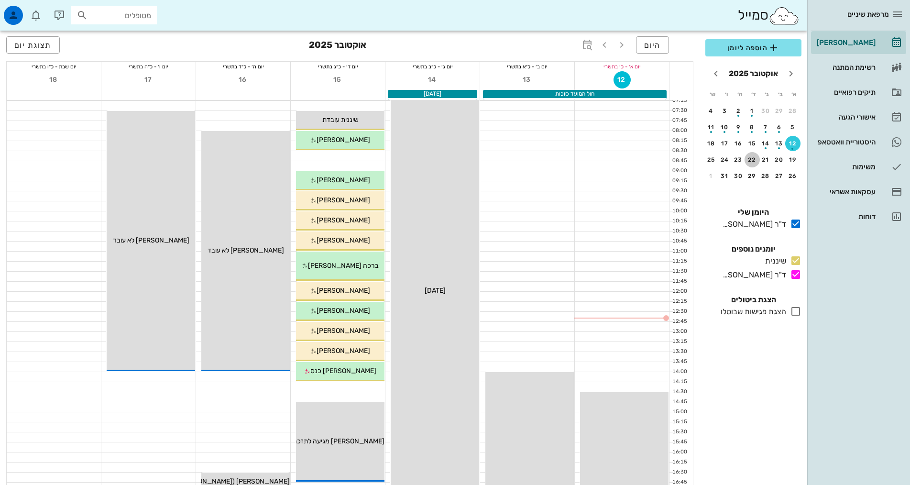
click at [755, 159] on div "22" at bounding box center [751, 159] width 15 height 7
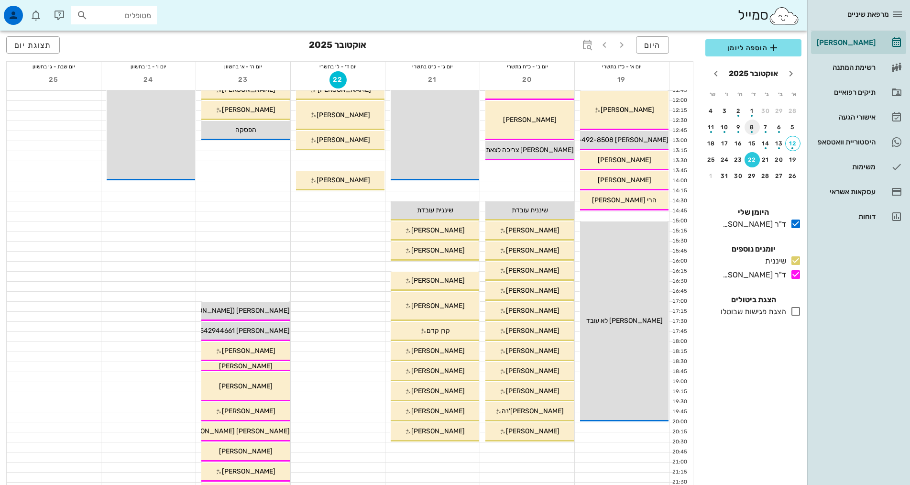
scroll to position [96, 0]
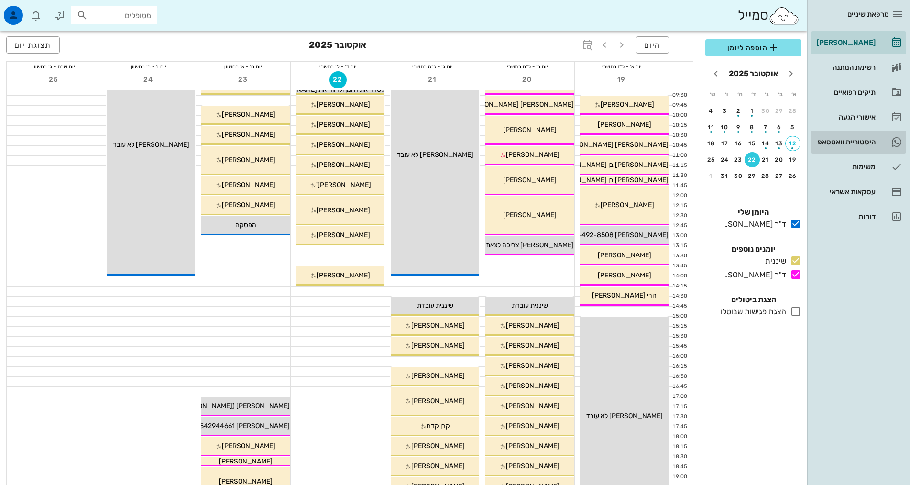
click at [851, 142] on div "היסטוריית וואטסאפ" at bounding box center [845, 142] width 61 height 8
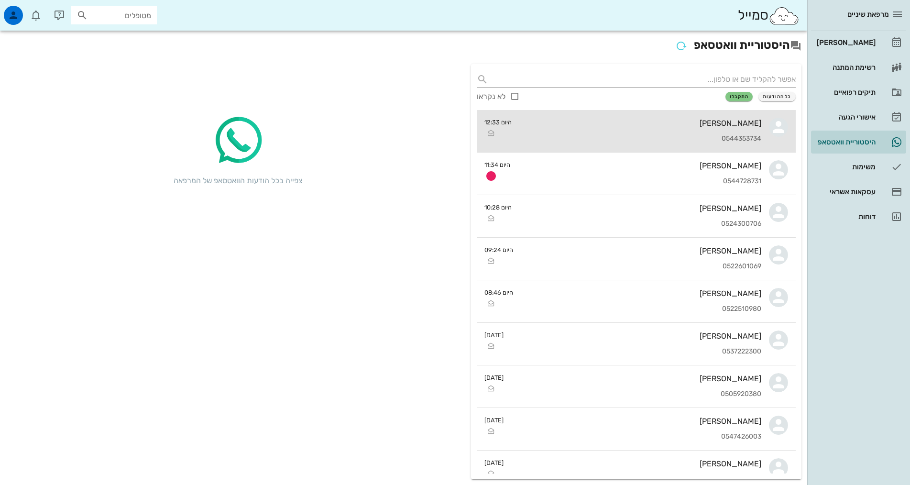
click at [612, 134] on div "[PERSON_NAME] 0544353734" at bounding box center [640, 131] width 242 height 42
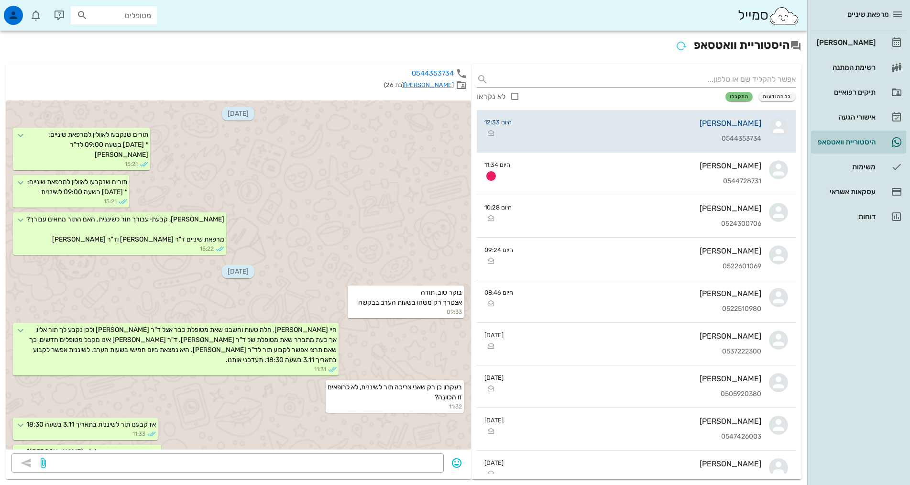
scroll to position [296, 0]
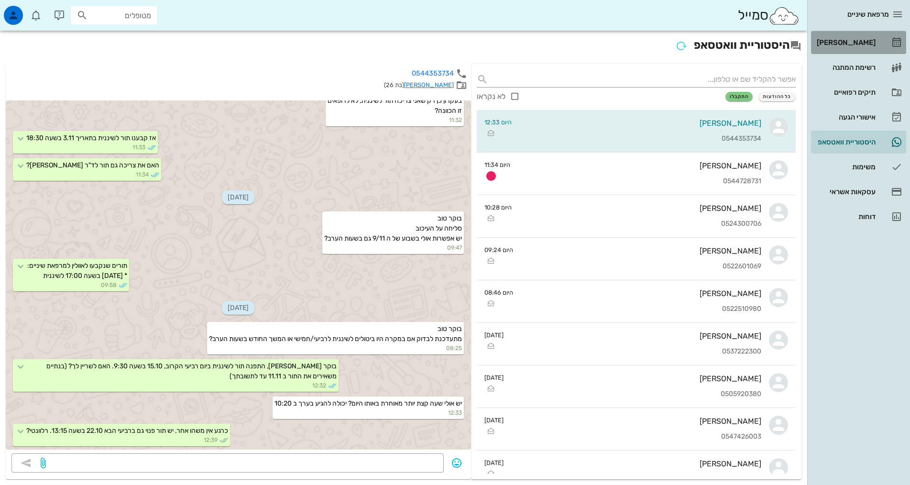
click at [856, 42] on div "[PERSON_NAME]" at bounding box center [845, 43] width 61 height 8
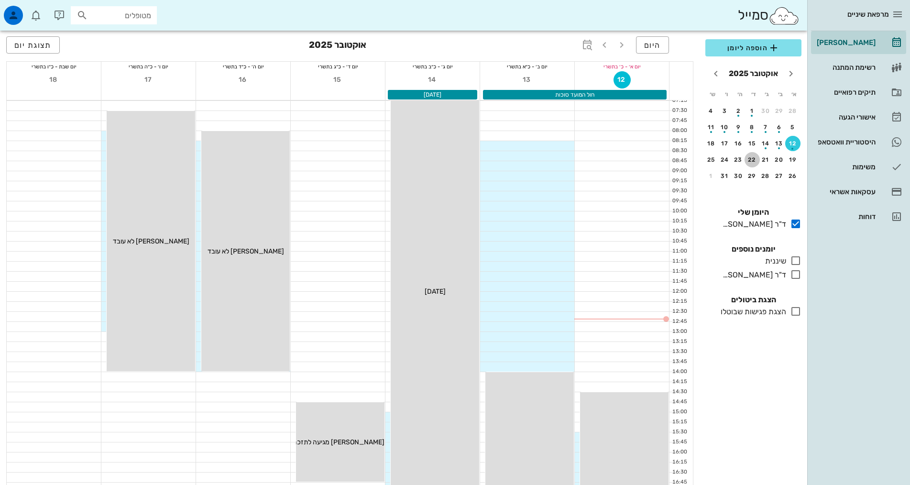
click at [751, 159] on div "22" at bounding box center [751, 159] width 15 height 7
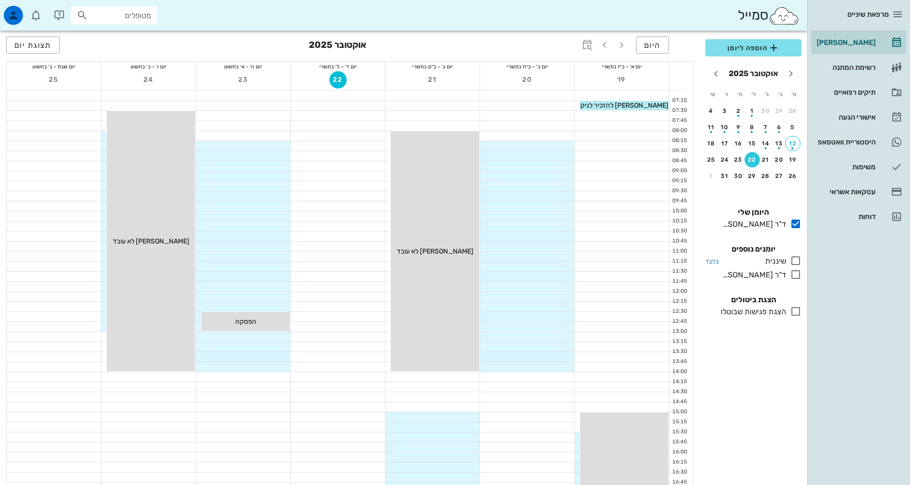
click at [793, 262] on icon at bounding box center [795, 260] width 11 height 11
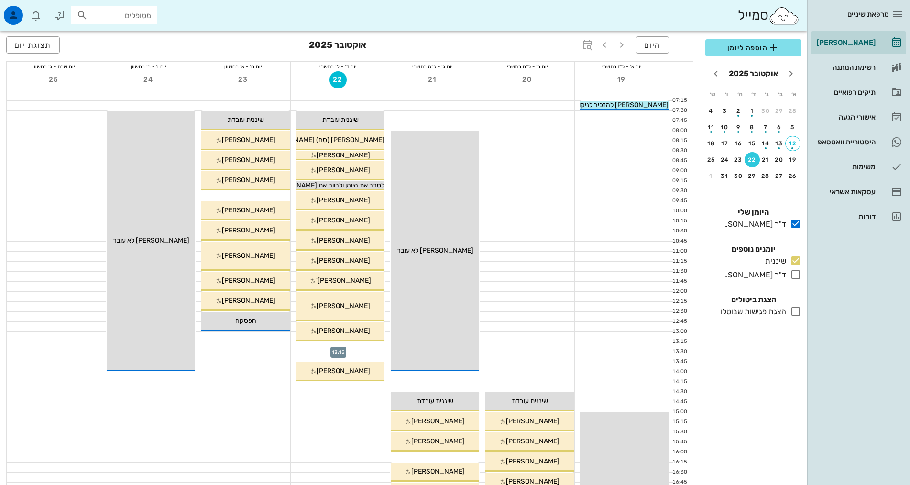
click at [343, 345] on div at bounding box center [338, 347] width 94 height 10
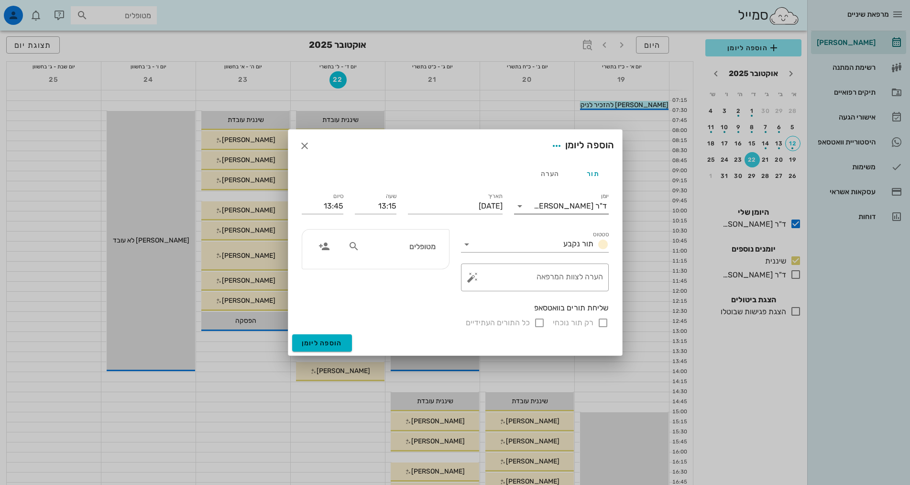
click at [567, 211] on div "ד"ר [PERSON_NAME]" at bounding box center [567, 205] width 81 height 15
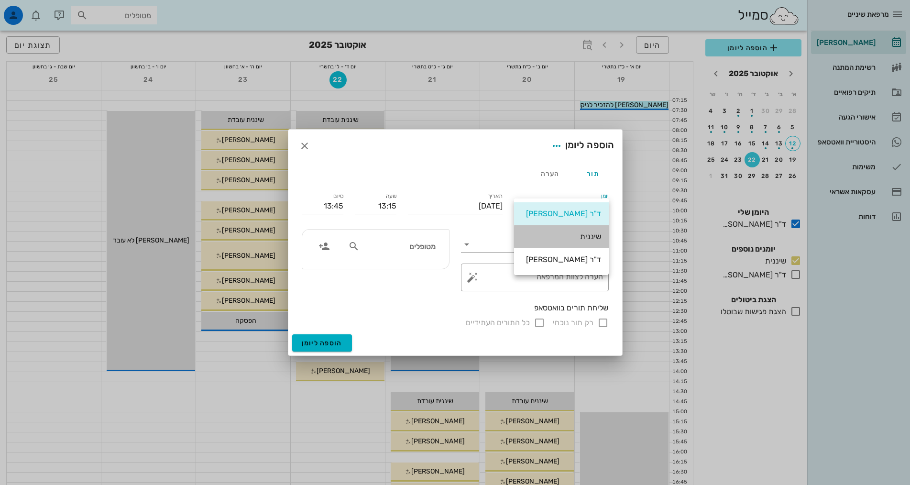
click at [570, 242] on div "שיננית" at bounding box center [561, 236] width 79 height 21
click at [570, 242] on span "תור נקבע" at bounding box center [578, 243] width 30 height 9
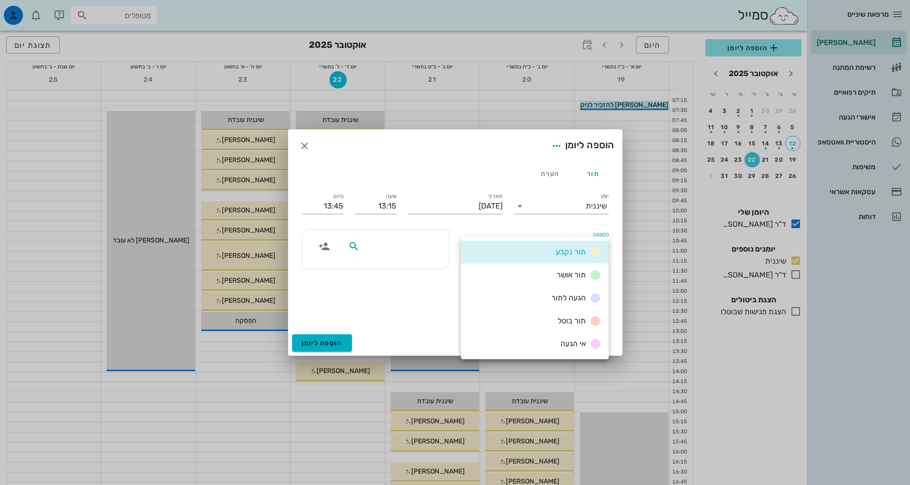
click at [427, 249] on input "text" at bounding box center [398, 246] width 74 height 12
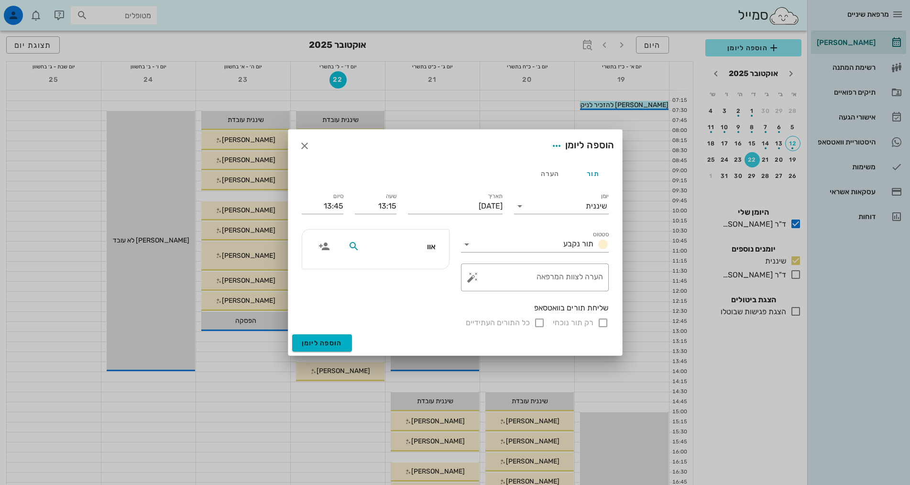
type input "אוול"
click at [391, 268] on div "[PERSON_NAME] 318739919" at bounding box center [380, 267] width 105 height 8
click at [391, 268] on div "אוול" at bounding box center [375, 249] width 147 height 39
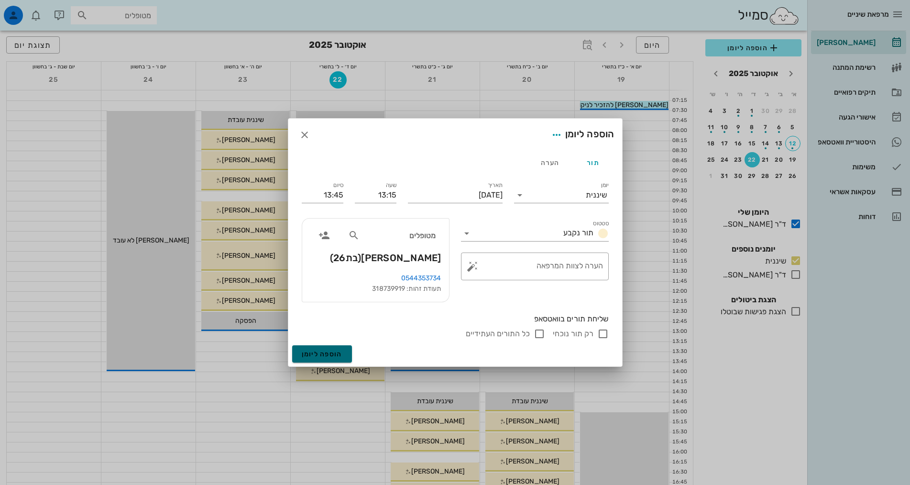
click at [343, 353] on button "הוספה ליומן" at bounding box center [322, 353] width 60 height 17
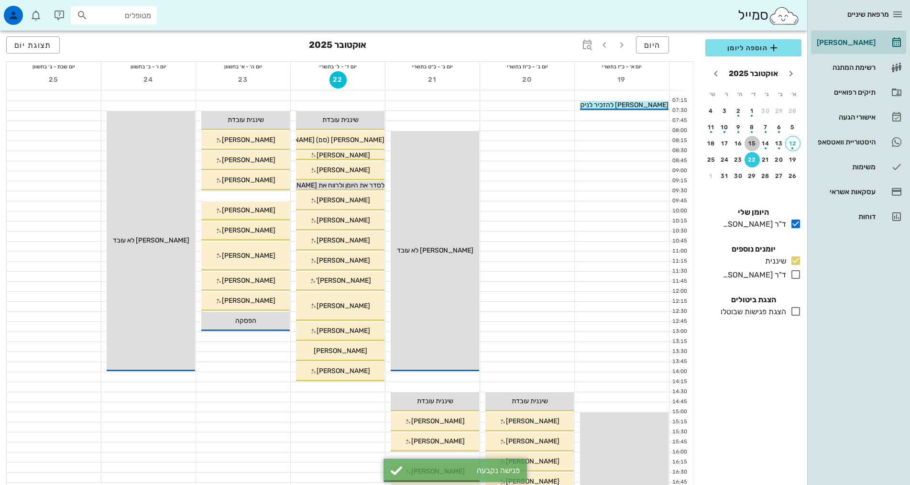
click at [752, 141] on div "15" at bounding box center [751, 143] width 15 height 7
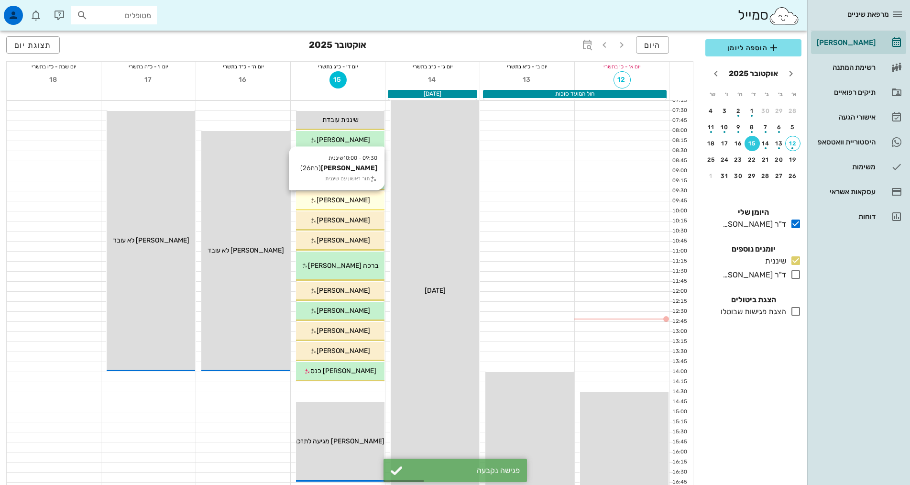
click at [358, 198] on span "[PERSON_NAME]" at bounding box center [344, 200] width 54 height 8
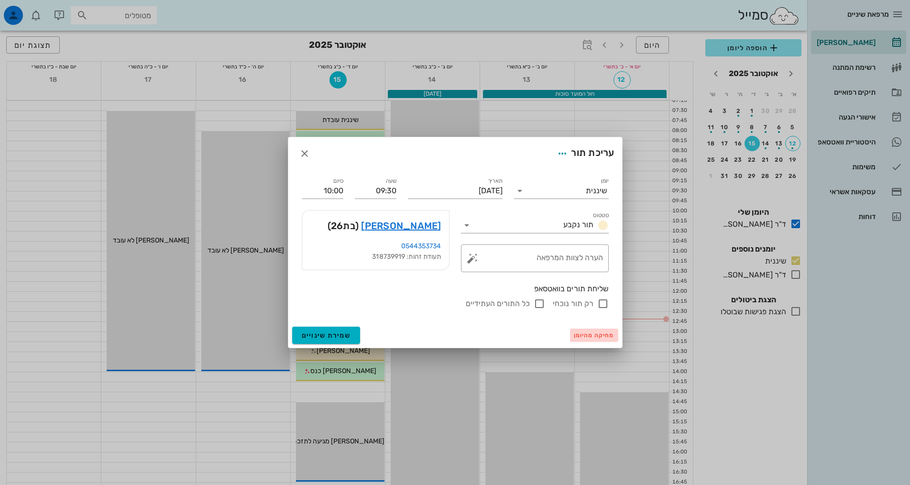
click at [580, 338] on span "מחיקה מהיומן" at bounding box center [594, 335] width 41 height 7
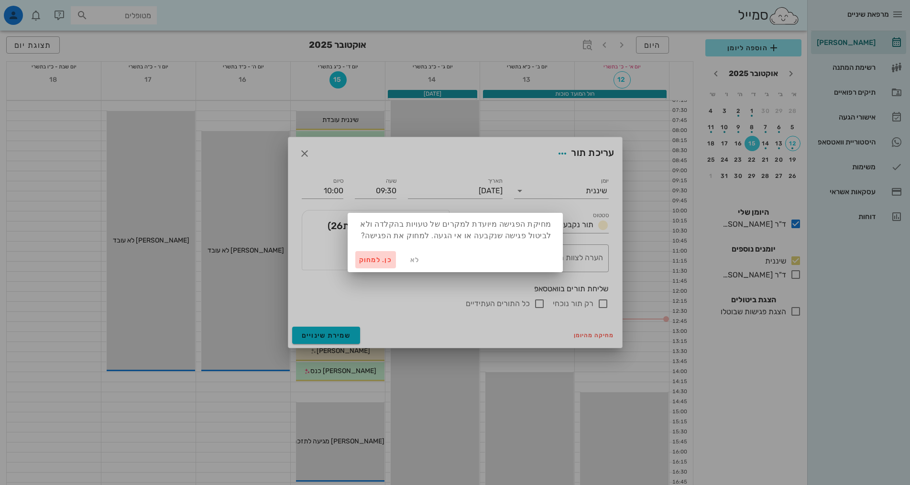
click at [366, 266] on button "כן. למחוק" at bounding box center [375, 259] width 41 height 17
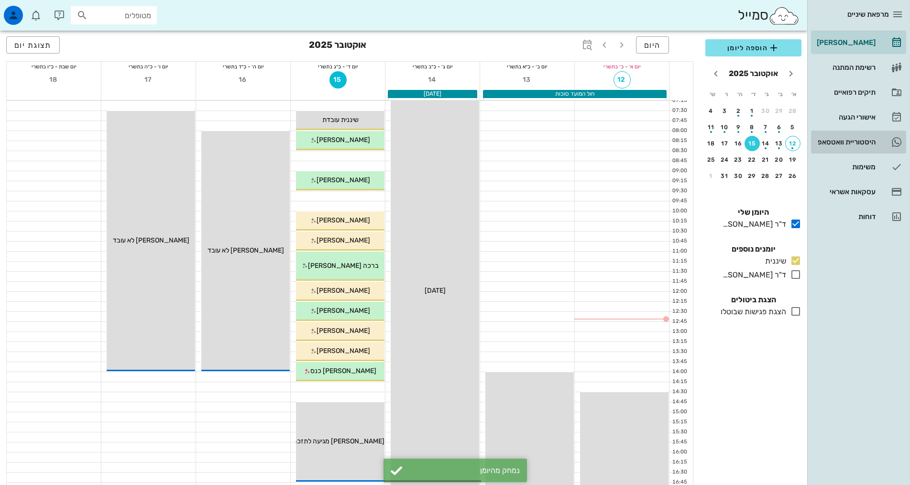
click at [833, 148] on div "היסטוריית וואטסאפ" at bounding box center [845, 141] width 61 height 15
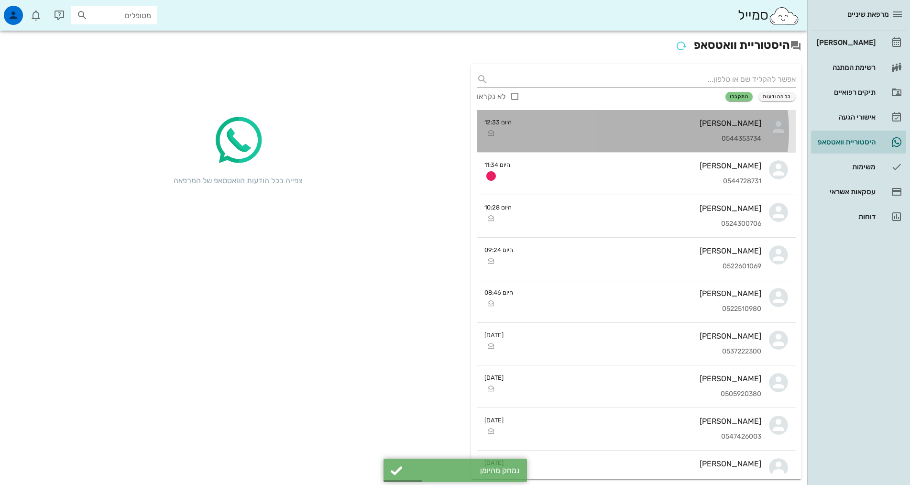
click at [608, 132] on div "[PERSON_NAME] 0544353734" at bounding box center [640, 131] width 242 height 42
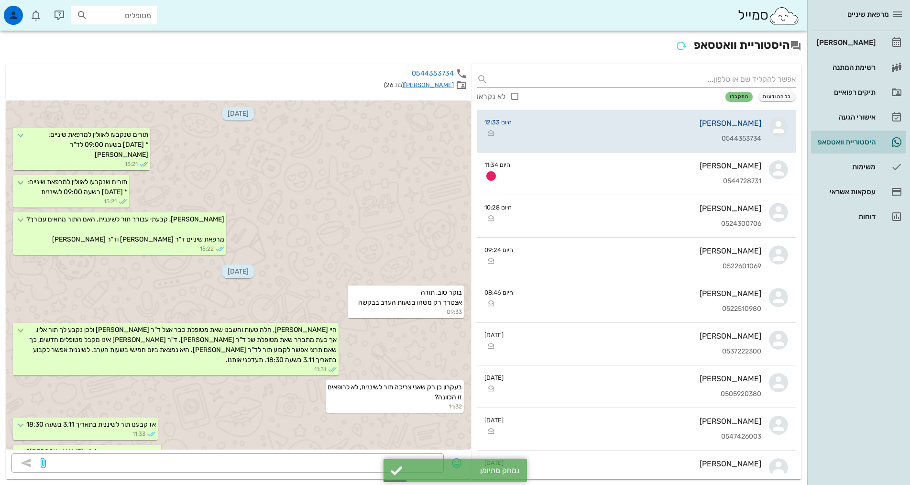
scroll to position [296, 0]
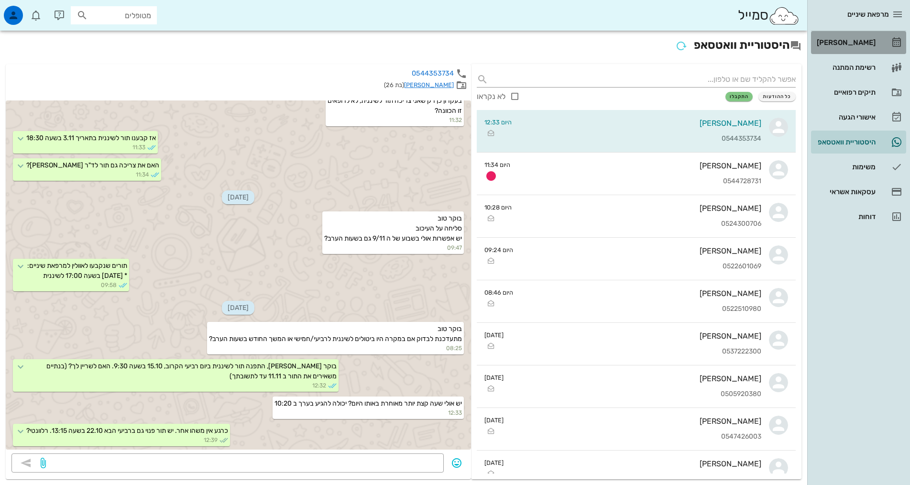
click at [856, 49] on div "[PERSON_NAME]" at bounding box center [845, 42] width 61 height 15
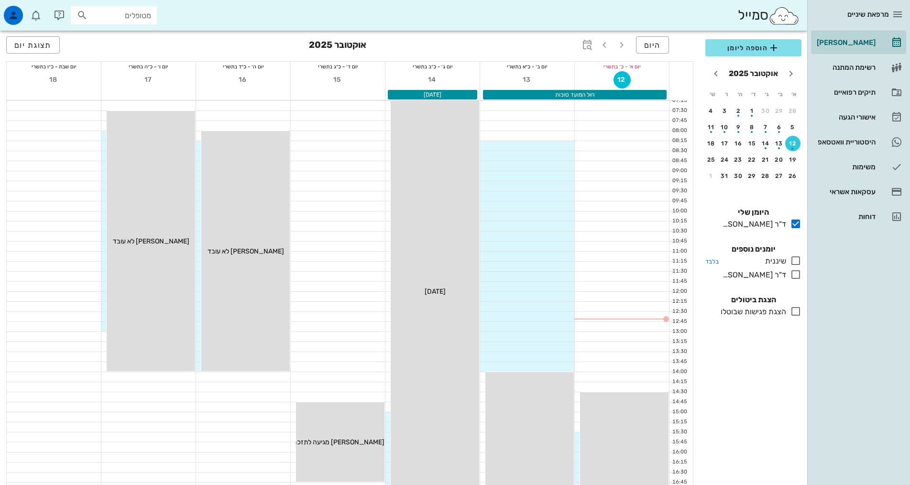
drag, startPoint x: 802, startPoint y: 262, endPoint x: 793, endPoint y: 263, distance: 9.1
click at [799, 262] on div "כולם יומנים נוספים שיננית בלבד ד"ר [PERSON_NAME] בלבד" at bounding box center [753, 263] width 108 height 51
click at [795, 262] on icon at bounding box center [795, 260] width 11 height 11
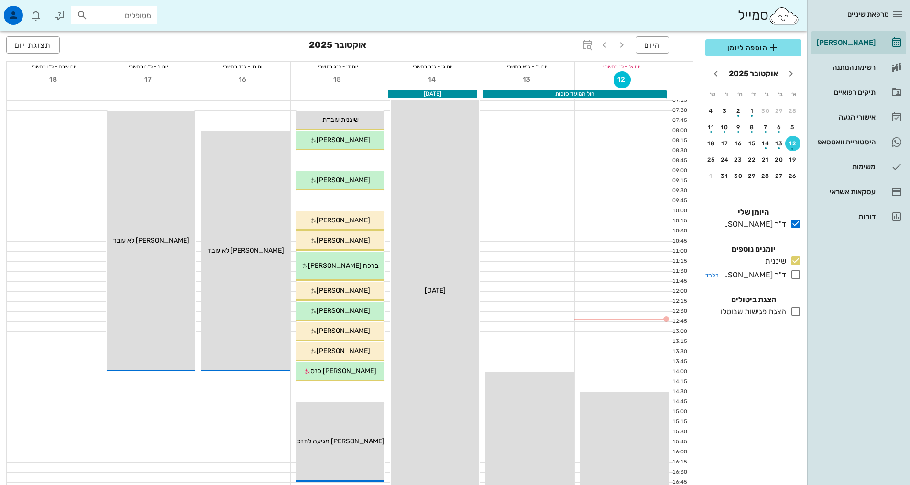
click at [797, 272] on icon at bounding box center [795, 274] width 11 height 11
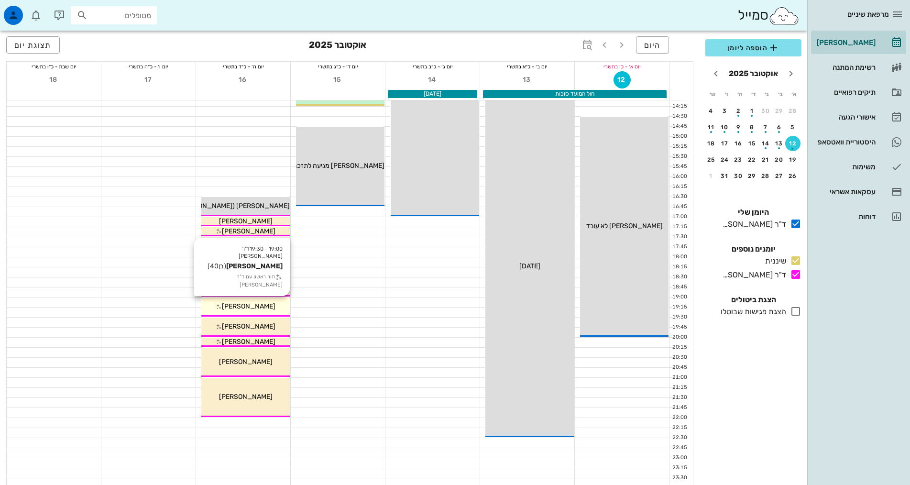
scroll to position [287, 0]
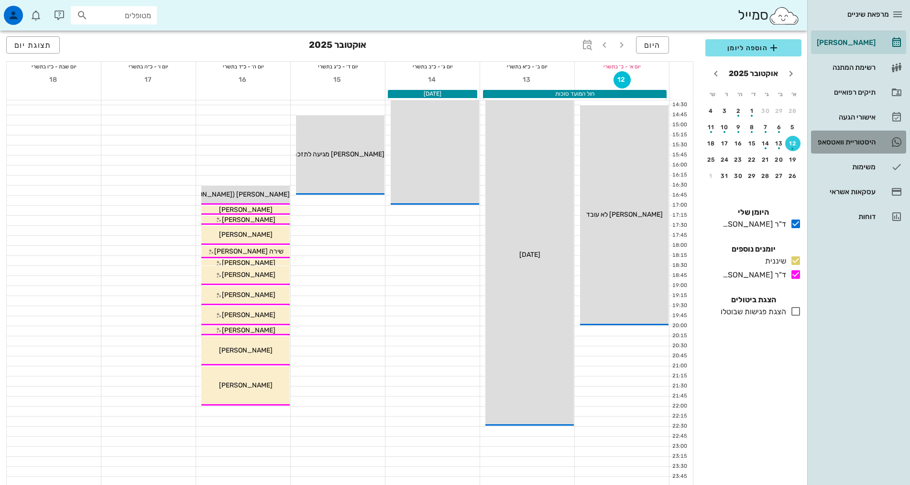
click at [831, 144] on div "היסטוריית וואטסאפ" at bounding box center [845, 142] width 61 height 8
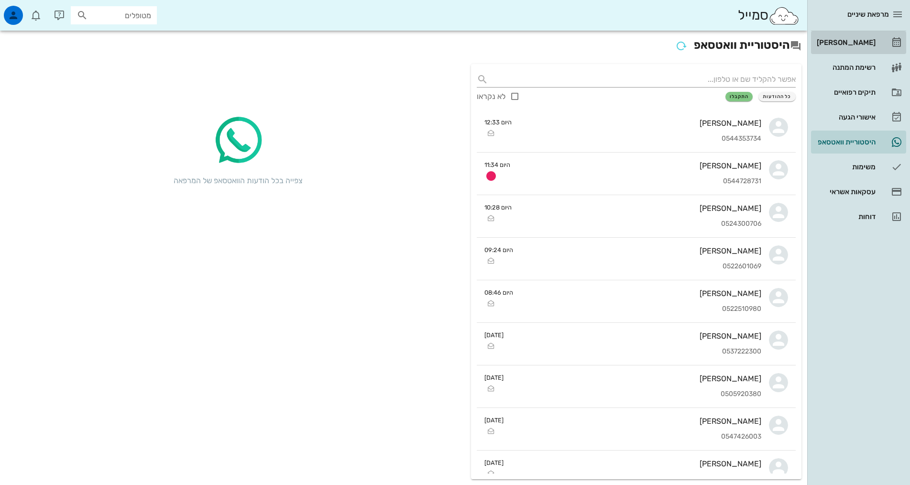
click at [823, 44] on div "[PERSON_NAME]" at bounding box center [845, 43] width 61 height 8
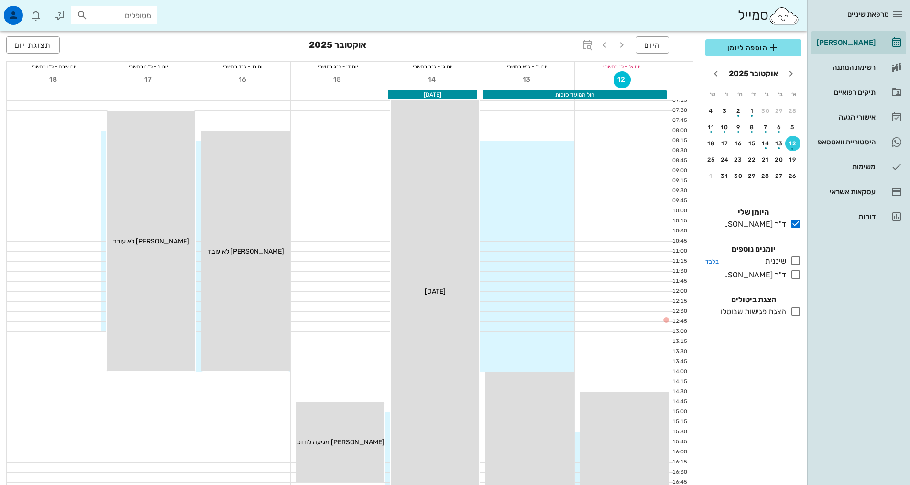
click at [795, 266] on icon at bounding box center [795, 260] width 11 height 11
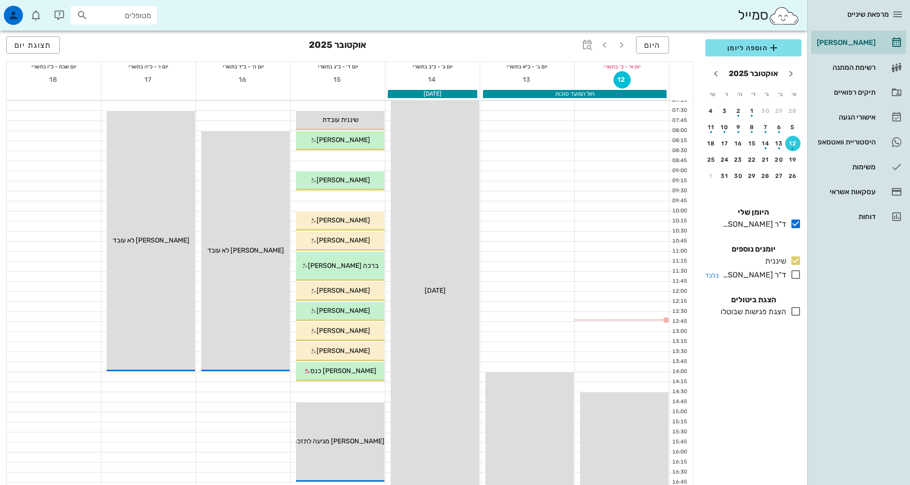
click at [795, 275] on icon at bounding box center [795, 274] width 11 height 11
click at [820, 139] on div "היסטוריית וואטסאפ" at bounding box center [845, 142] width 61 height 8
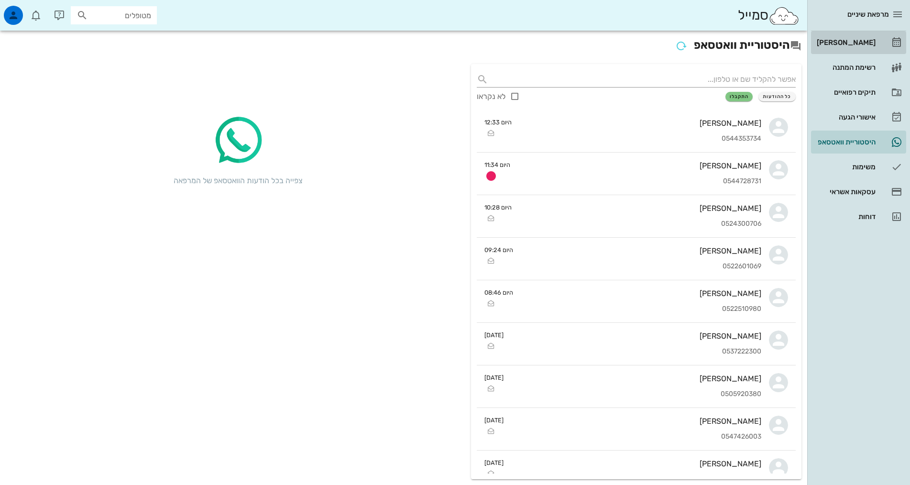
click at [830, 42] on div "[PERSON_NAME]" at bounding box center [845, 43] width 61 height 8
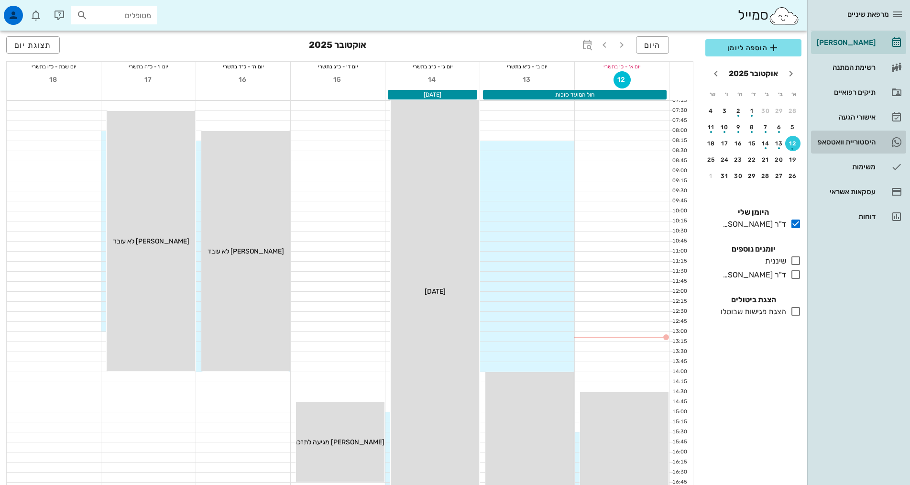
click at [838, 142] on div "היסטוריית וואטסאפ" at bounding box center [845, 142] width 61 height 8
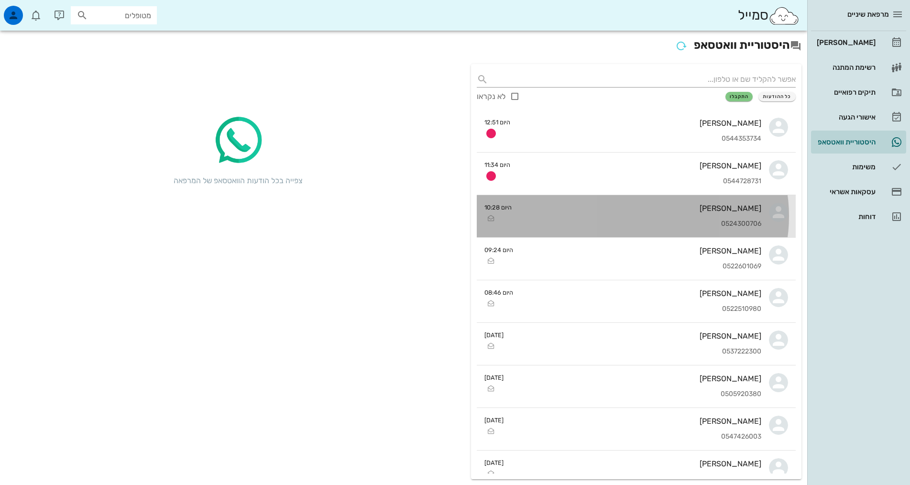
click at [630, 225] on div "0524300706" at bounding box center [640, 224] width 242 height 8
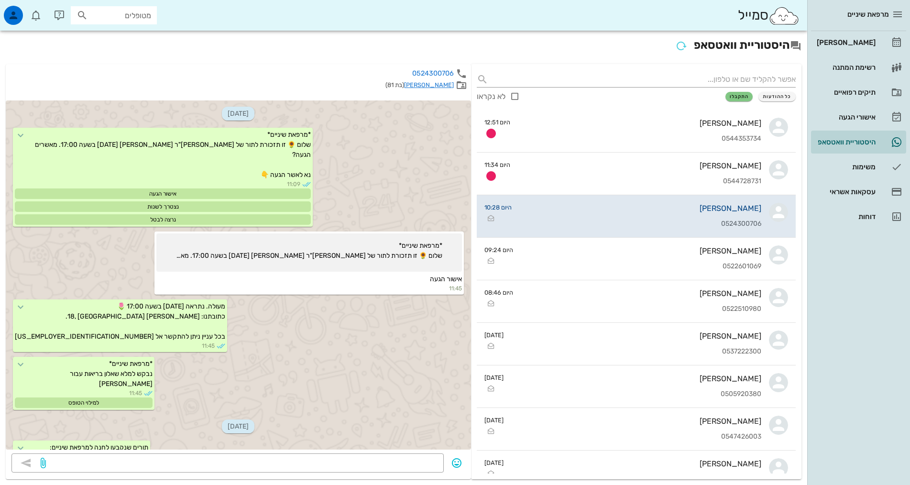
scroll to position [550, 0]
